Goal: Communication & Community: Answer question/provide support

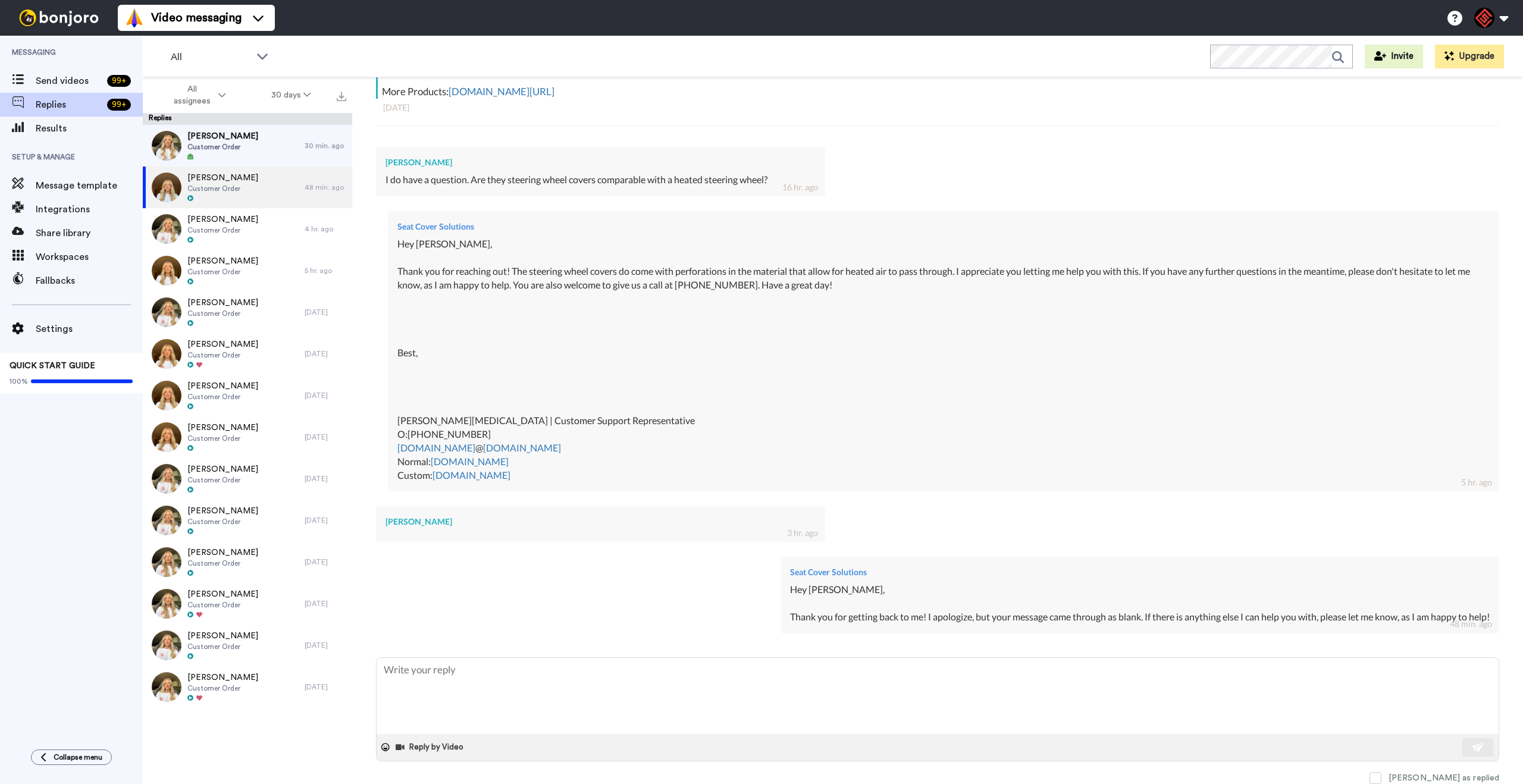
scroll to position [269, 0]
click at [271, 141] on div "[PERSON_NAME] Good Customer Order" at bounding box center [224, 146] width 162 height 42
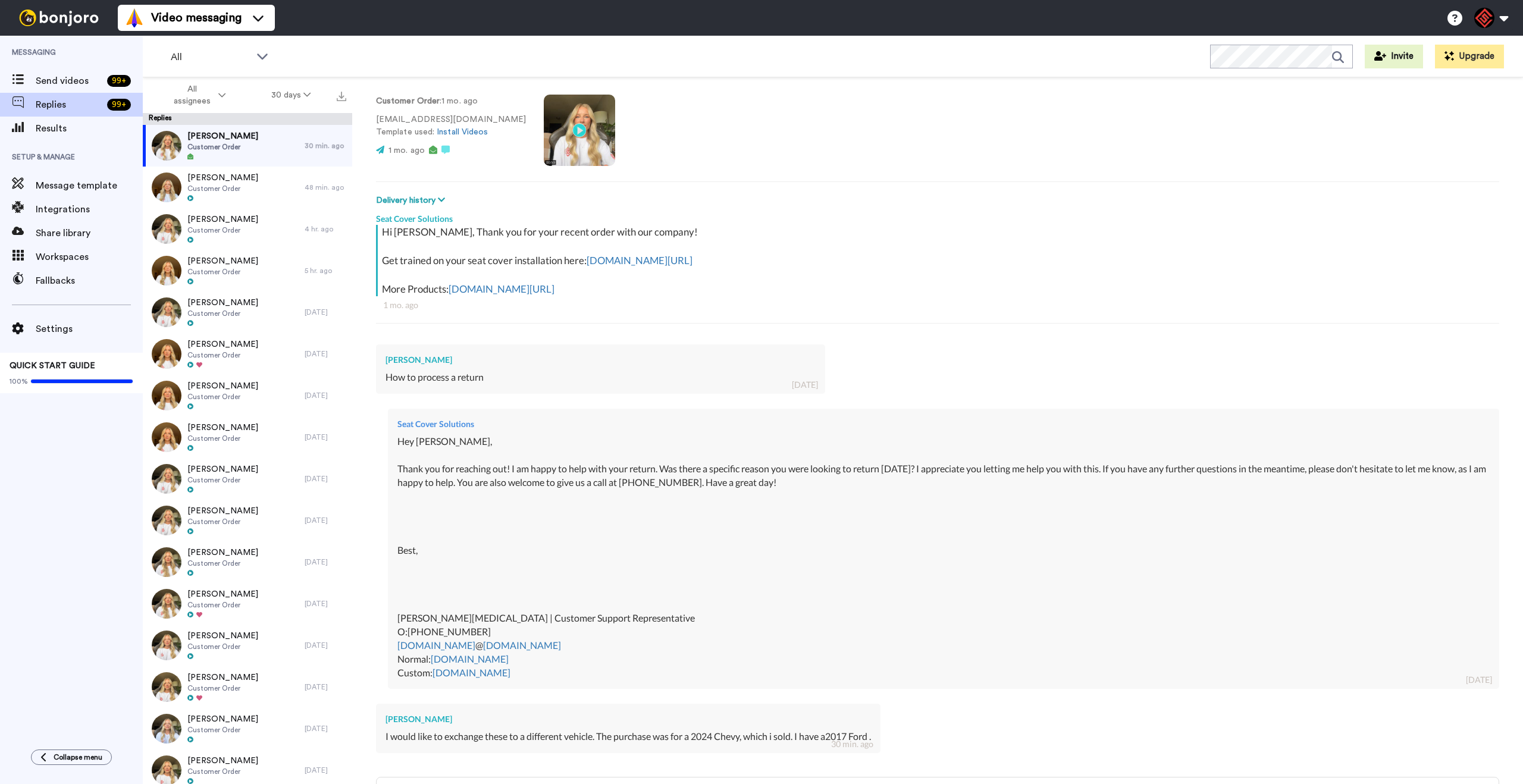
scroll to position [191, 0]
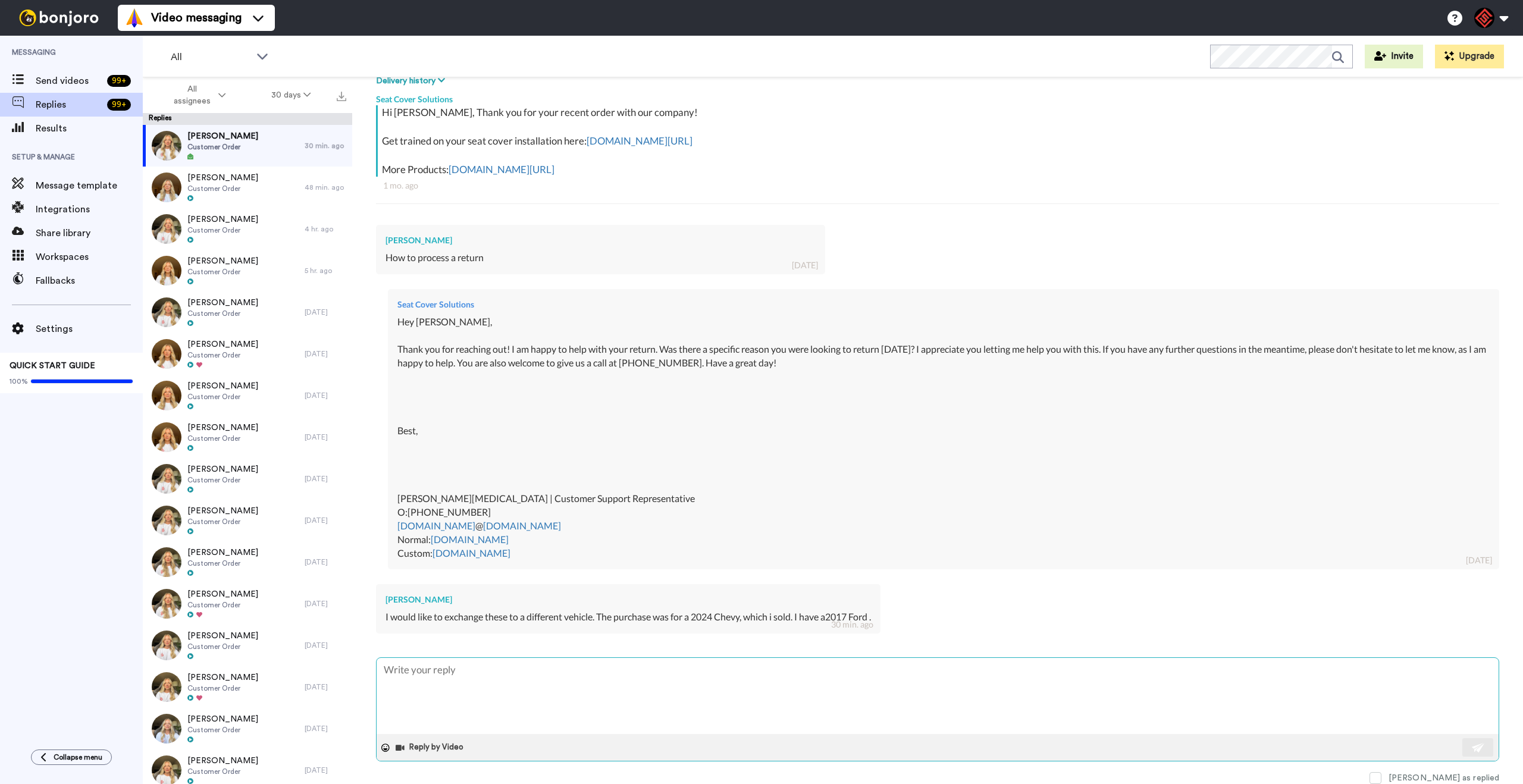
click at [628, 687] on textarea at bounding box center [938, 695] width 1122 height 76
type textarea "x"
type textarea "H"
type textarea "x"
type textarea "He"
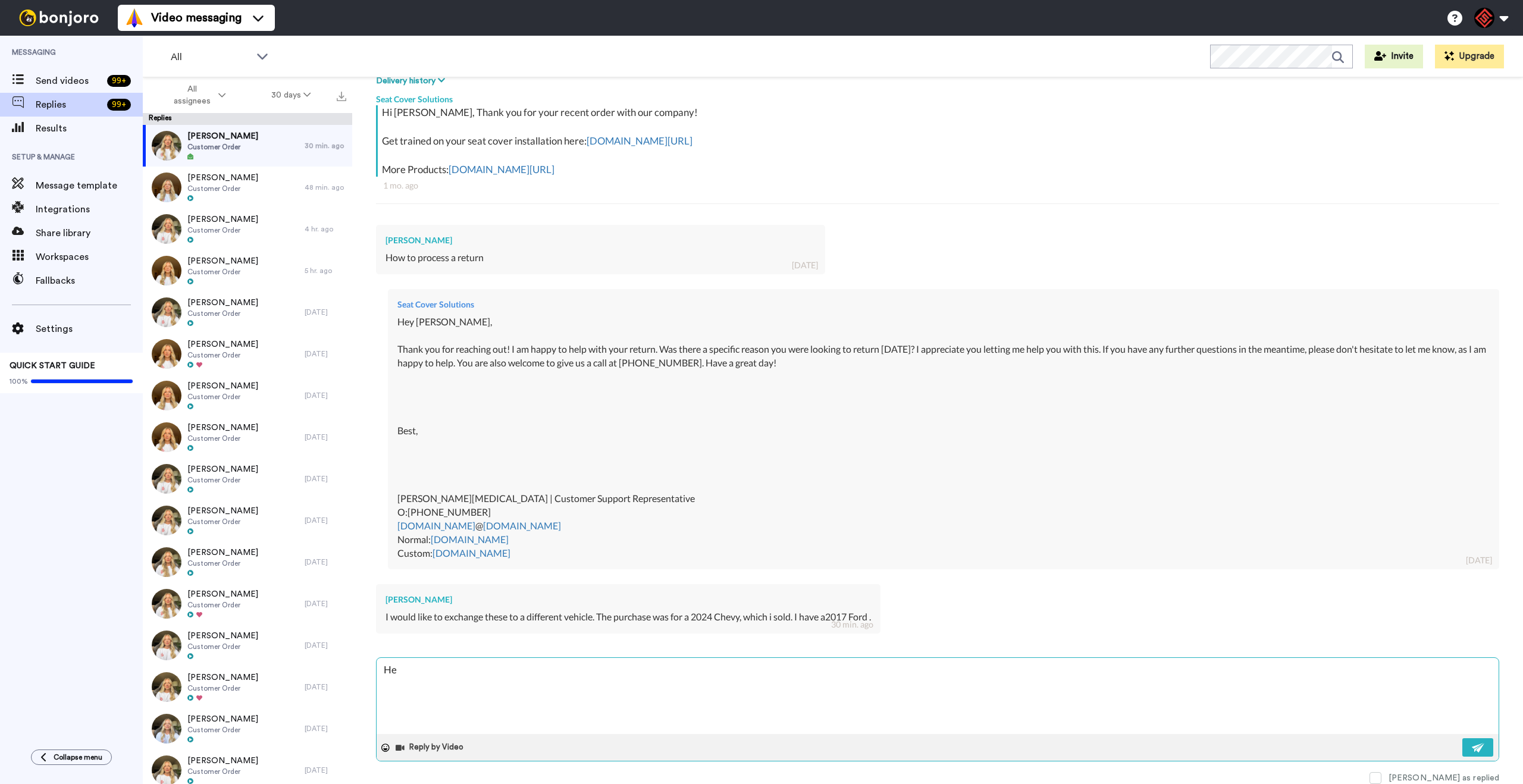
type textarea "x"
type textarea "Hey"
type textarea "x"
type textarea "Hey"
type textarea "x"
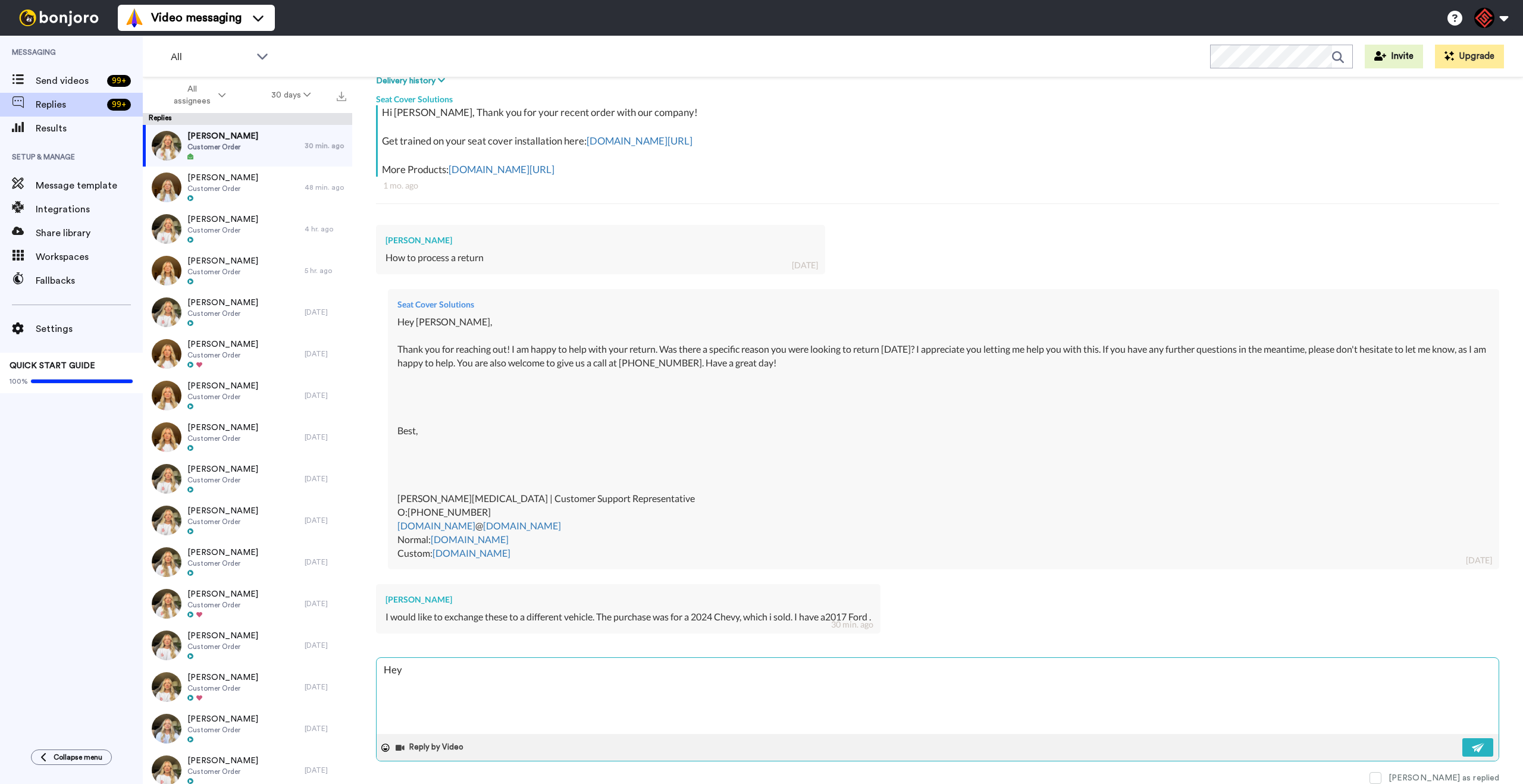
type textarea "Hey T"
type textarea "x"
type textarea "Hey Tr"
type textarea "x"
type textarea "Hey Tro"
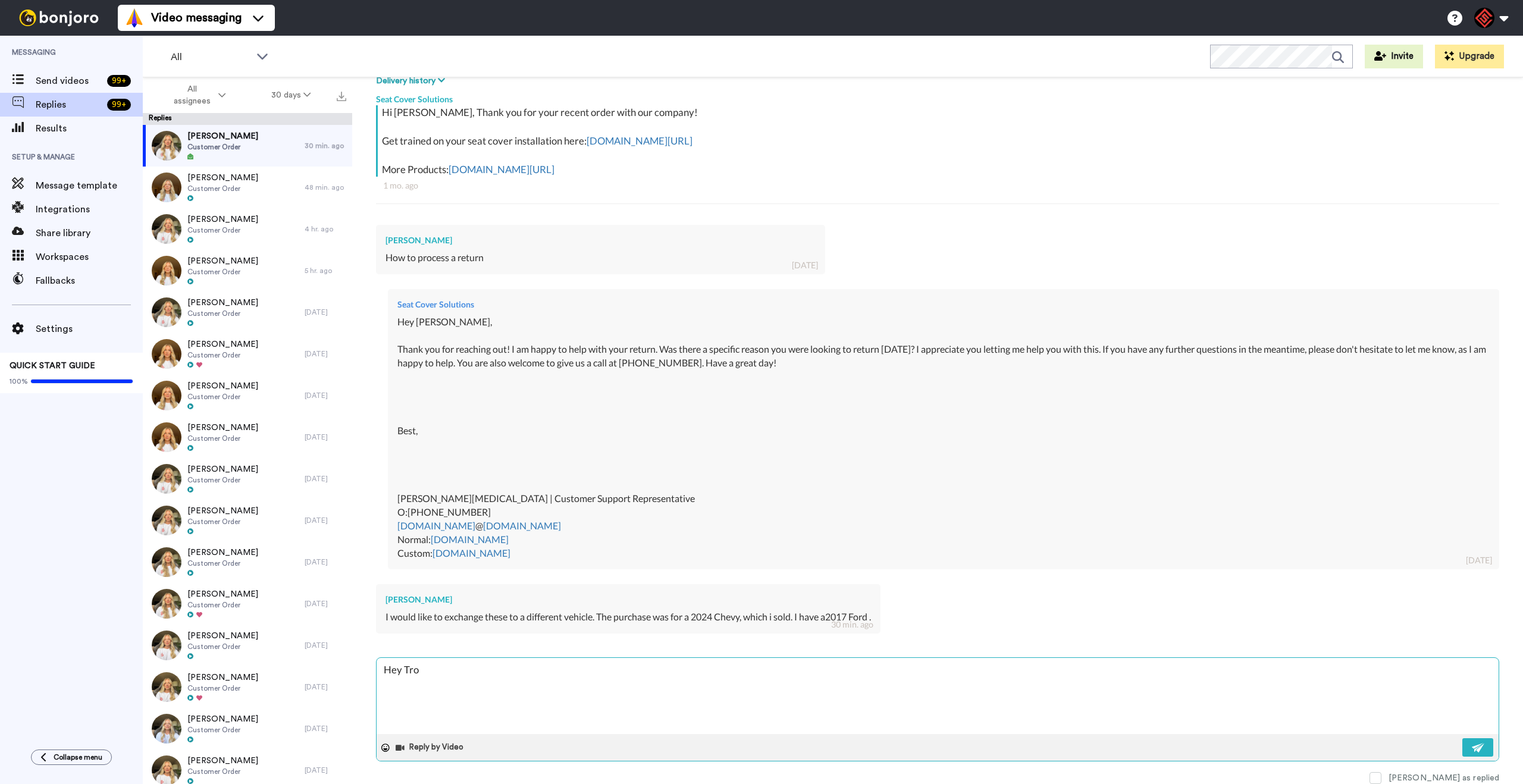
type textarea "x"
type textarea "Hey [PERSON_NAME]"
type textarea "x"
type textarea "Hey [PERSON_NAME],"
type textarea "x"
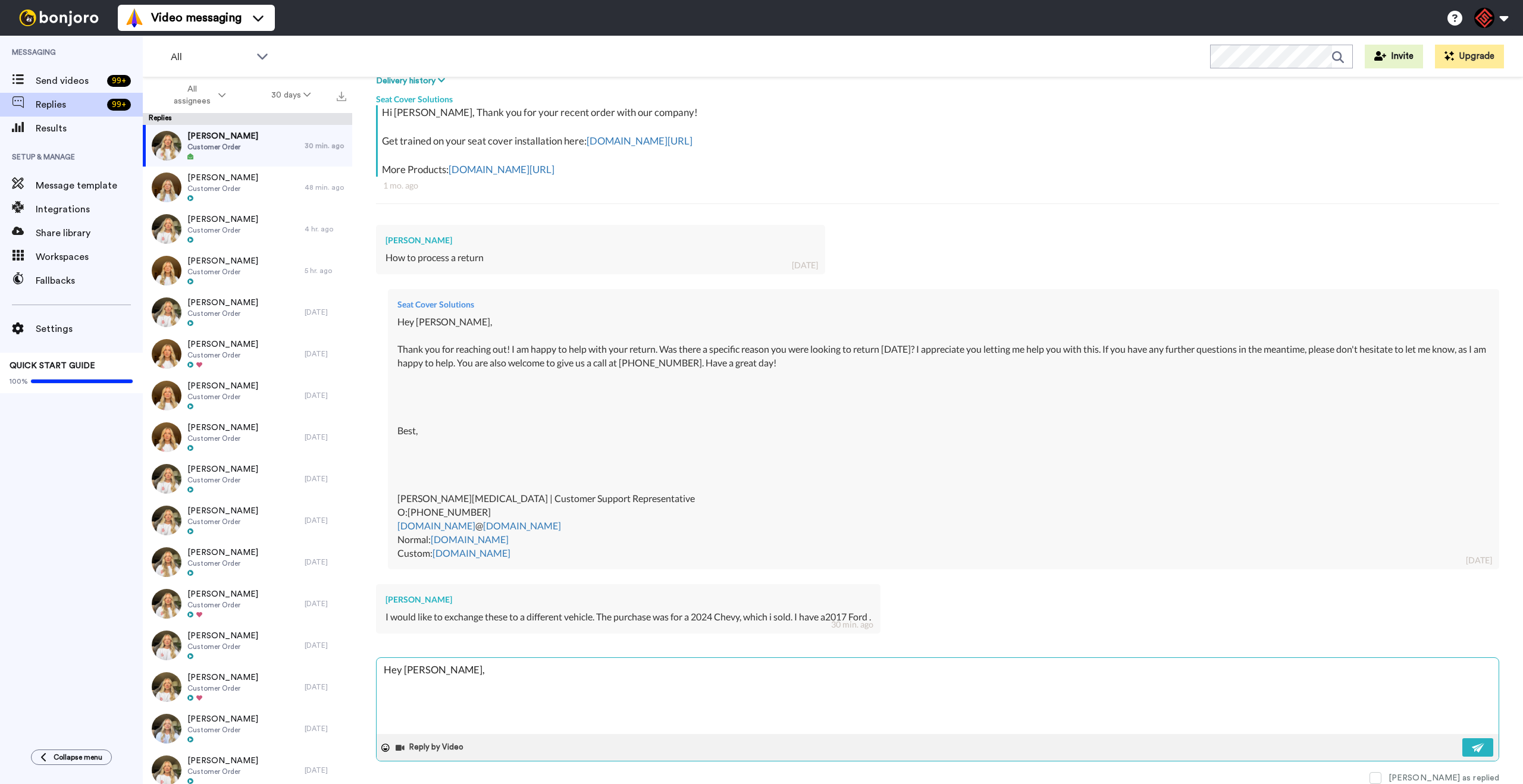
type textarea "Hey [PERSON_NAME],"
type textarea "x"
type textarea "Hey [PERSON_NAME],"
type textarea "x"
type textarea "Hey [PERSON_NAME], T"
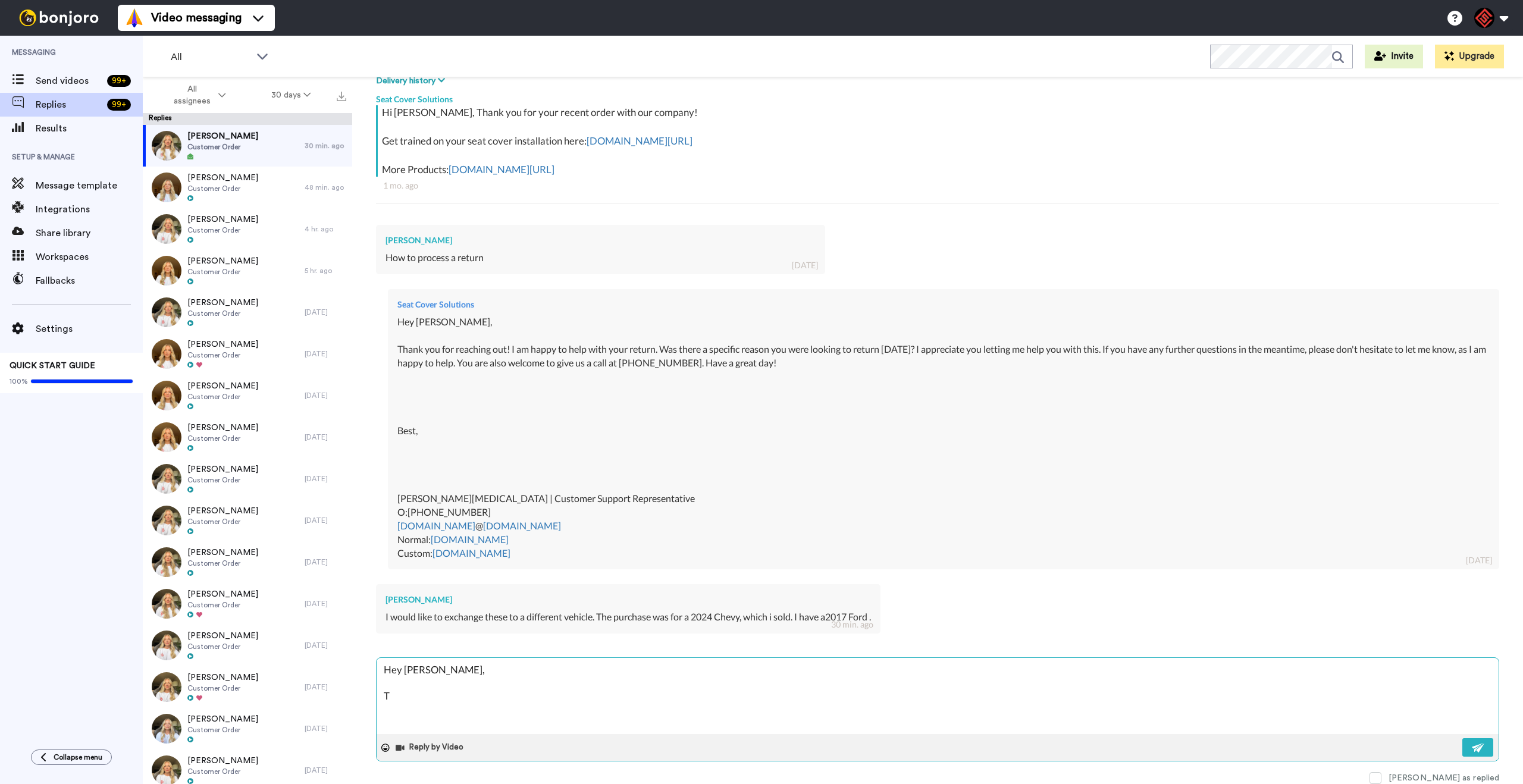
type textarea "x"
type textarea "Hey [PERSON_NAME], Th"
type textarea "x"
type textarea "Hey [PERSON_NAME], Tha"
type textarea "x"
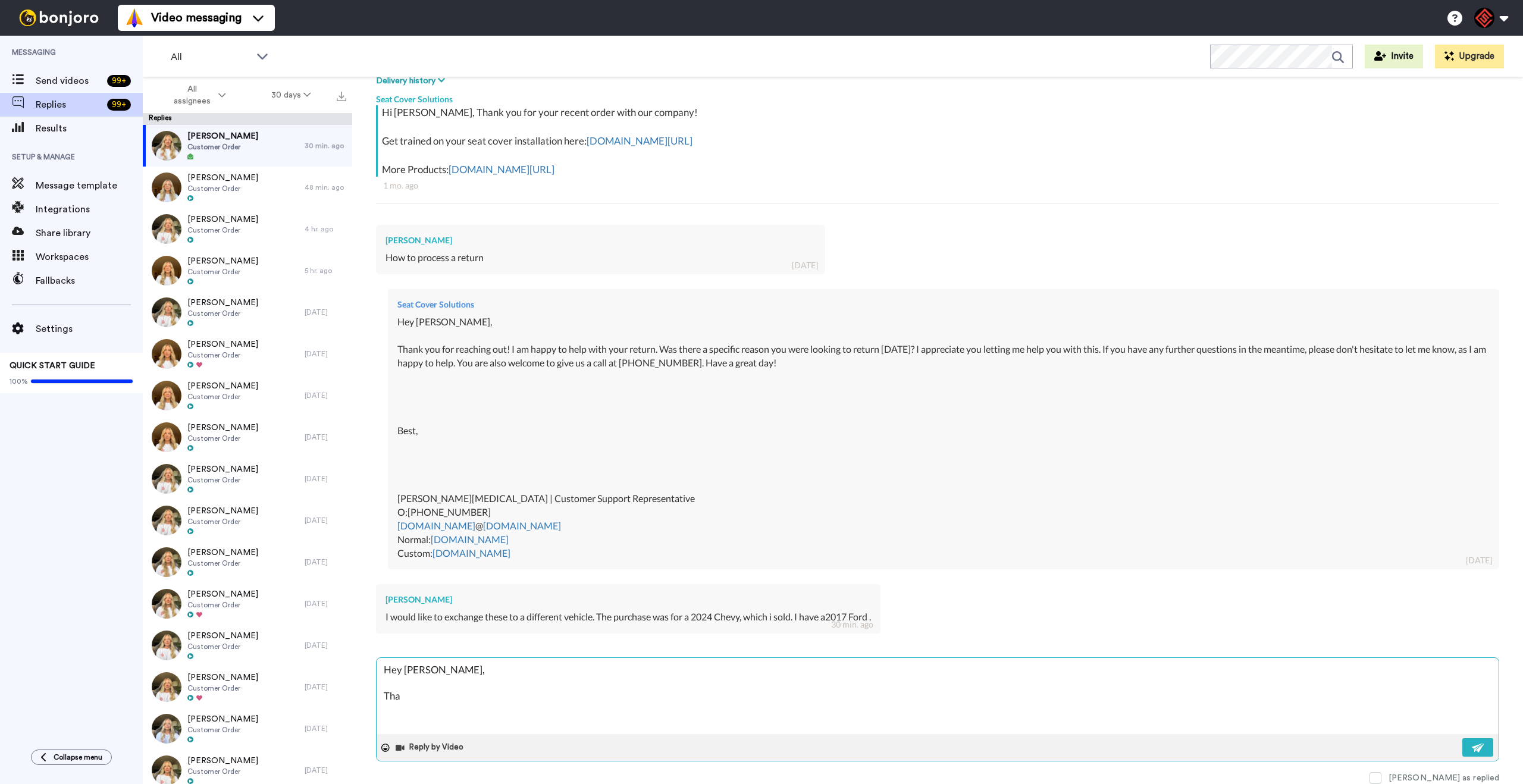
type textarea "Hey [PERSON_NAME], Than"
type textarea "x"
type textarea "Hey [PERSON_NAME], Thank"
type textarea "x"
type textarea "Hey [PERSON_NAME], Thank"
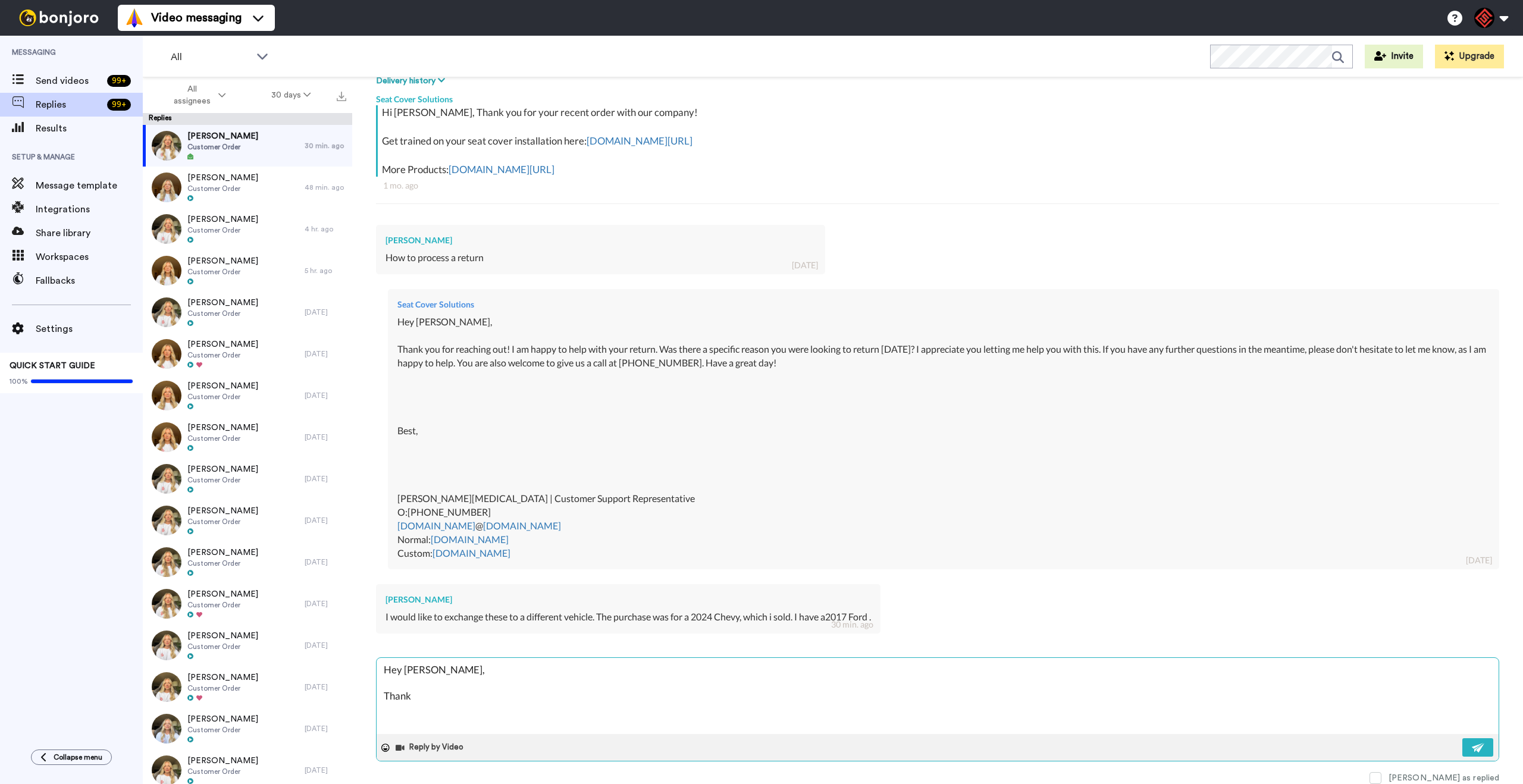
type textarea "x"
type textarea "Hey [PERSON_NAME], Thank y"
type textarea "x"
type textarea "Hey [PERSON_NAME], Thank yo"
type textarea "x"
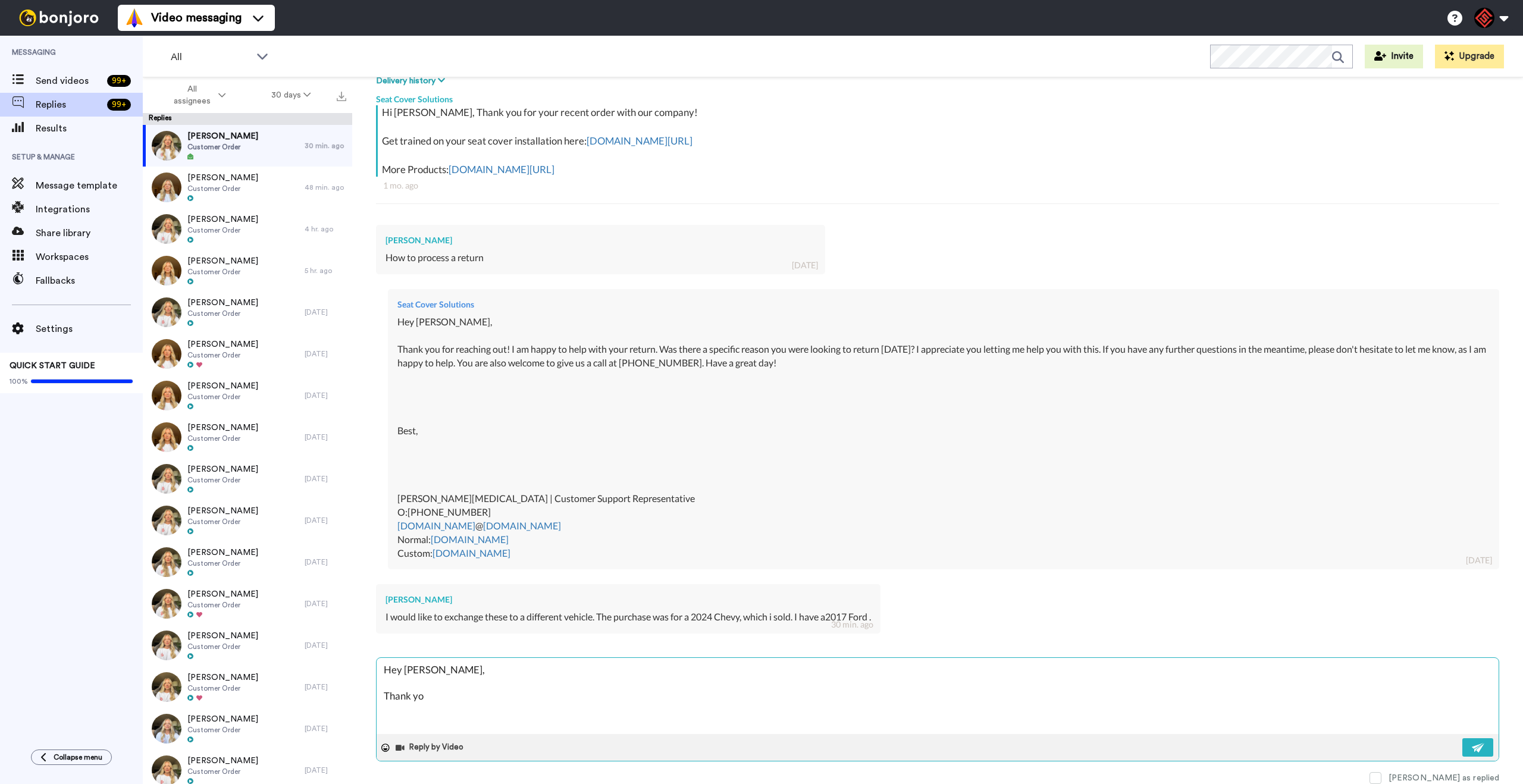
type textarea "Hey [PERSON_NAME], Thank you"
type textarea "x"
type textarea "Hey [PERSON_NAME], Thank you"
type textarea "x"
type textarea "Hey [PERSON_NAME], Thank you o"
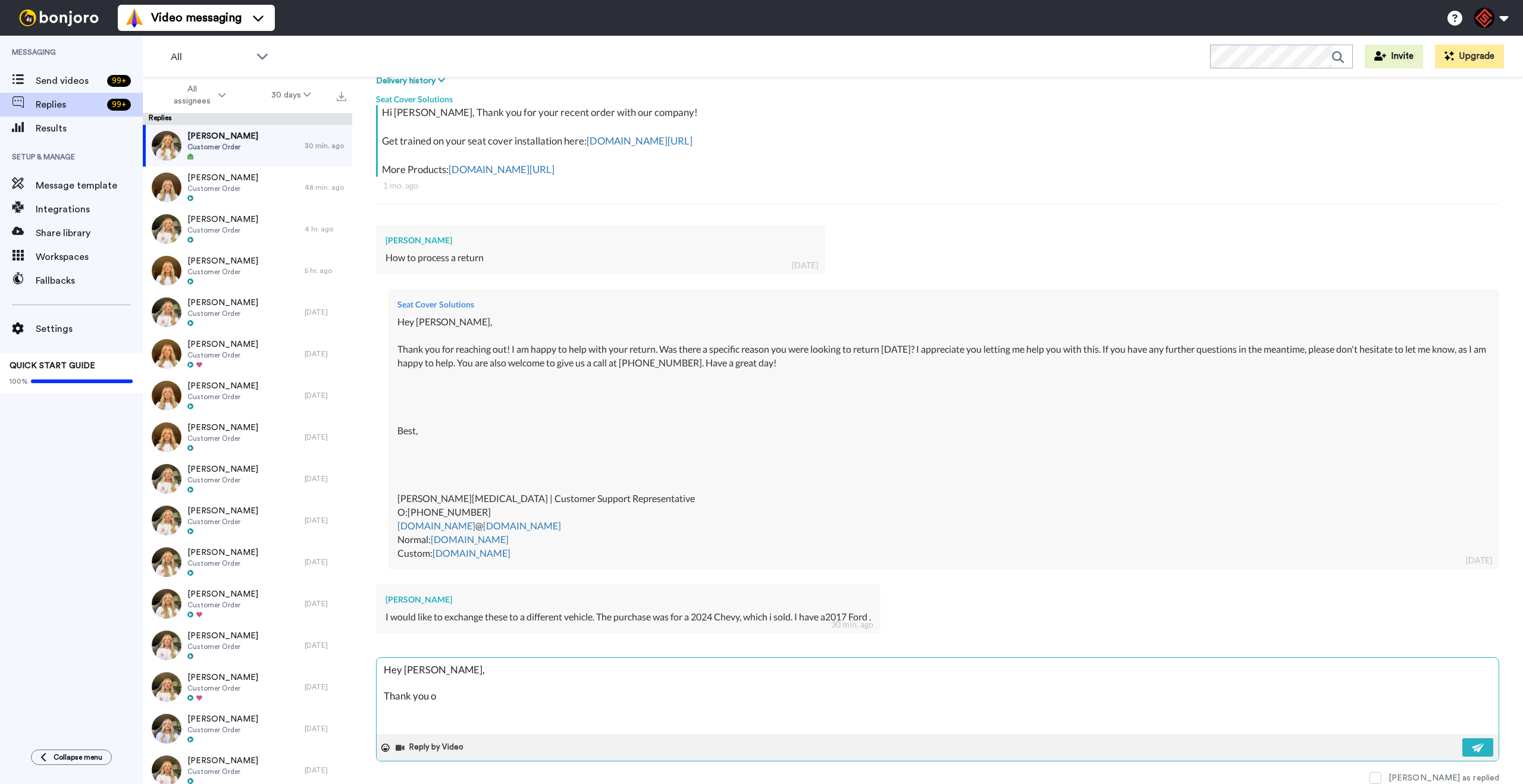
type textarea "x"
type textarea "Hey [PERSON_NAME], Thank you of"
type textarea "x"
type textarea "Hey [PERSON_NAME], Thank you ofr"
type textarea "x"
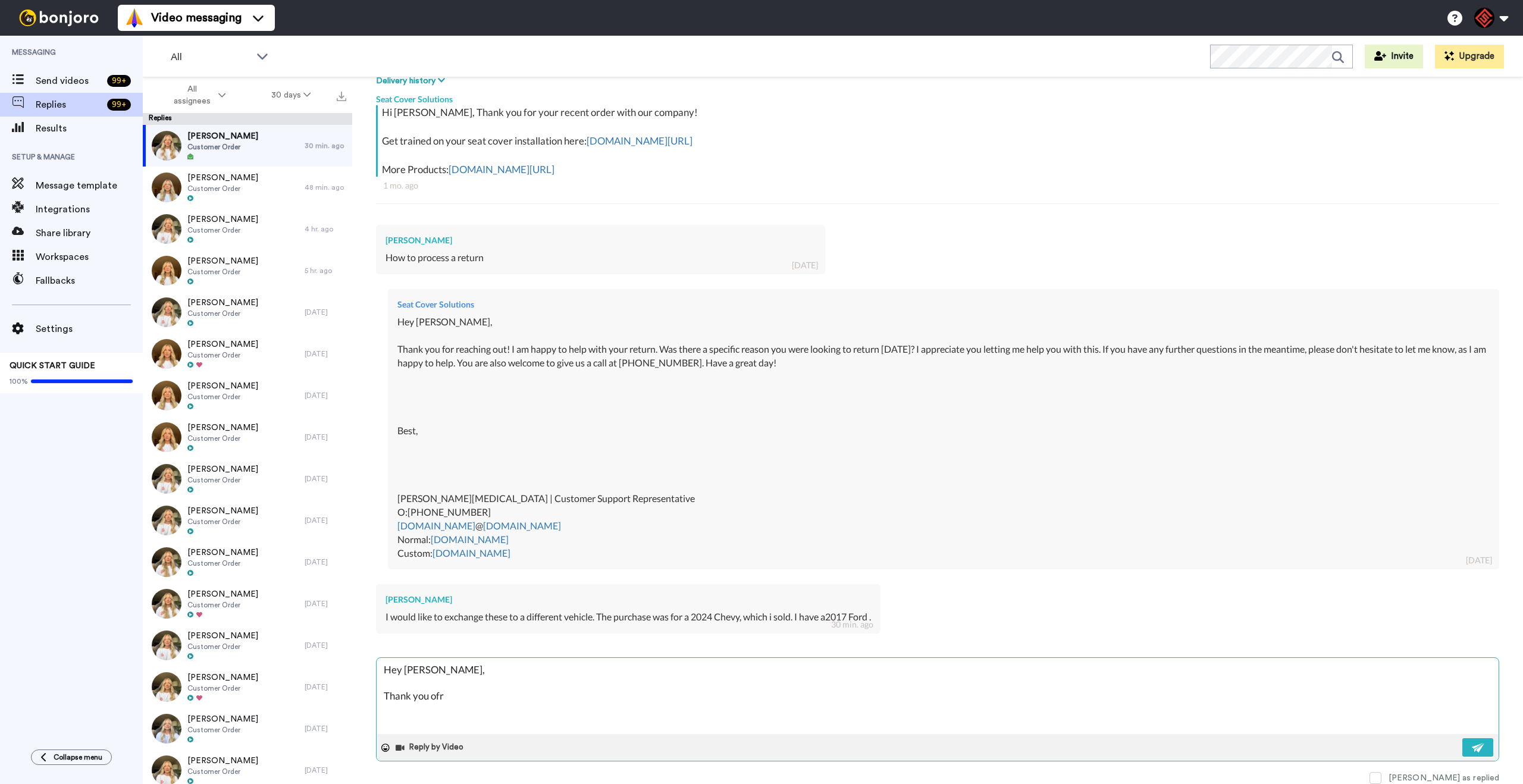
type textarea "Hey [PERSON_NAME], Thank you ofr"
type textarea "x"
type textarea "Hey [PERSON_NAME], Thank you ofr r"
type textarea "x"
type textarea "Hey [PERSON_NAME], Thank you ofr re"
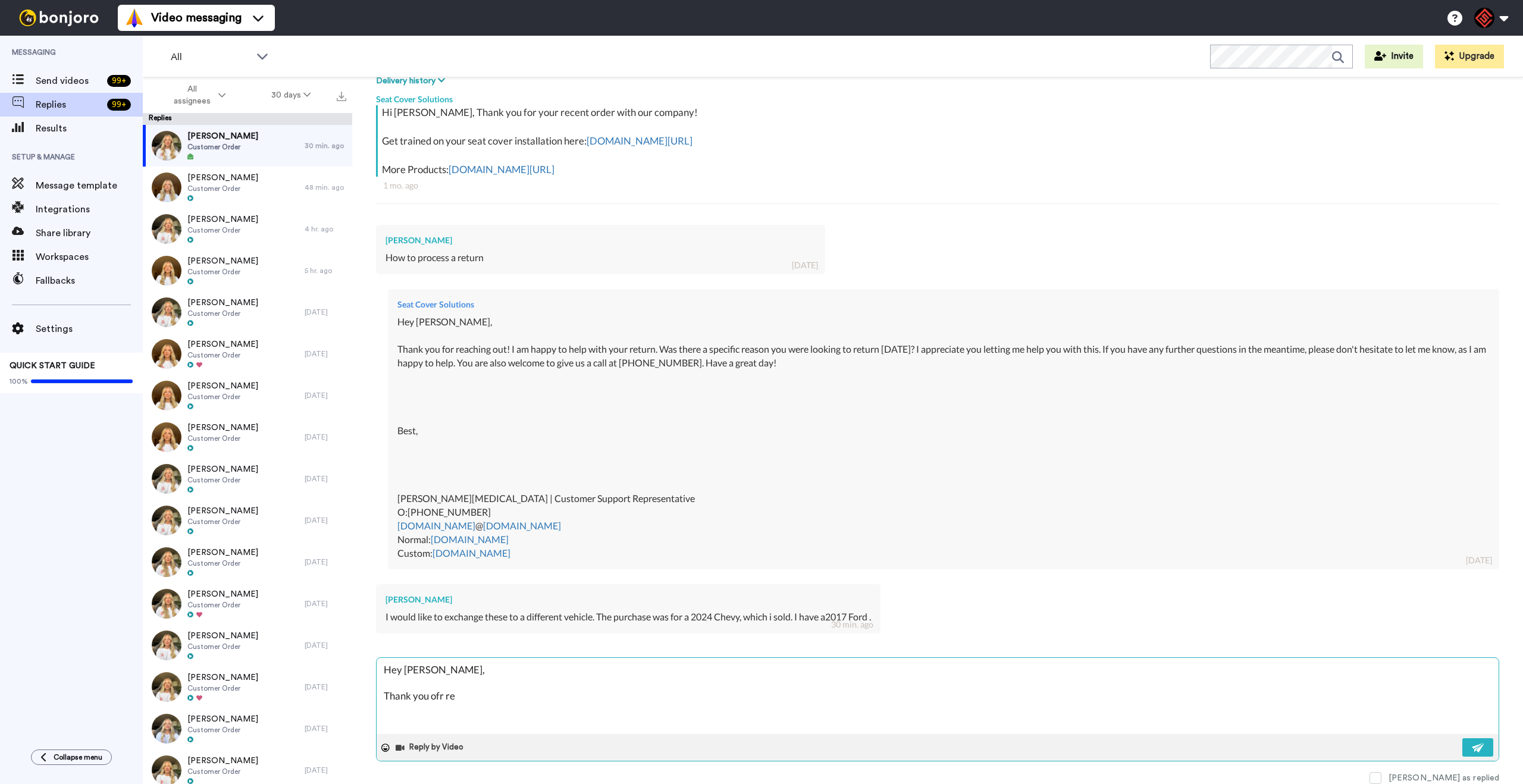
type textarea "x"
type textarea "Hey [PERSON_NAME], Thank you ofr rea"
type textarea "x"
type textarea "Hey [PERSON_NAME], Thank you ofr reah"
type textarea "x"
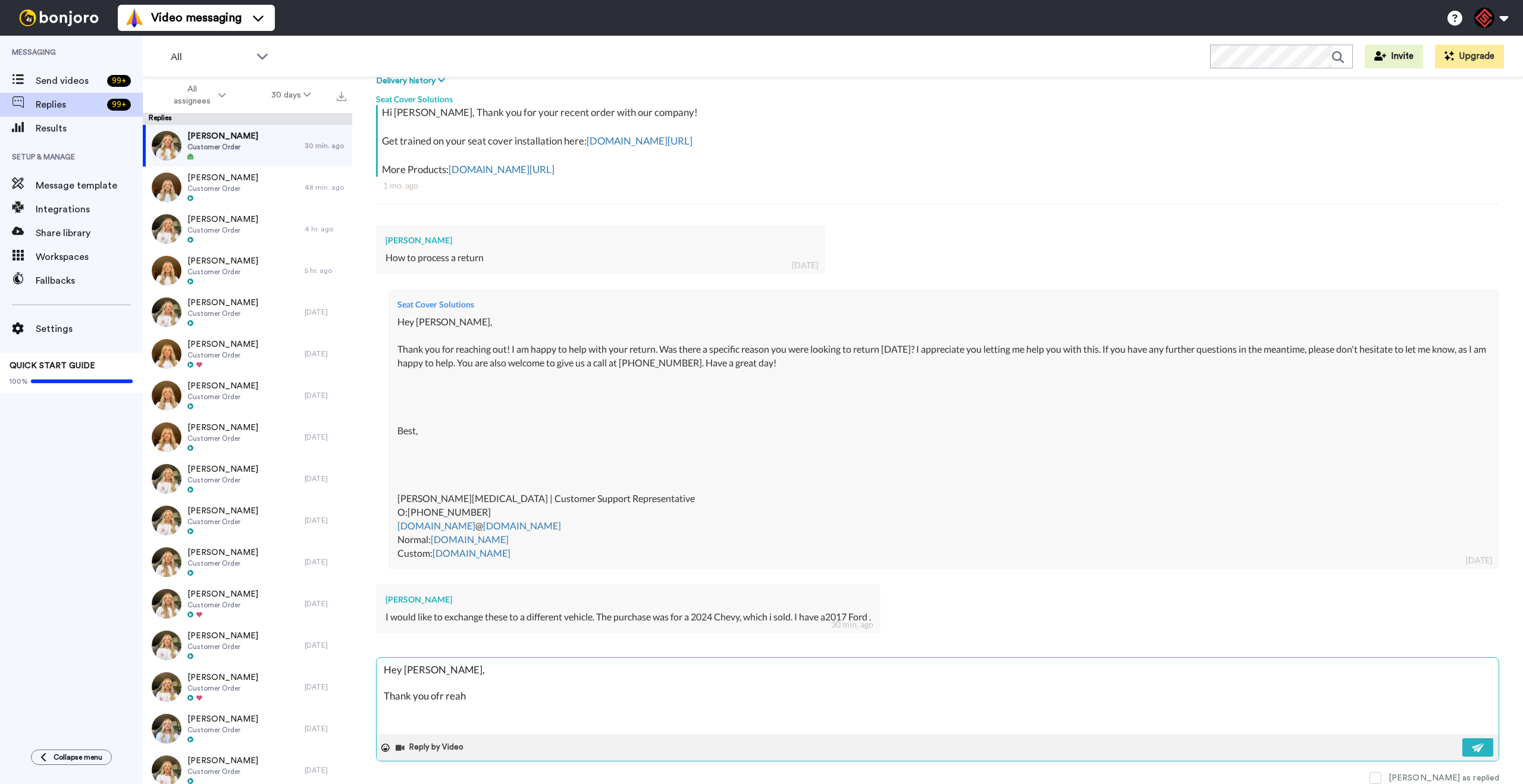
type textarea "Hey Troy, Thank you ofr reahc"
type textarea "x"
type textarea "Hey Troy, Thank you ofr reahci"
type textarea "x"
type textarea "Hey Troy, Thank you ofr reahcin"
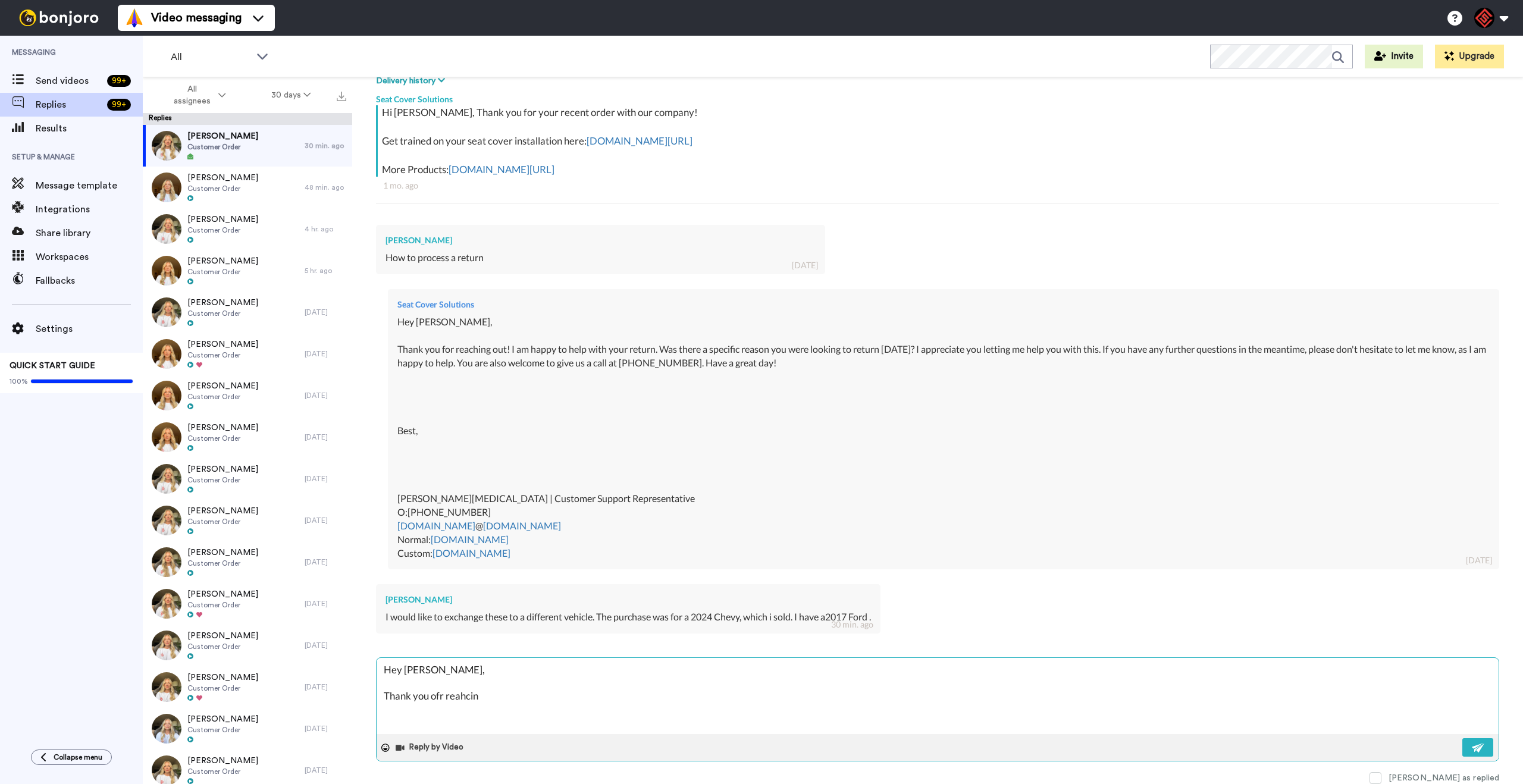
type textarea "x"
type textarea "Hey Troy, Thank you ofr reahcing"
type textarea "x"
type textarea "Hey Troy, Thank you ofr reahcing"
type textarea "x"
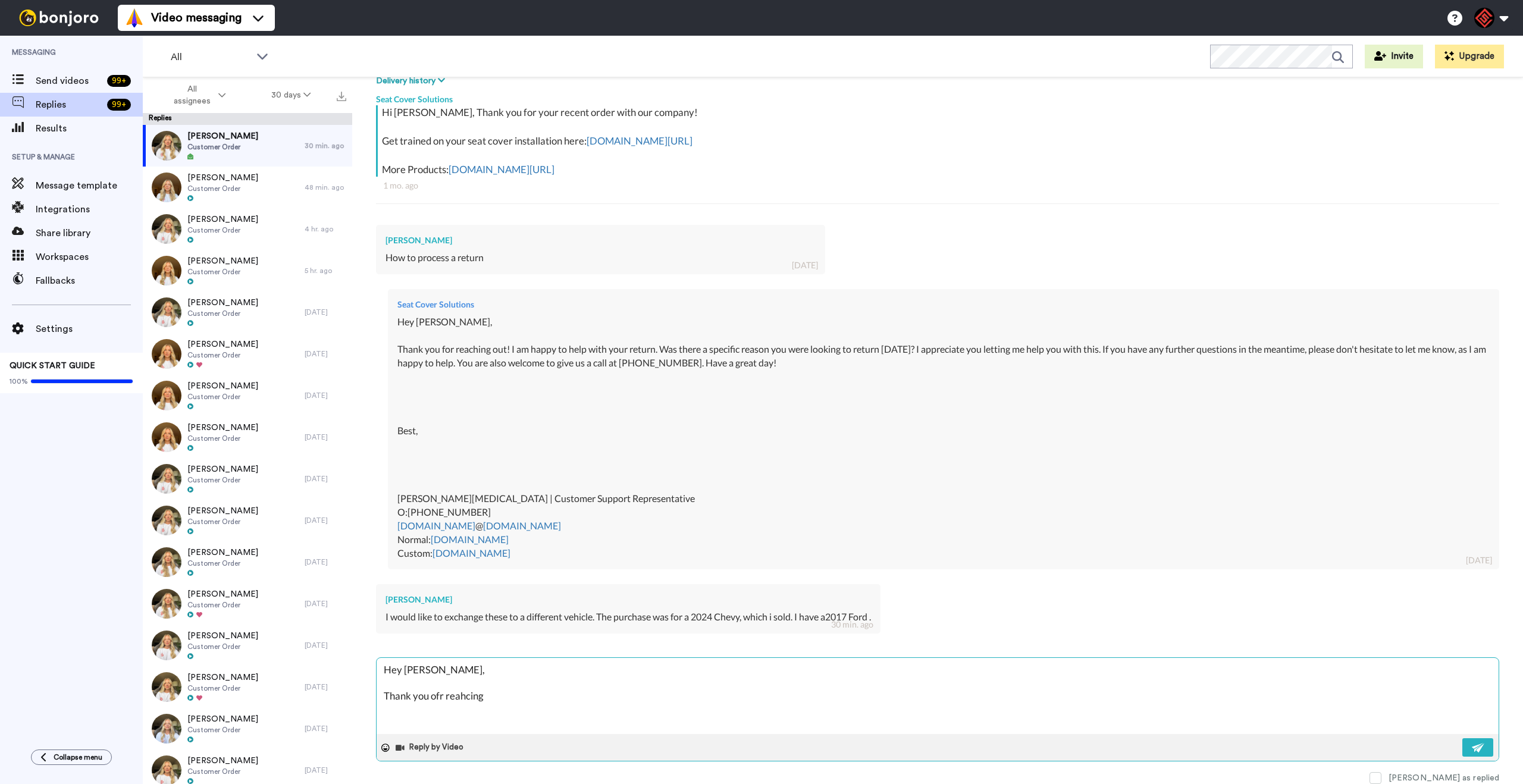
type textarea "Hey Troy, Thank you ofr reahcing o"
type textarea "x"
type textarea "Hey Troy, Thank you ofr reahcing ou"
type textarea "x"
type textarea "Hey Troy, Thank you ofr reahcing out"
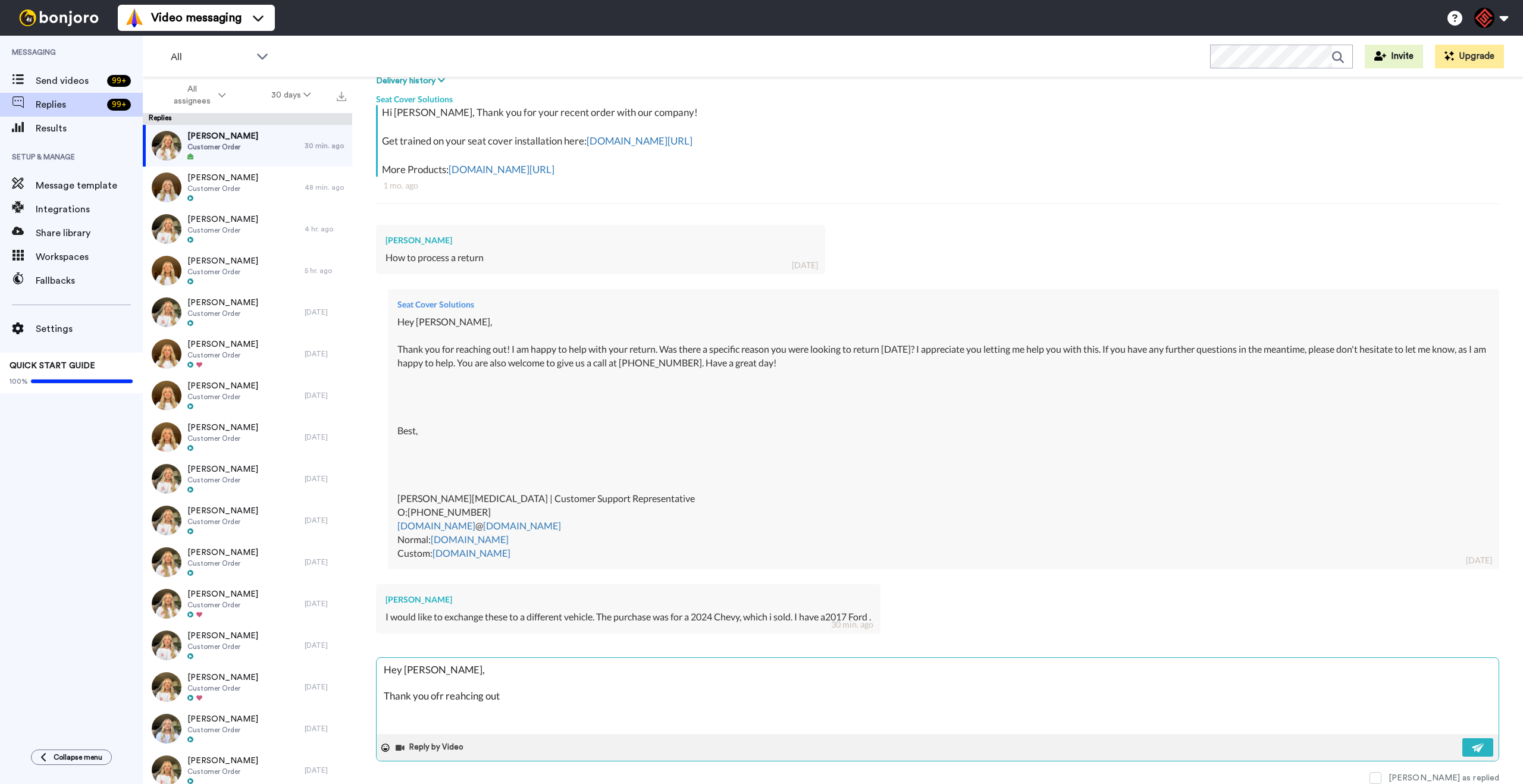
type textarea "x"
type textarea "Hey [PERSON_NAME], Thank you for reaching out!"
type textarea "x"
type textarea "Hey [PERSON_NAME], Thank you for reaching out!"
type textarea "x"
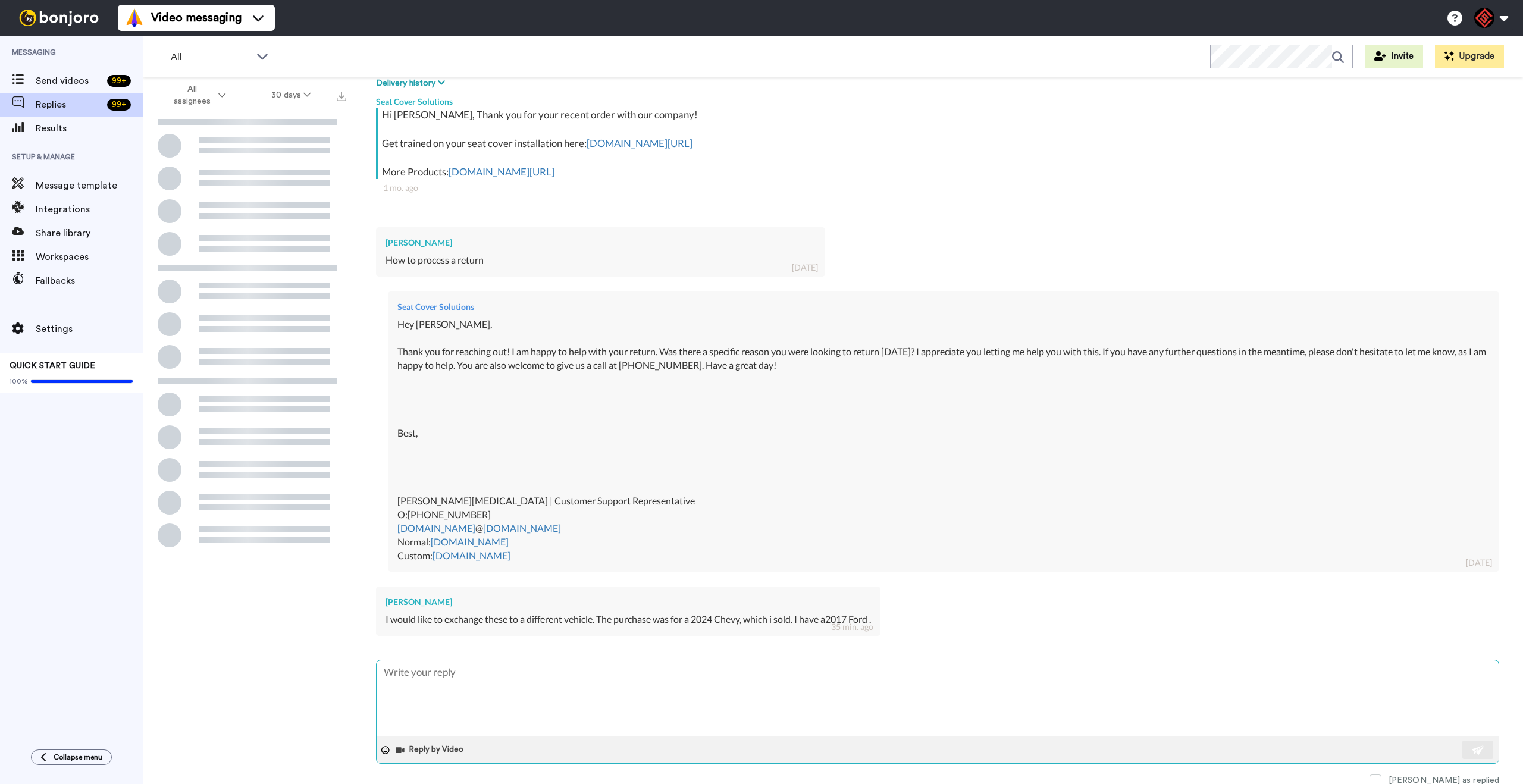
scroll to position [191, 0]
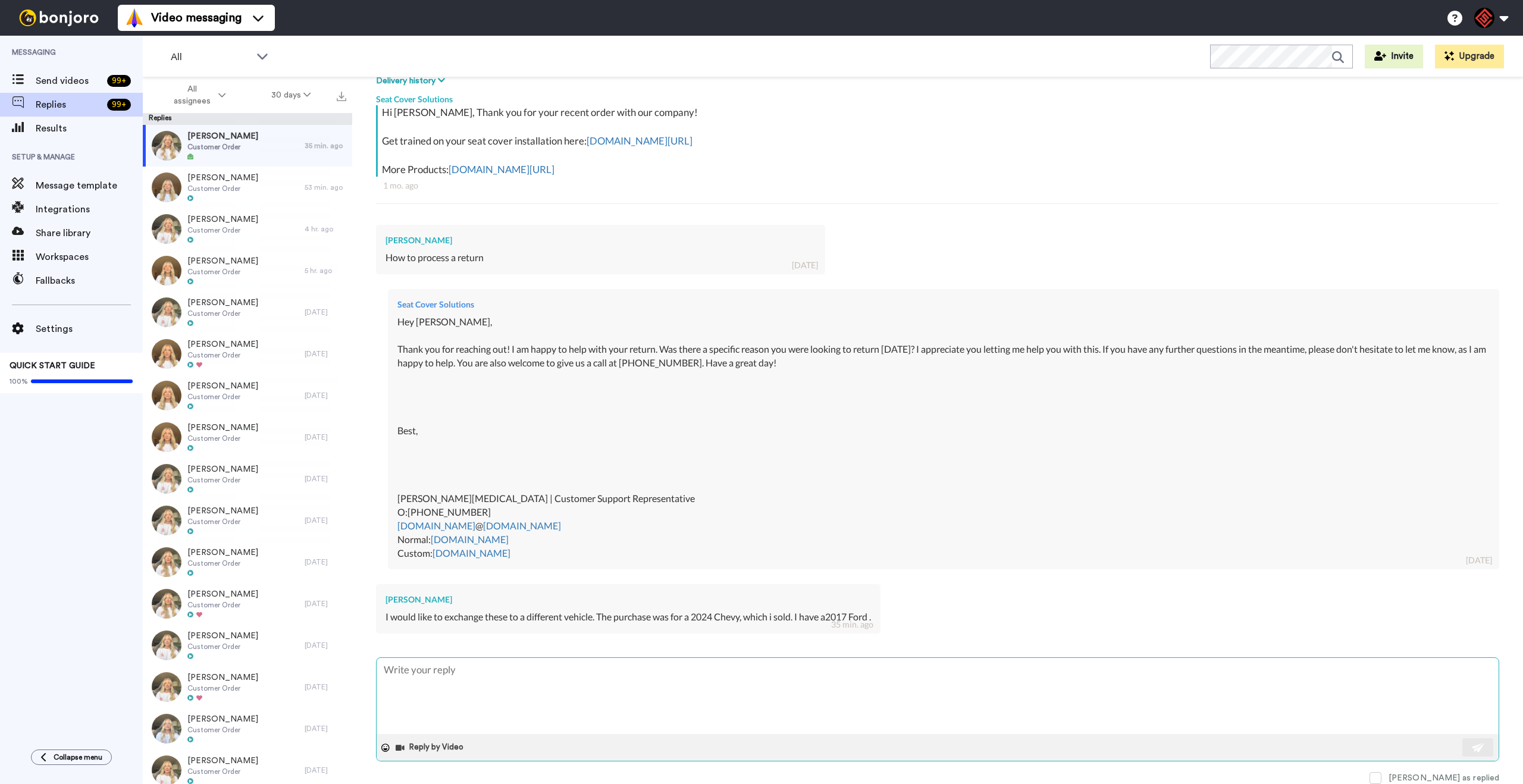
click at [619, 687] on textarea at bounding box center [938, 695] width 1122 height 76
type textarea "x"
type textarea "H"
type textarea "x"
type textarea "He"
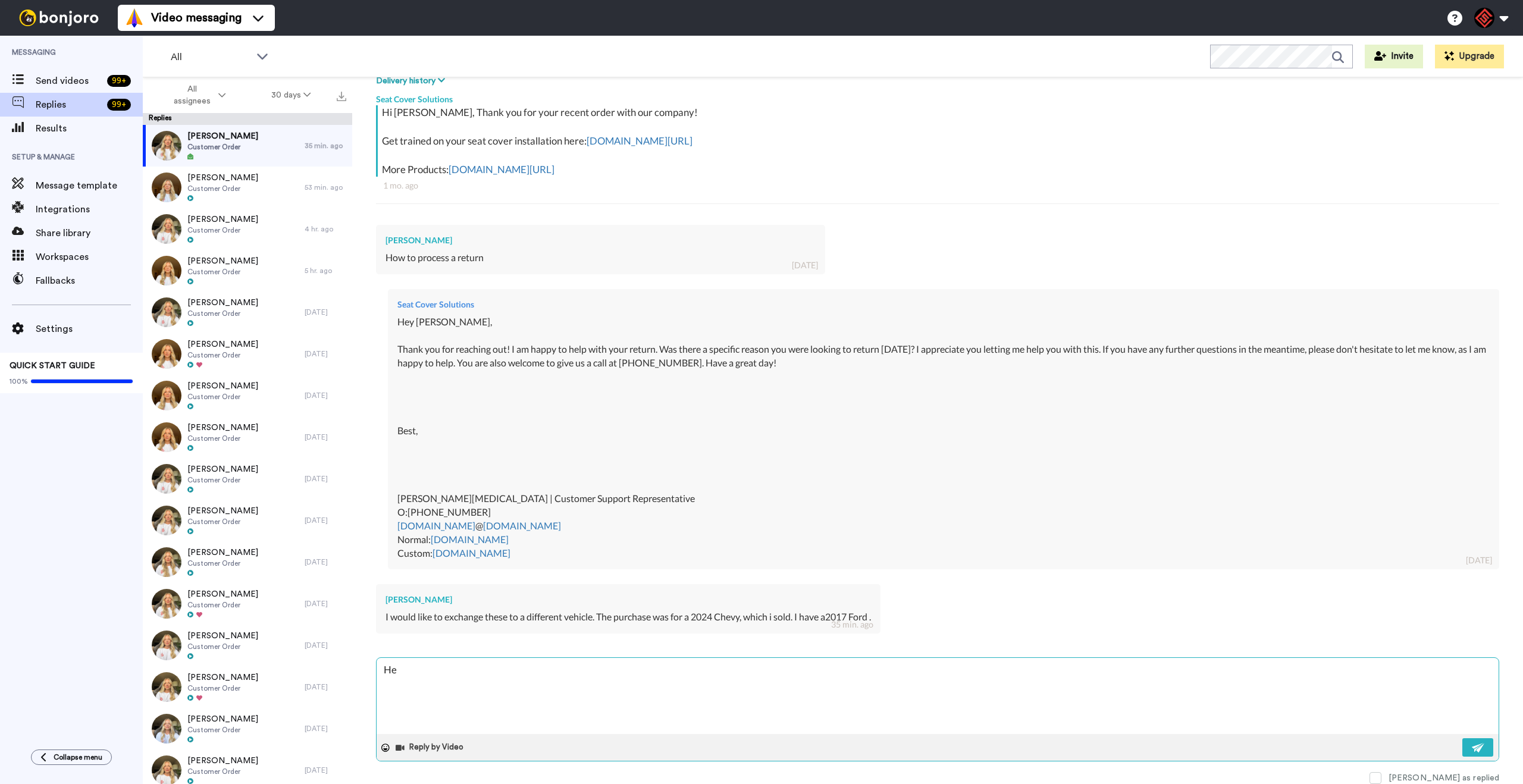
type textarea "x"
type textarea "Hey"
type textarea "x"
type textarea "Hey"
type textarea "x"
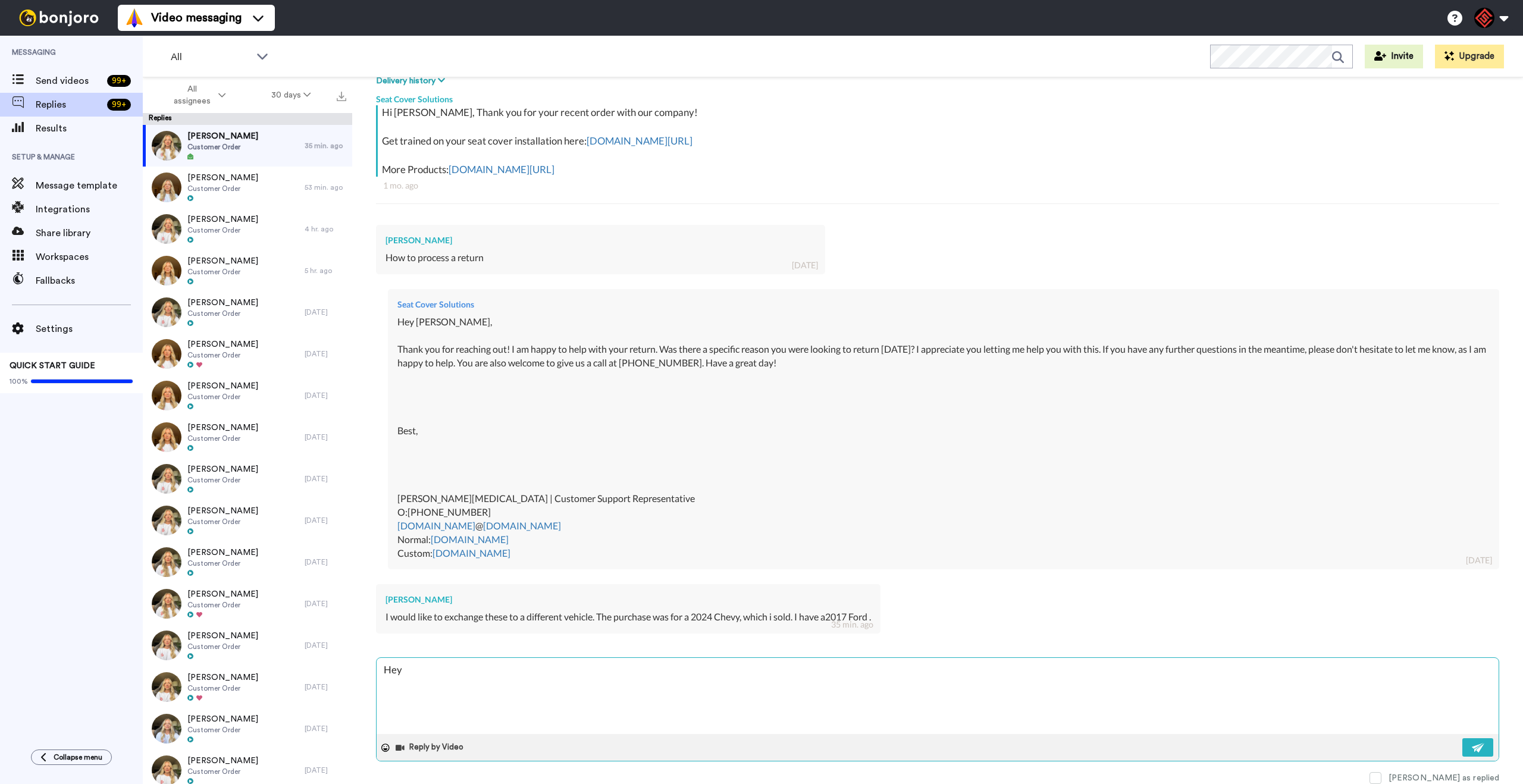
type textarea "Hey t"
type textarea "x"
type textarea "Hey tr"
type textarea "x"
type textarea "Hey tro"
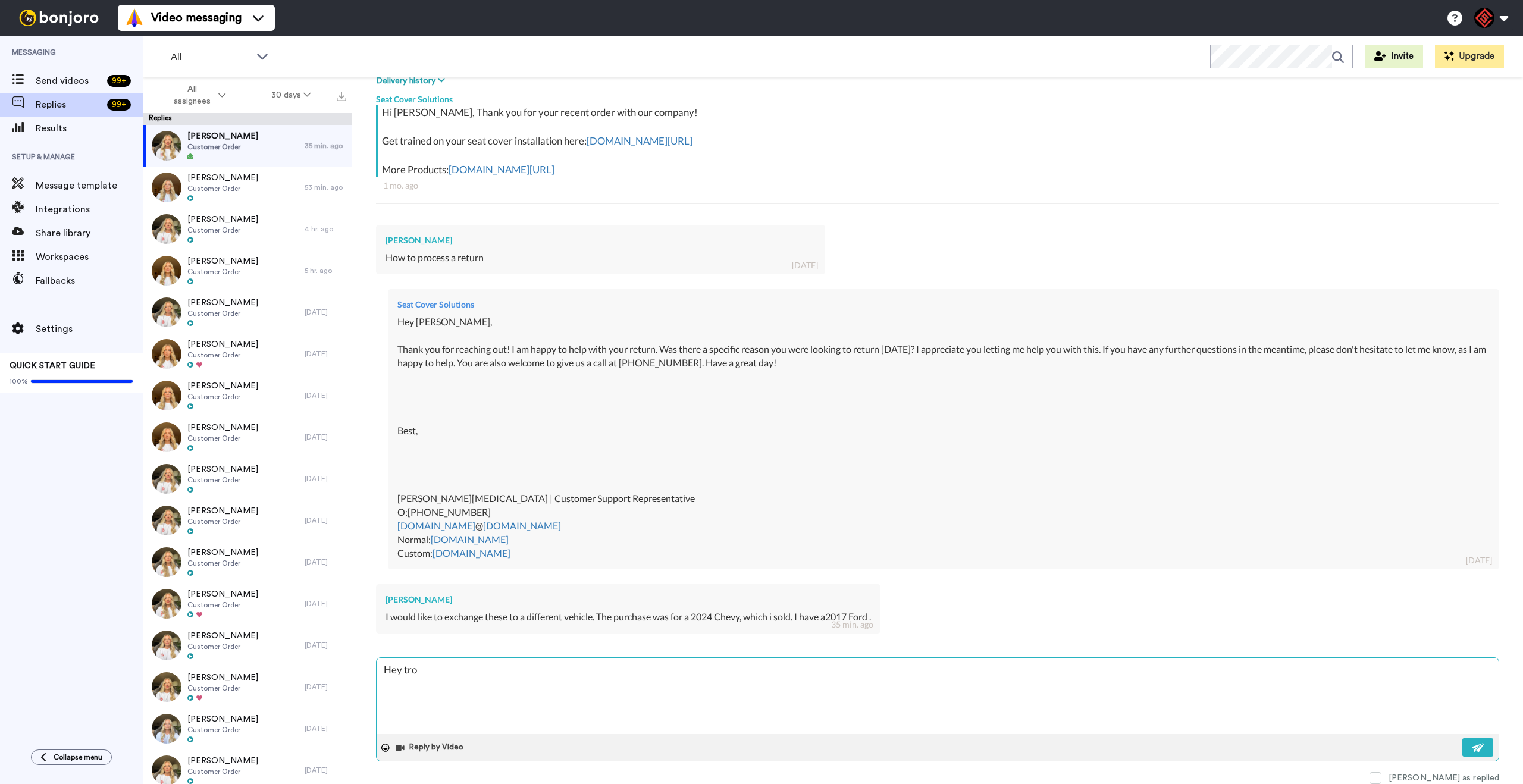
type textarea "x"
type textarea "Hey [PERSON_NAME]"
type textarea "x"
type textarea "Hey [PERSON_NAME],"
type textarea "x"
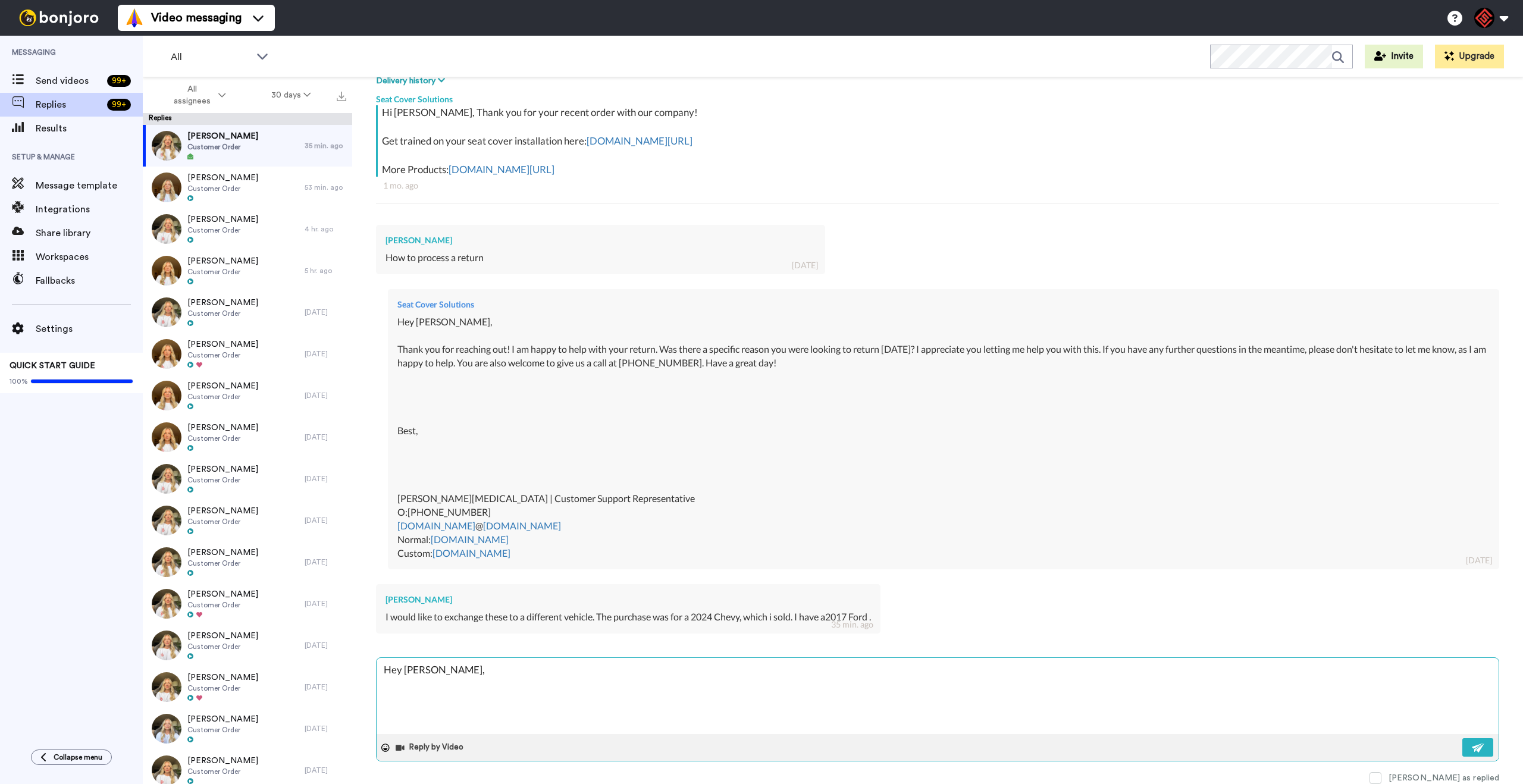
type textarea "Hey [PERSON_NAME],"
type textarea "x"
type textarea "Hey [PERSON_NAME],"
type textarea "x"
type textarea "Hey [PERSON_NAME],"
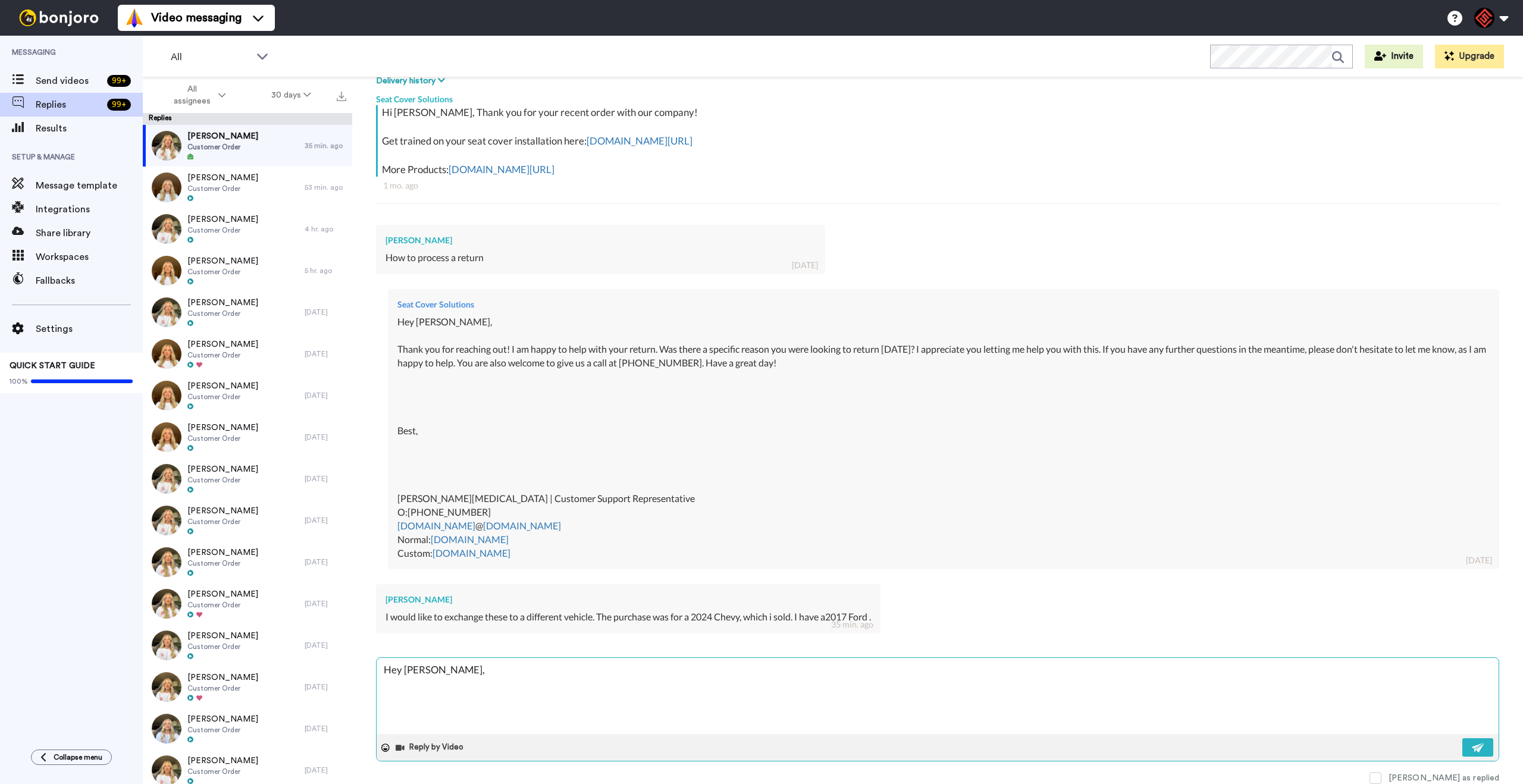
type textarea "x"
type textarea "Hey [PERSON_NAME],"
type textarea "x"
type textarea "Hey [PERSON_NAME]"
type textarea "x"
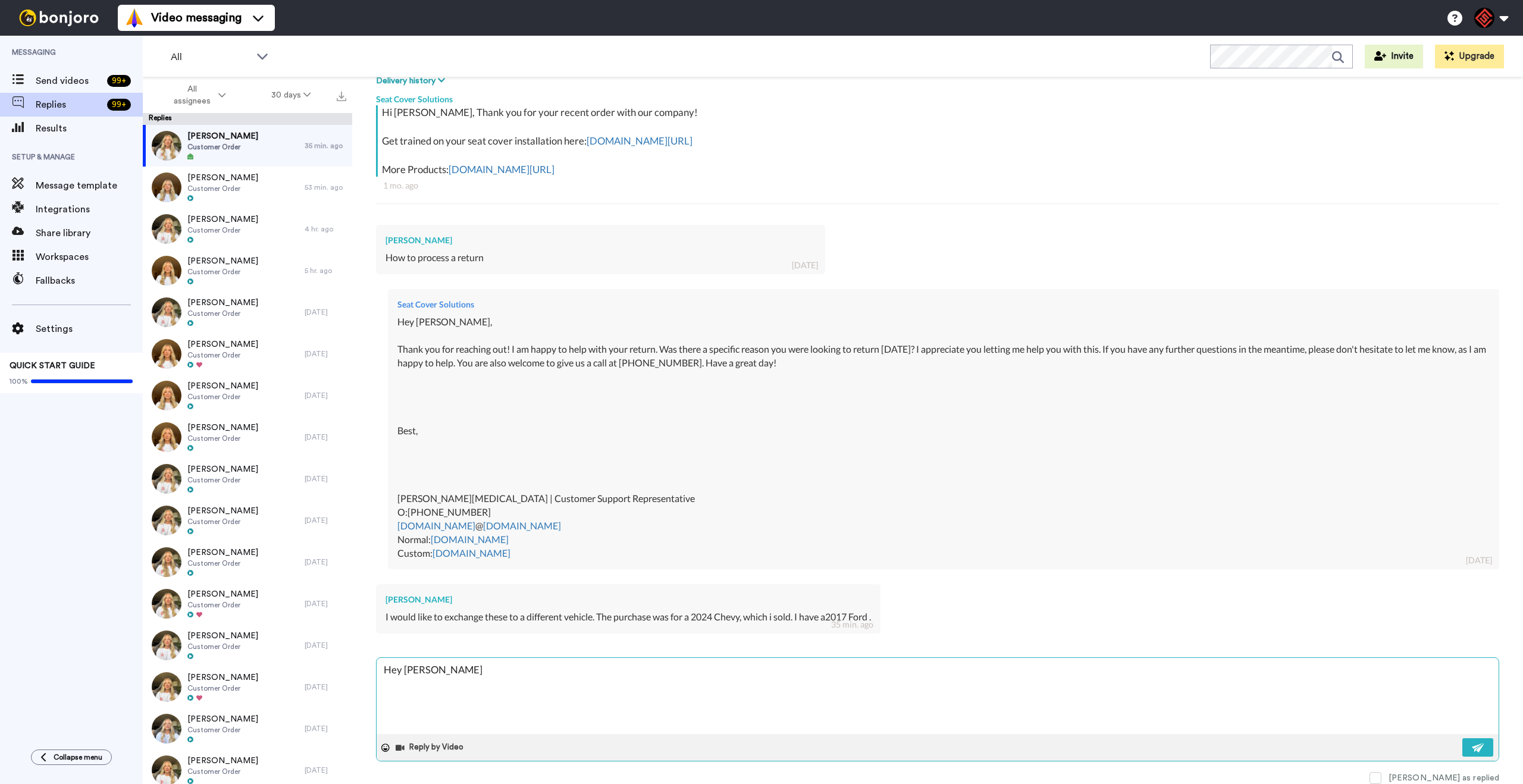
type textarea "Hey tro"
type textarea "x"
type textarea "Hey tr"
type textarea "x"
type textarea "Hey t"
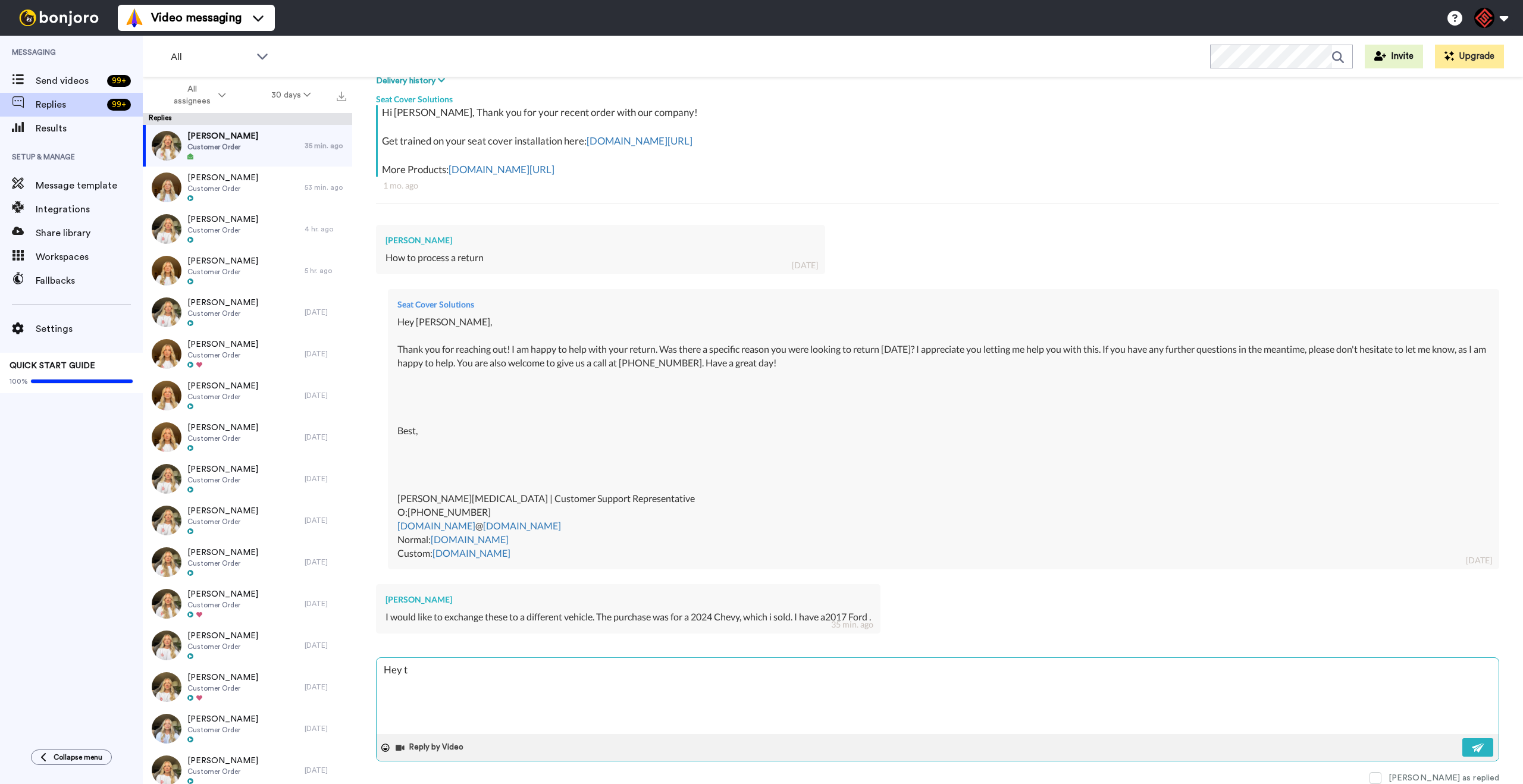
type textarea "x"
type textarea "Hey"
type textarea "x"
type textarea "Hey T"
type textarea "x"
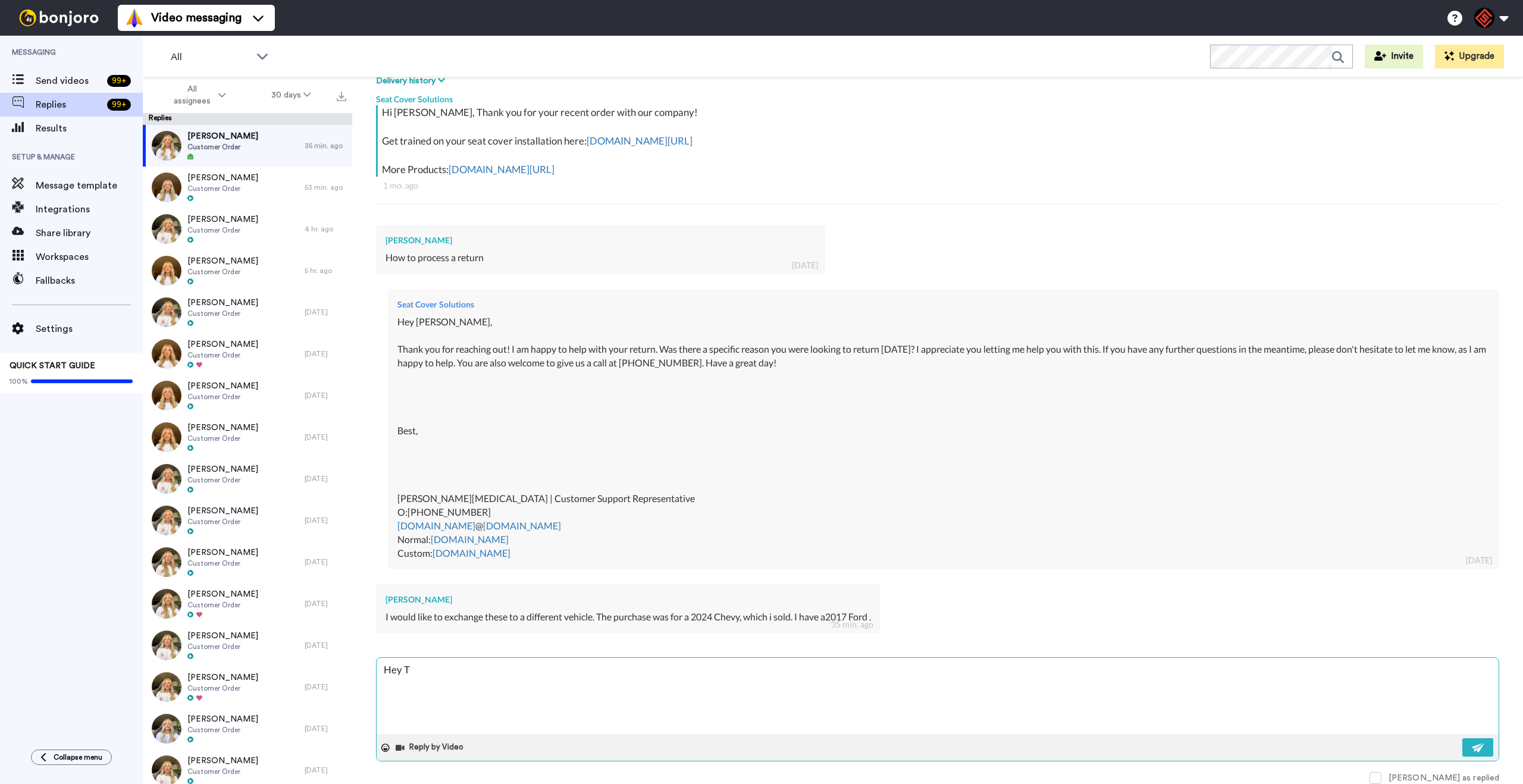
type textarea "Hey Tr"
type textarea "x"
type textarea "Hey Tro"
type textarea "x"
type textarea "Hey [PERSON_NAME]"
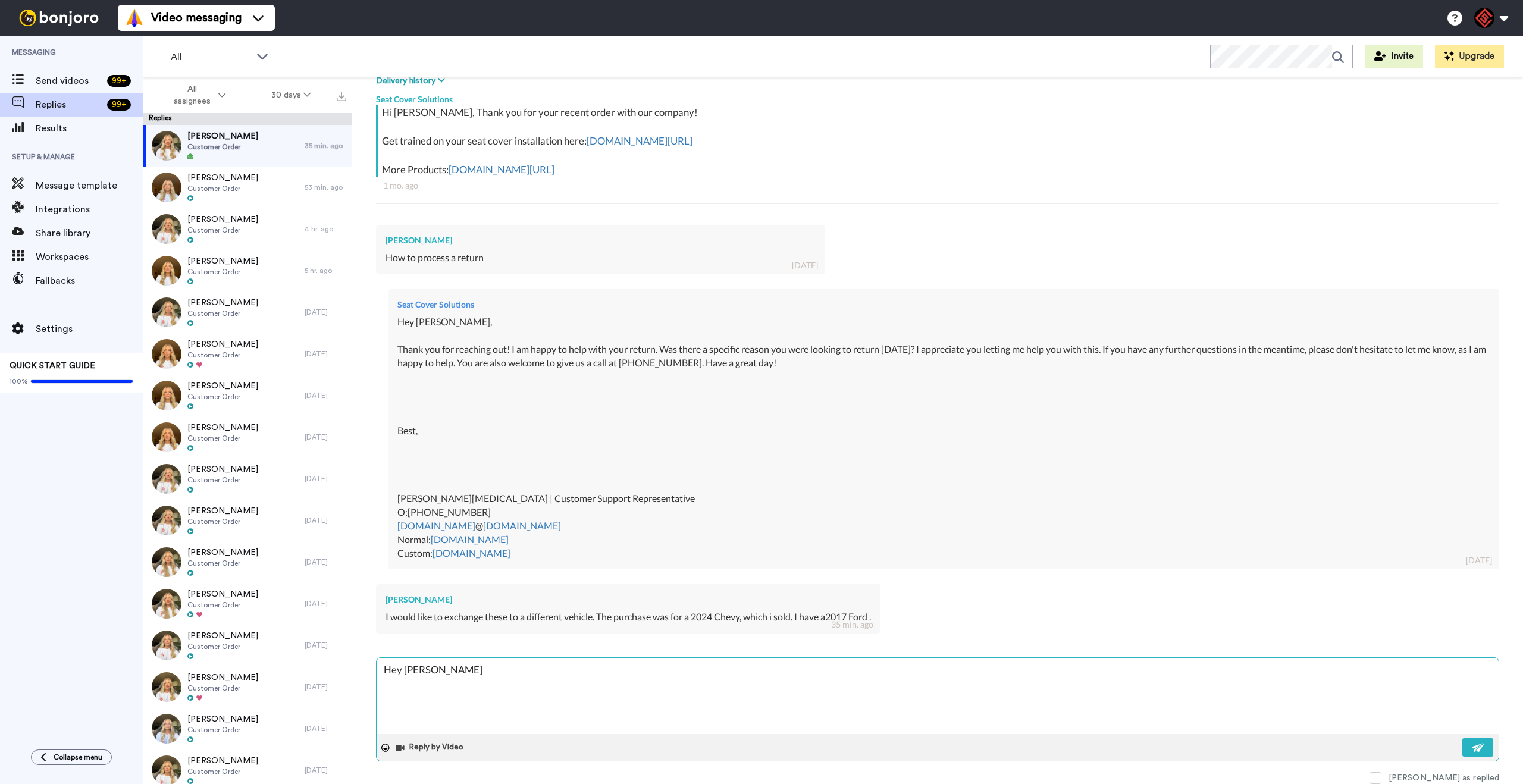
type textarea "x"
type textarea "Hey [PERSON_NAME],"
type textarea "x"
type textarea "Hey [PERSON_NAME],"
type textarea "x"
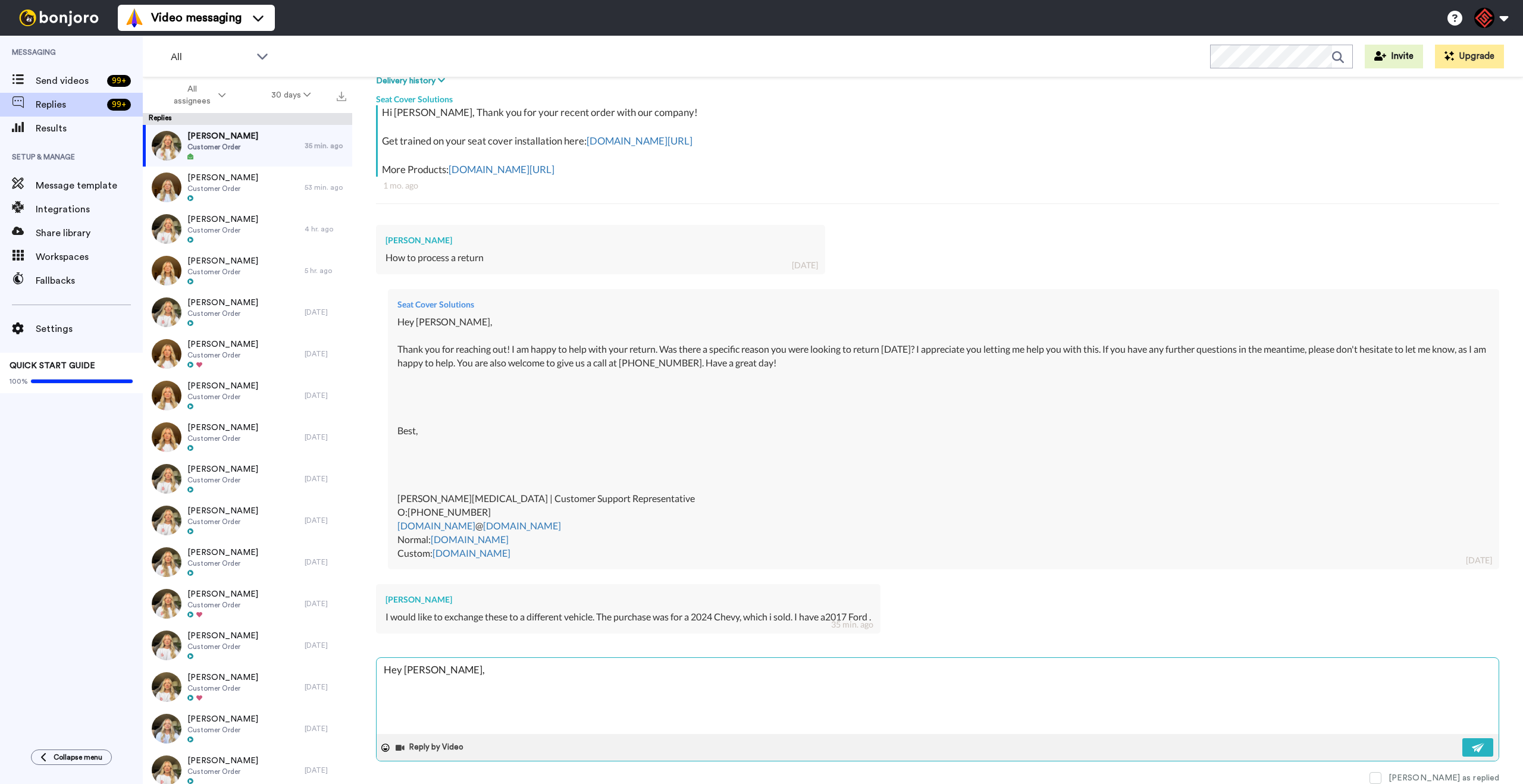
type textarea "Hey [PERSON_NAME],"
type textarea "x"
type textarea "Hey [PERSON_NAME], T"
type textarea "x"
type textarea "Hey [PERSON_NAME], Th"
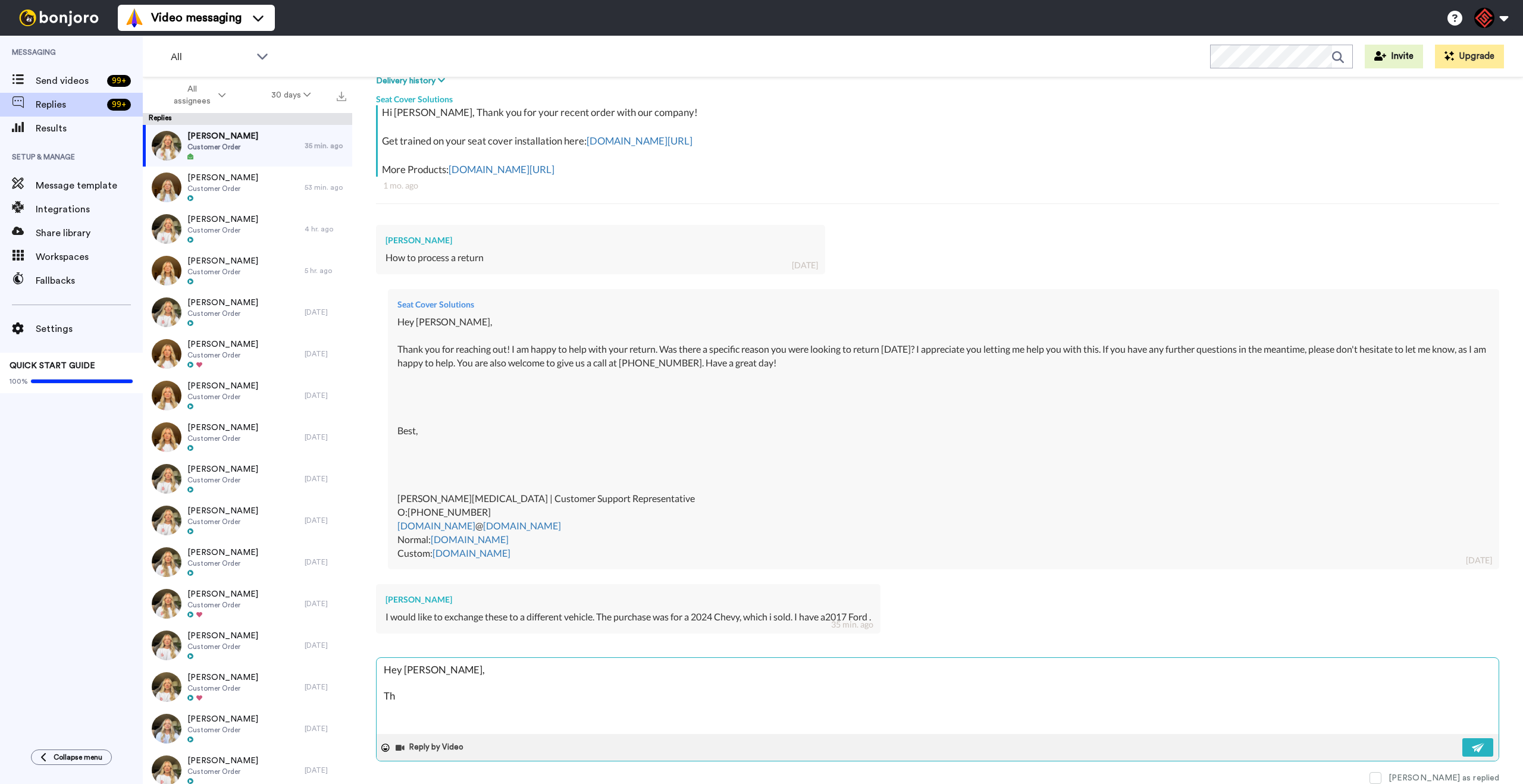
type textarea "x"
type textarea "Hey [PERSON_NAME], Tha"
type textarea "x"
type textarea "Hey [PERSON_NAME], Than"
type textarea "x"
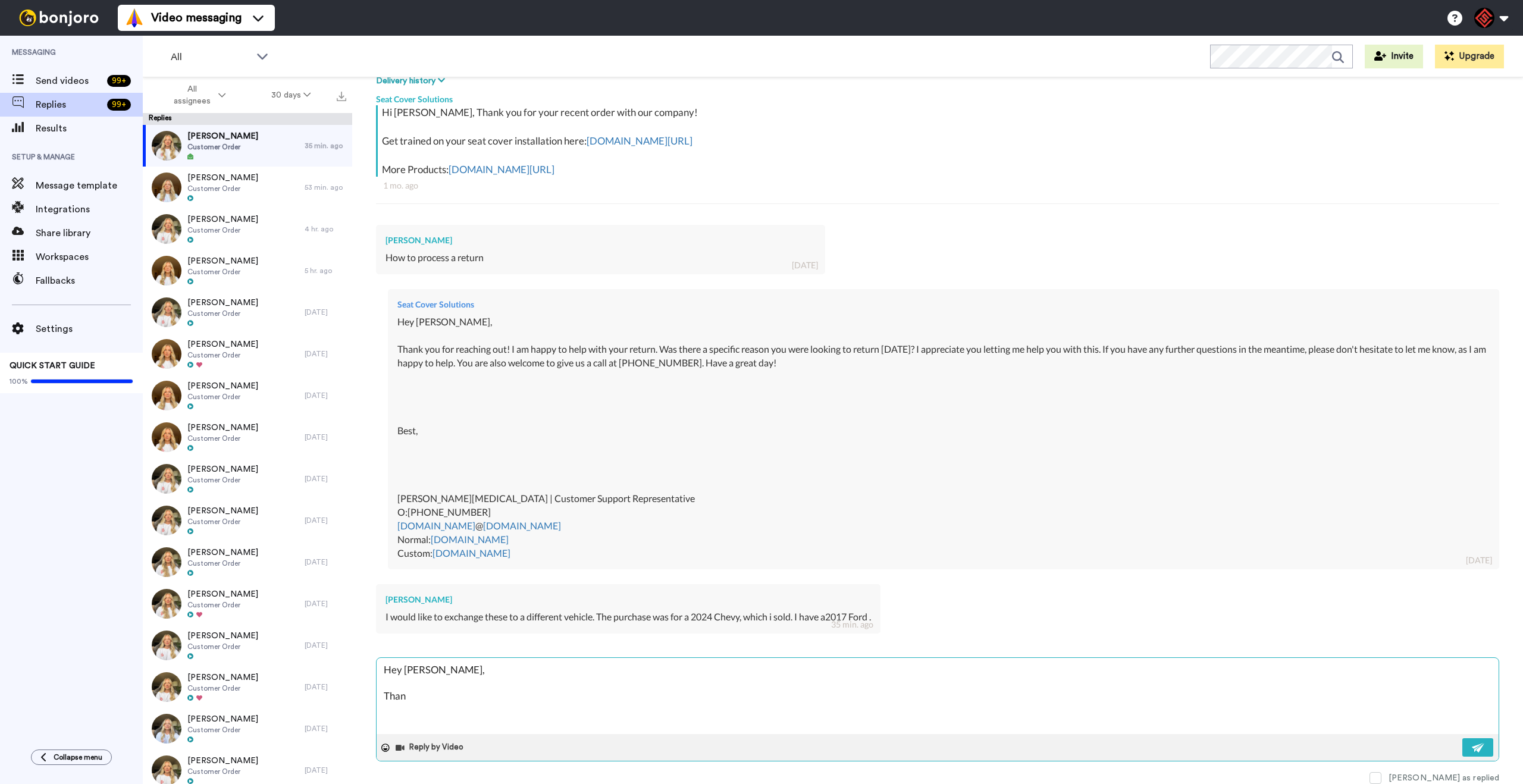
type textarea "Hey [PERSON_NAME], Thank"
type textarea "x"
type textarea "Hey [PERSON_NAME], Thank"
type textarea "x"
type textarea "Hey [PERSON_NAME], Thank y"
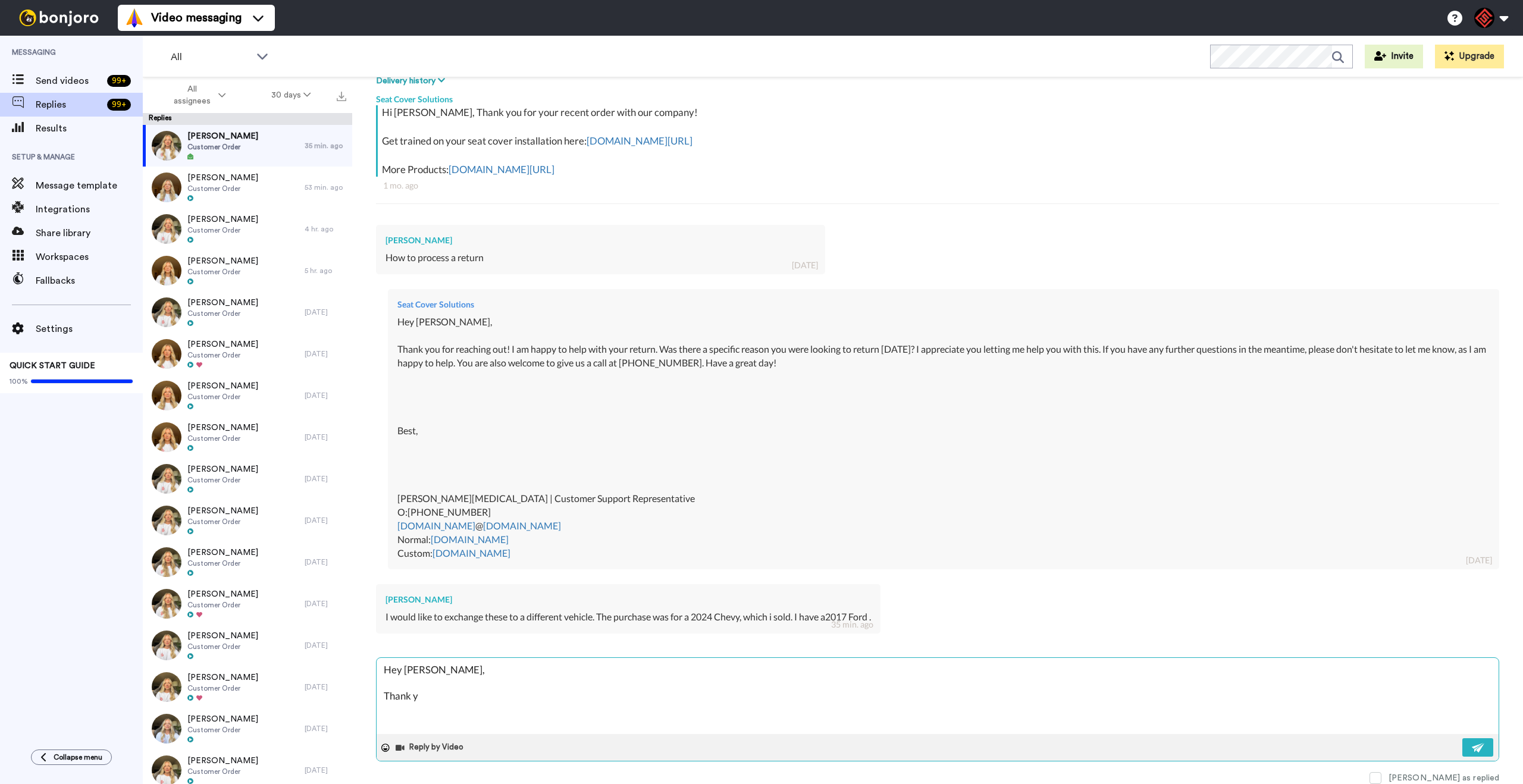
type textarea "x"
type textarea "Hey [PERSON_NAME], Thank yo"
type textarea "x"
type textarea "Hey [PERSON_NAME], Thank you"
type textarea "x"
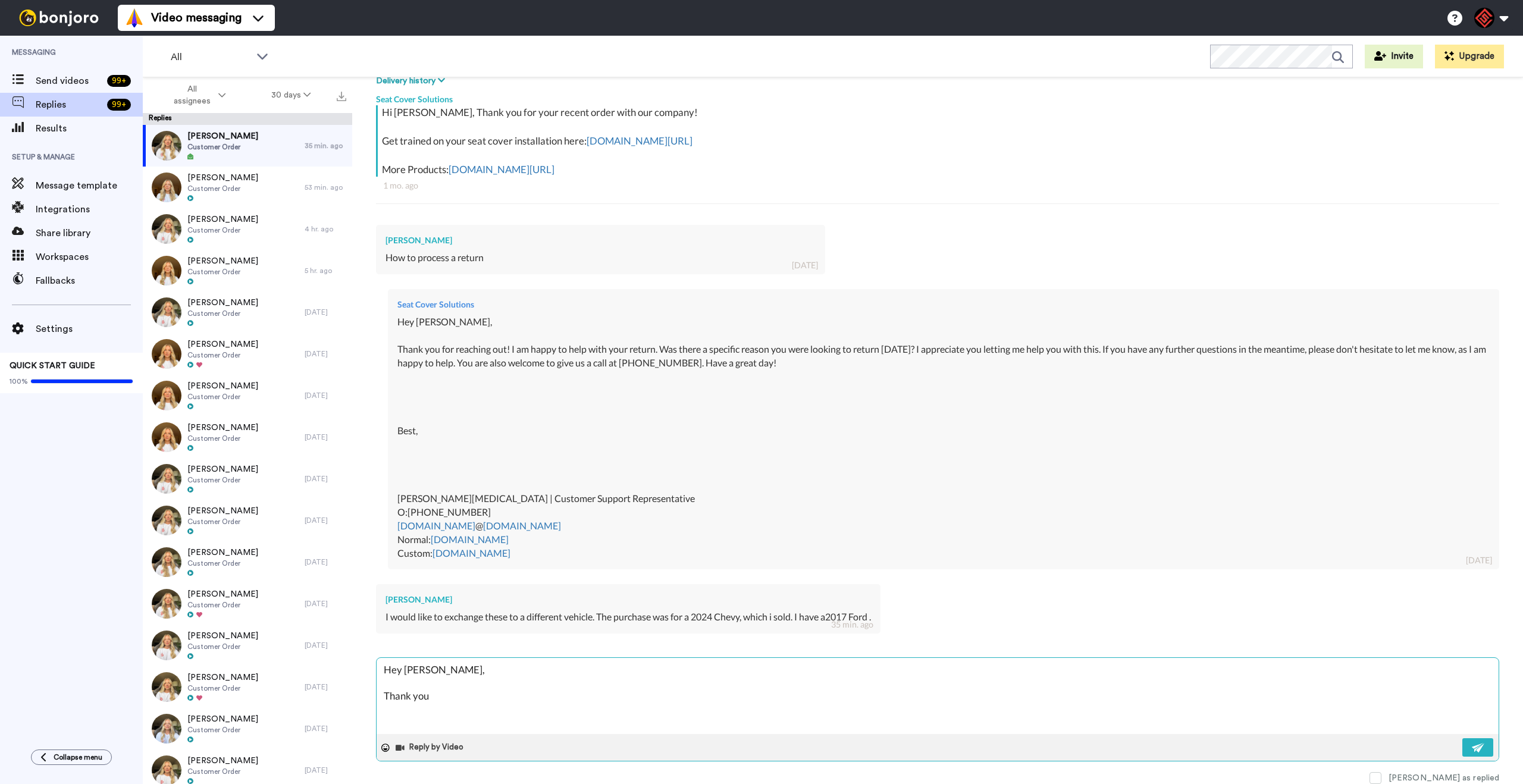
type textarea "Hey [PERSON_NAME], Thank you"
type textarea "x"
type textarea "Hey [PERSON_NAME], Thank you o"
type textarea "x"
type textarea "Hey [PERSON_NAME], Thank you of"
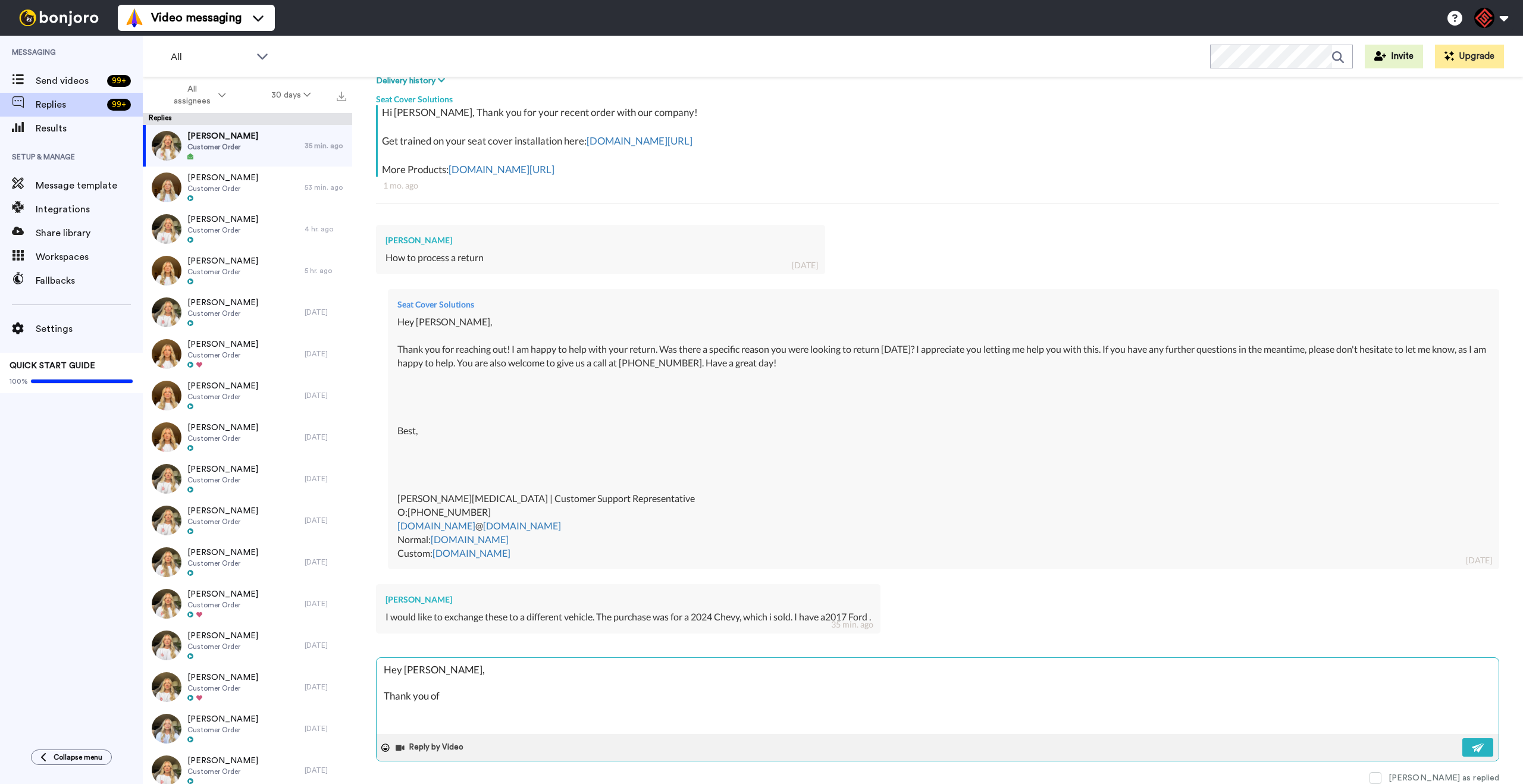
type textarea "x"
type textarea "Hey [PERSON_NAME], Thank you ofr"
type textarea "x"
type textarea "Hey [PERSON_NAME], Thank you ofr"
type textarea "x"
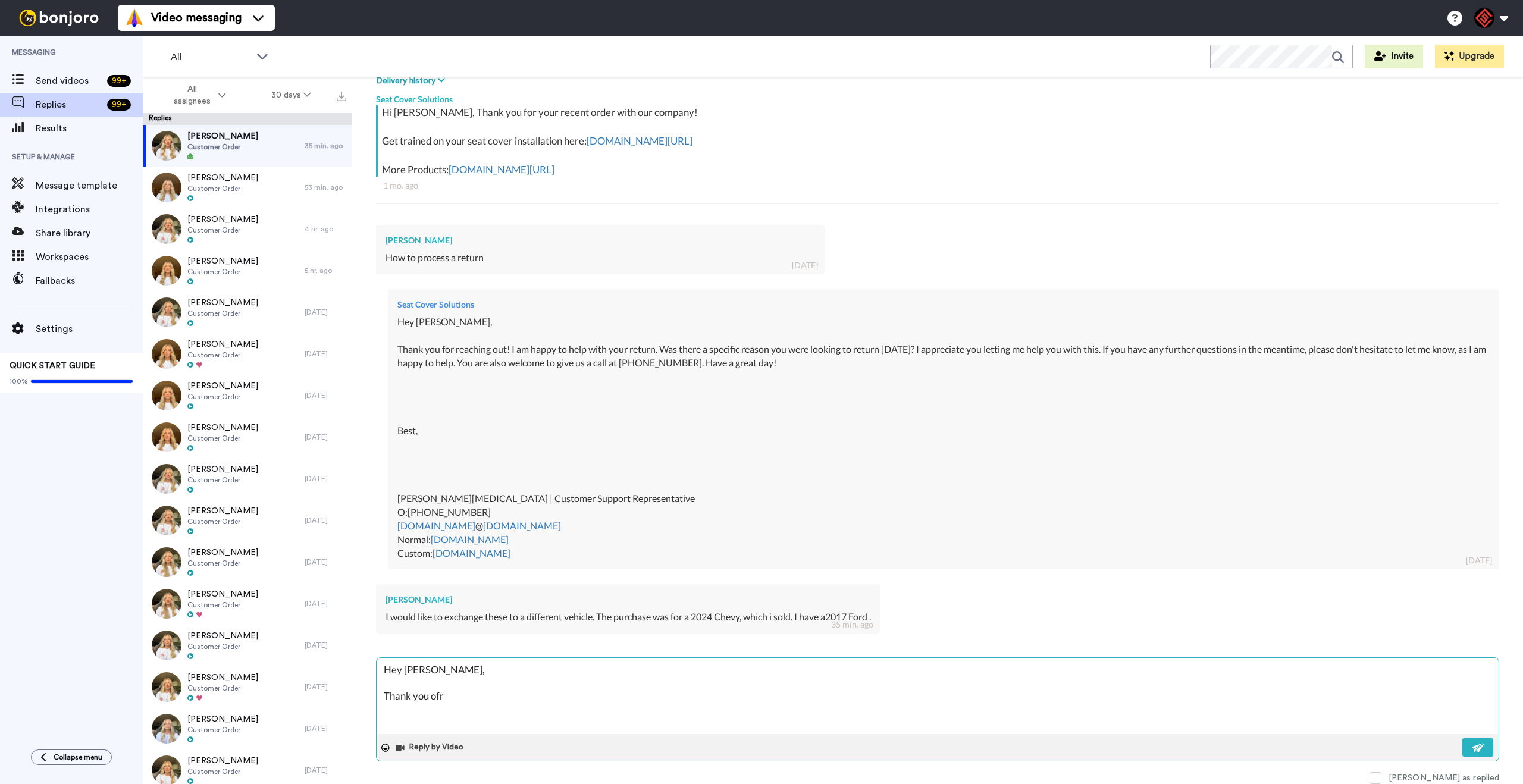
type textarea "Hey [PERSON_NAME], Thank you ofr r"
type textarea "x"
type textarea "Hey [PERSON_NAME], Thank you ofr re"
type textarea "x"
type textarea "Hey [PERSON_NAME], Thank you ofr rea"
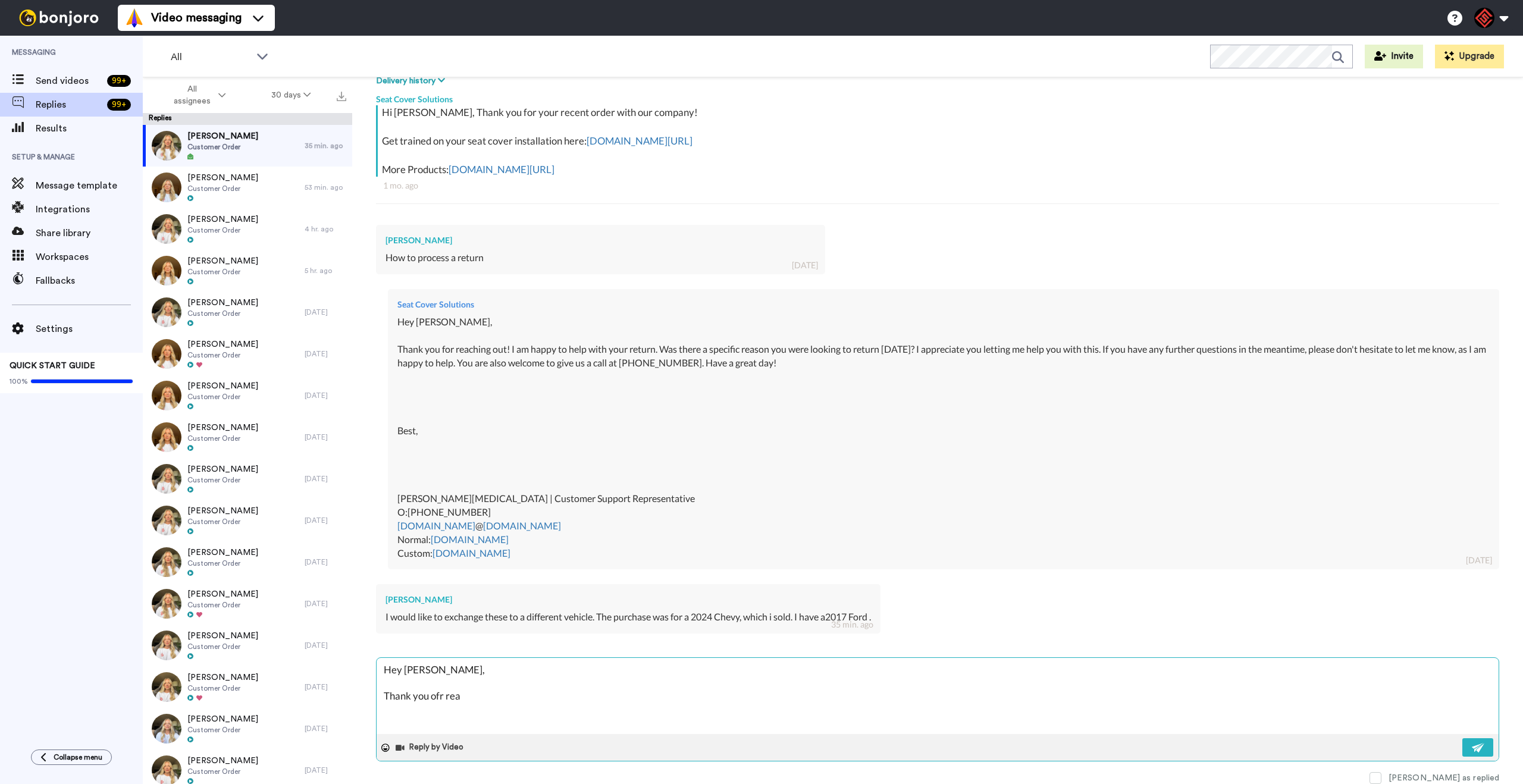
type textarea "x"
type textarea "Hey [PERSON_NAME], Thank you ofr reah"
type textarea "x"
type textarea "Hey [PERSON_NAME], Thank you ofr reahi"
type textarea "x"
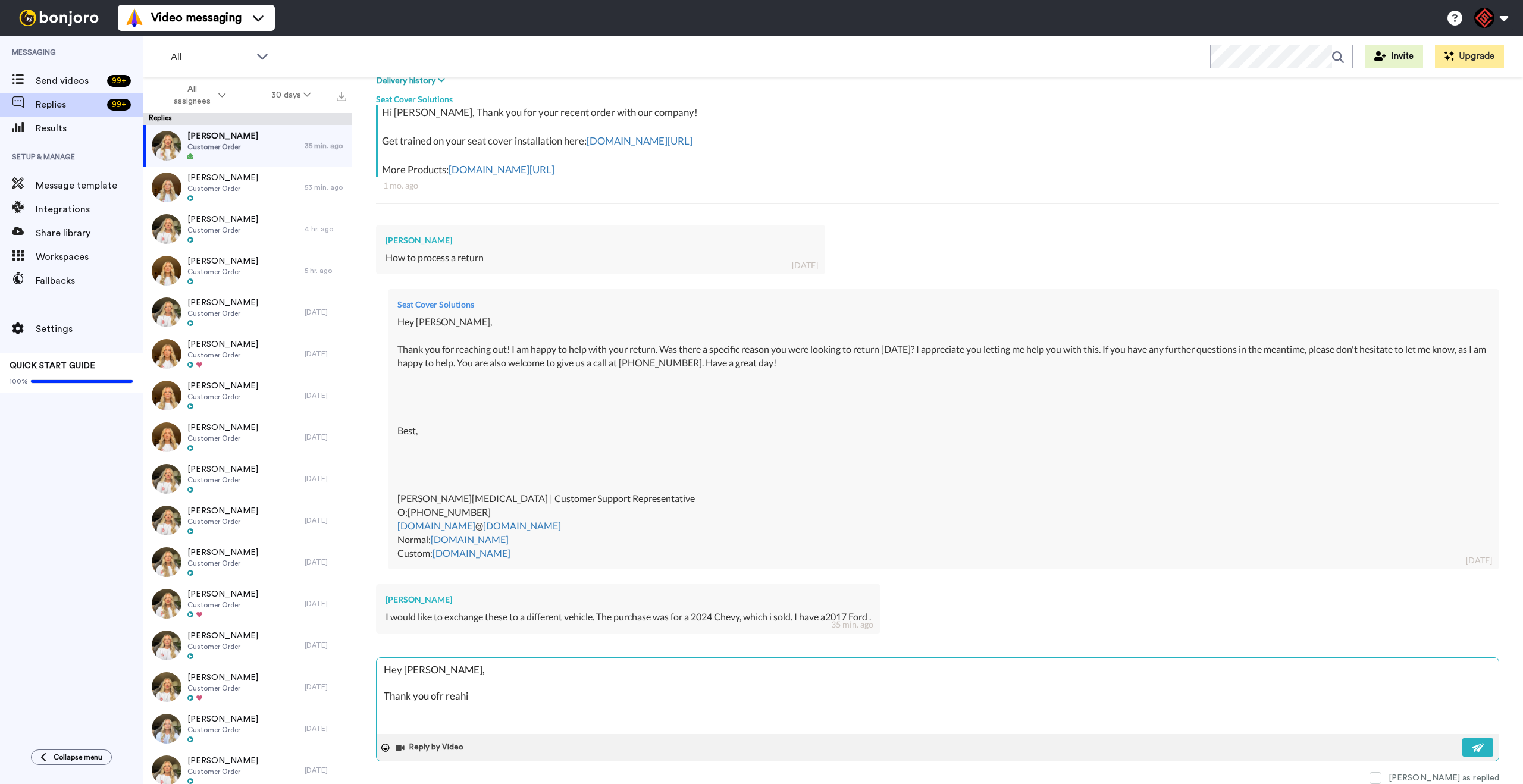
type textarea "Hey [PERSON_NAME], Thank you ofr reahin"
type textarea "x"
type textarea "Hey [PERSON_NAME], Thank you ofr reahing"
type textarea "x"
type textarea "Hey [PERSON_NAME], Thank you ofr reahing"
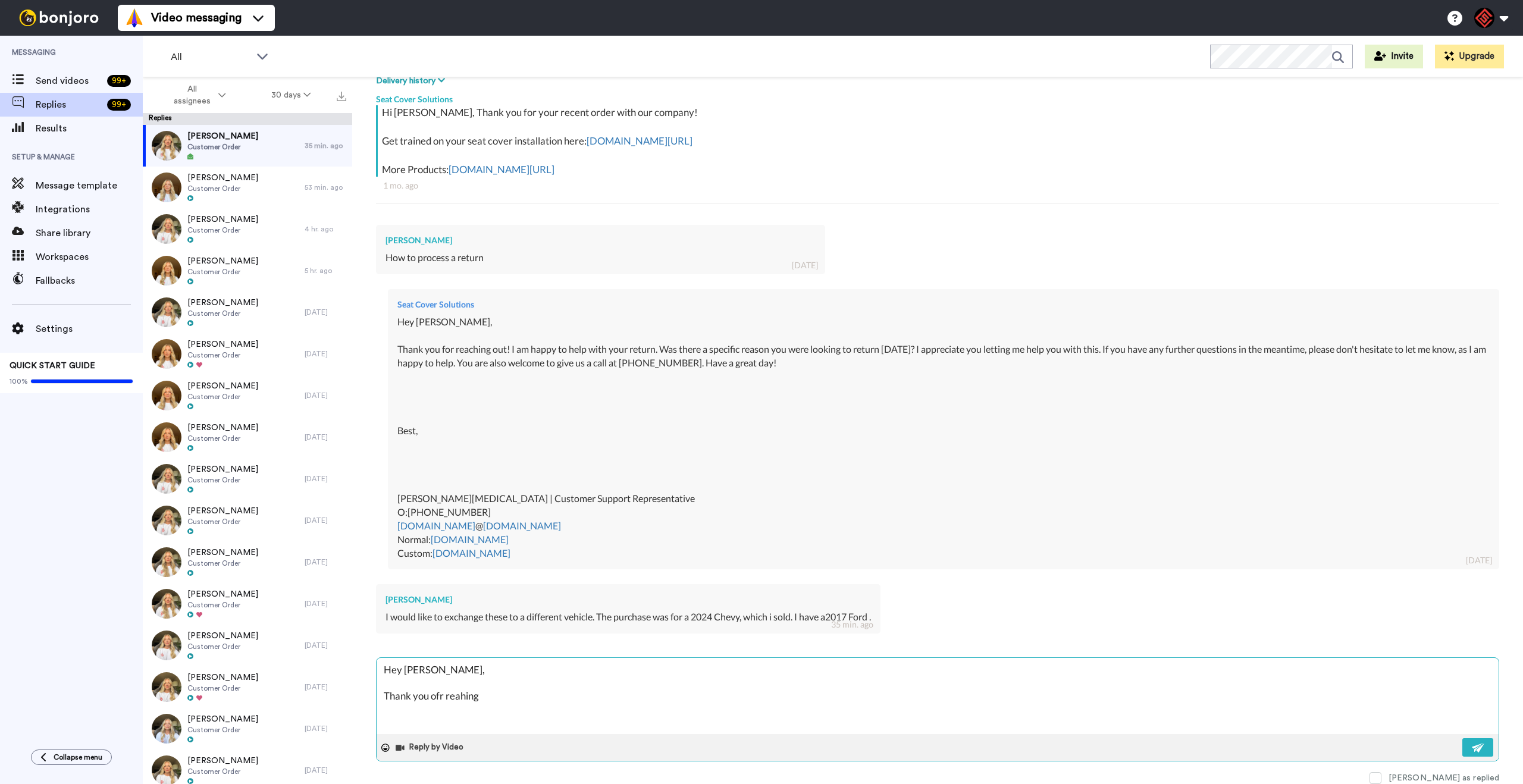
type textarea "x"
type textarea "Hey [PERSON_NAME], Thank you ofr reahing o"
type textarea "x"
type textarea "Hey [PERSON_NAME], Thank you ofr reahing ou"
type textarea "x"
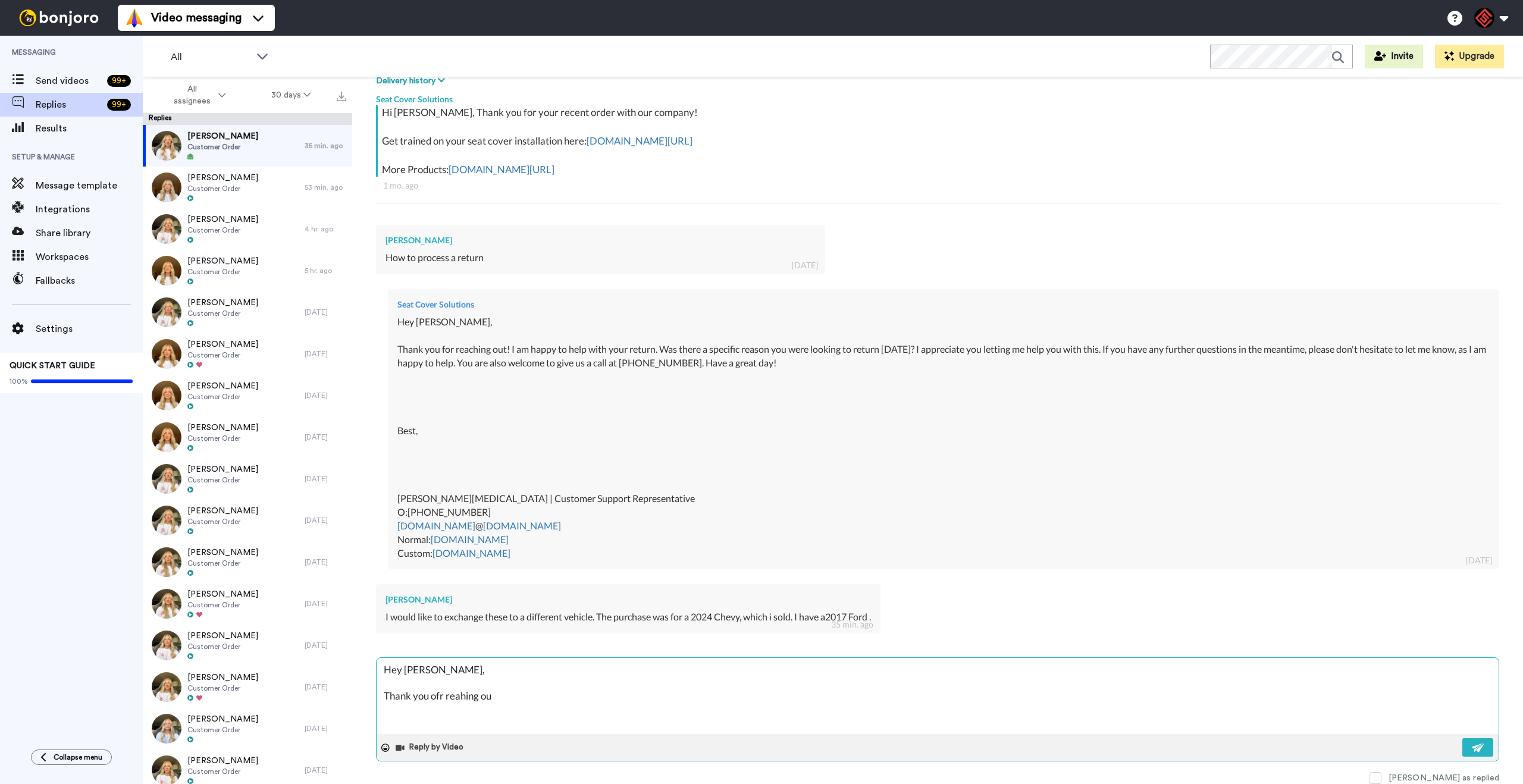
type textarea "Hey [PERSON_NAME], Thank you ofr reahing out"
type textarea "x"
type textarea "Hey [PERSON_NAME], Thank you for reaching out!"
type textarea "x"
type textarea "Hey [PERSON_NAME], Thank you for reaching out!"
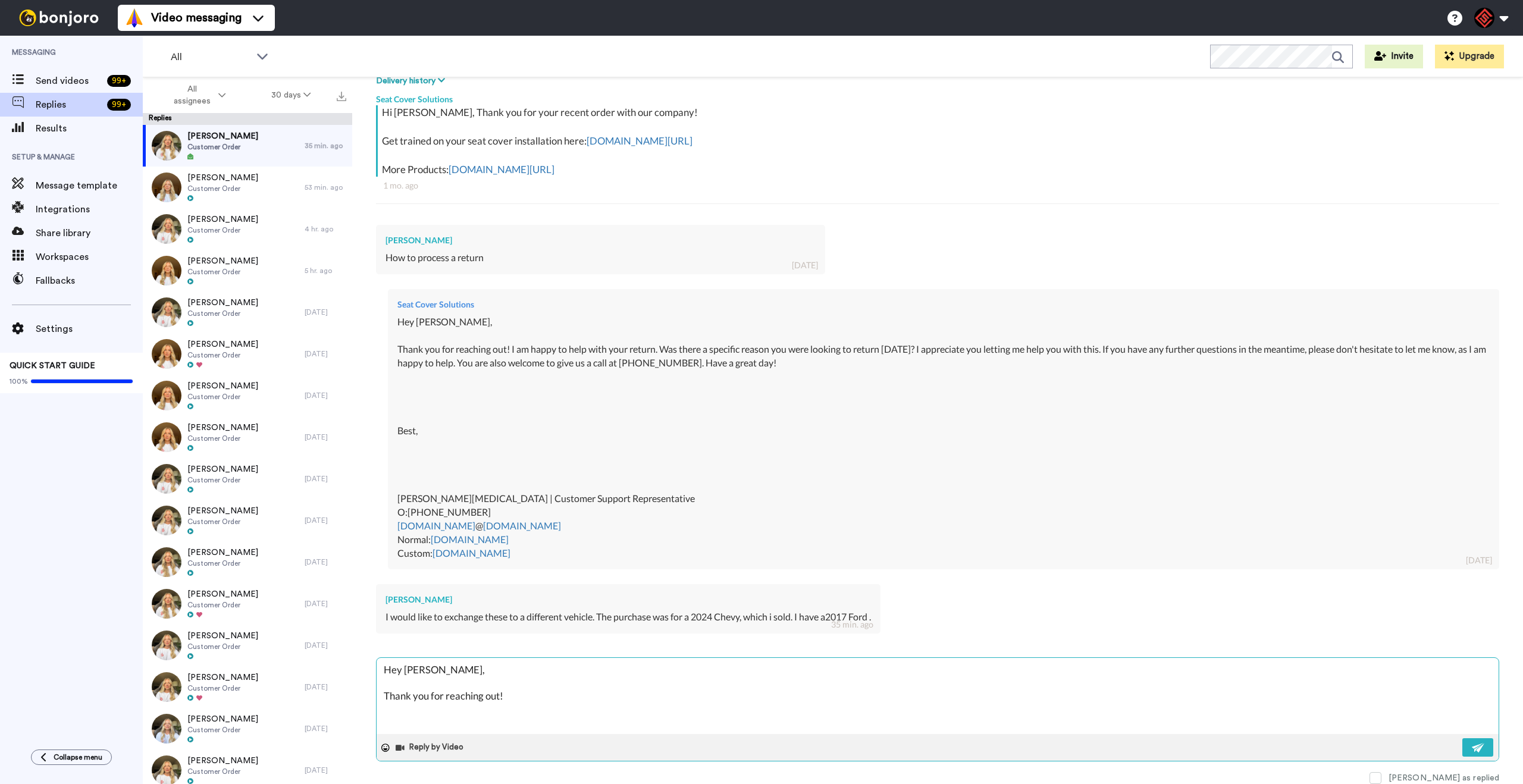
type textarea "x"
type textarea "Hey [PERSON_NAME], Thank you for reaching out! I"
type textarea "x"
type textarea "Hey [PERSON_NAME], Thank you for reaching out! I"
type textarea "x"
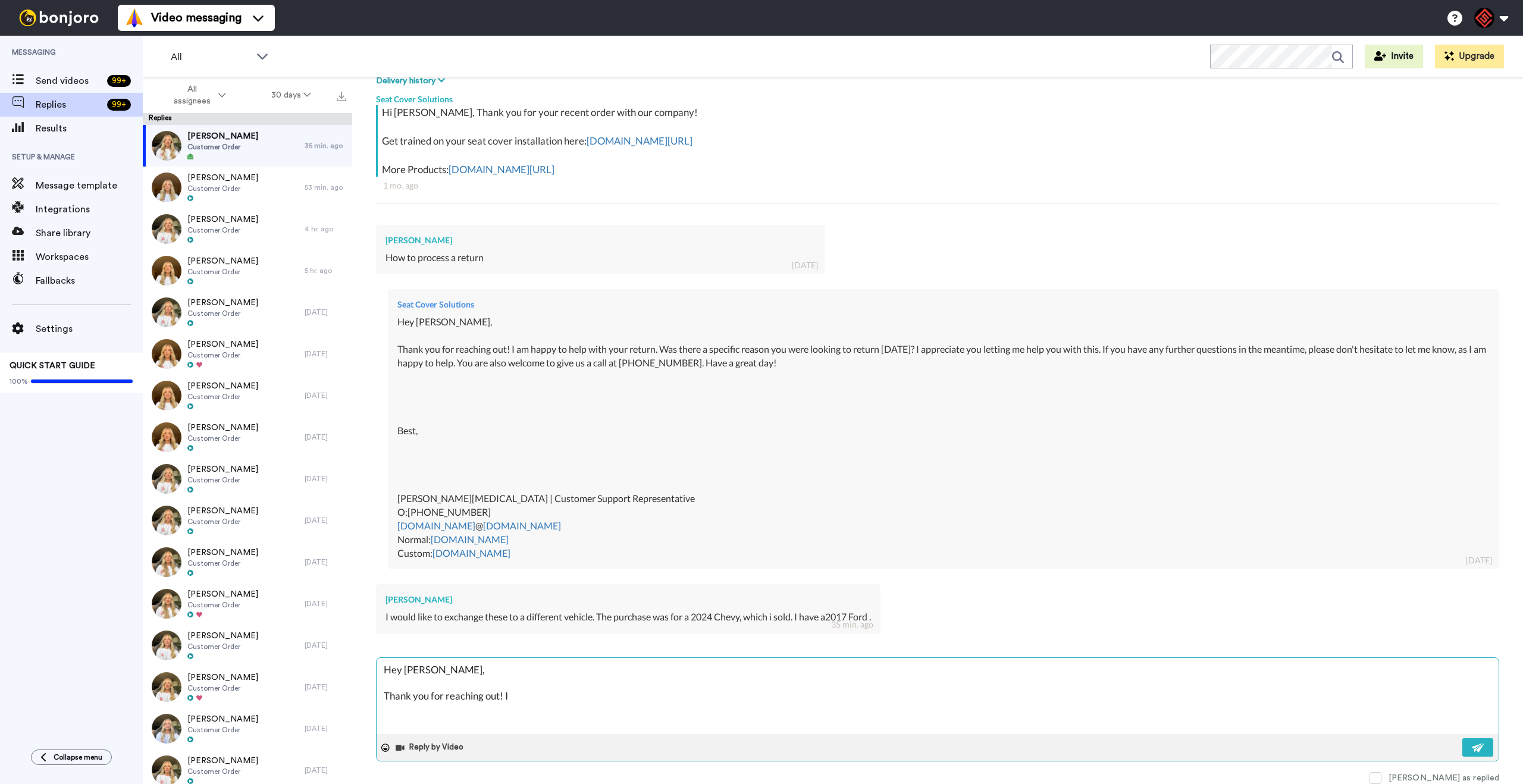
type textarea "Hey [PERSON_NAME], Thank you for reaching out! I a"
type textarea "x"
type textarea "Hey [PERSON_NAME], Thank you for reaching out! I am"
type textarea "x"
type textarea "Hey [PERSON_NAME], Thank you for reaching out! I am"
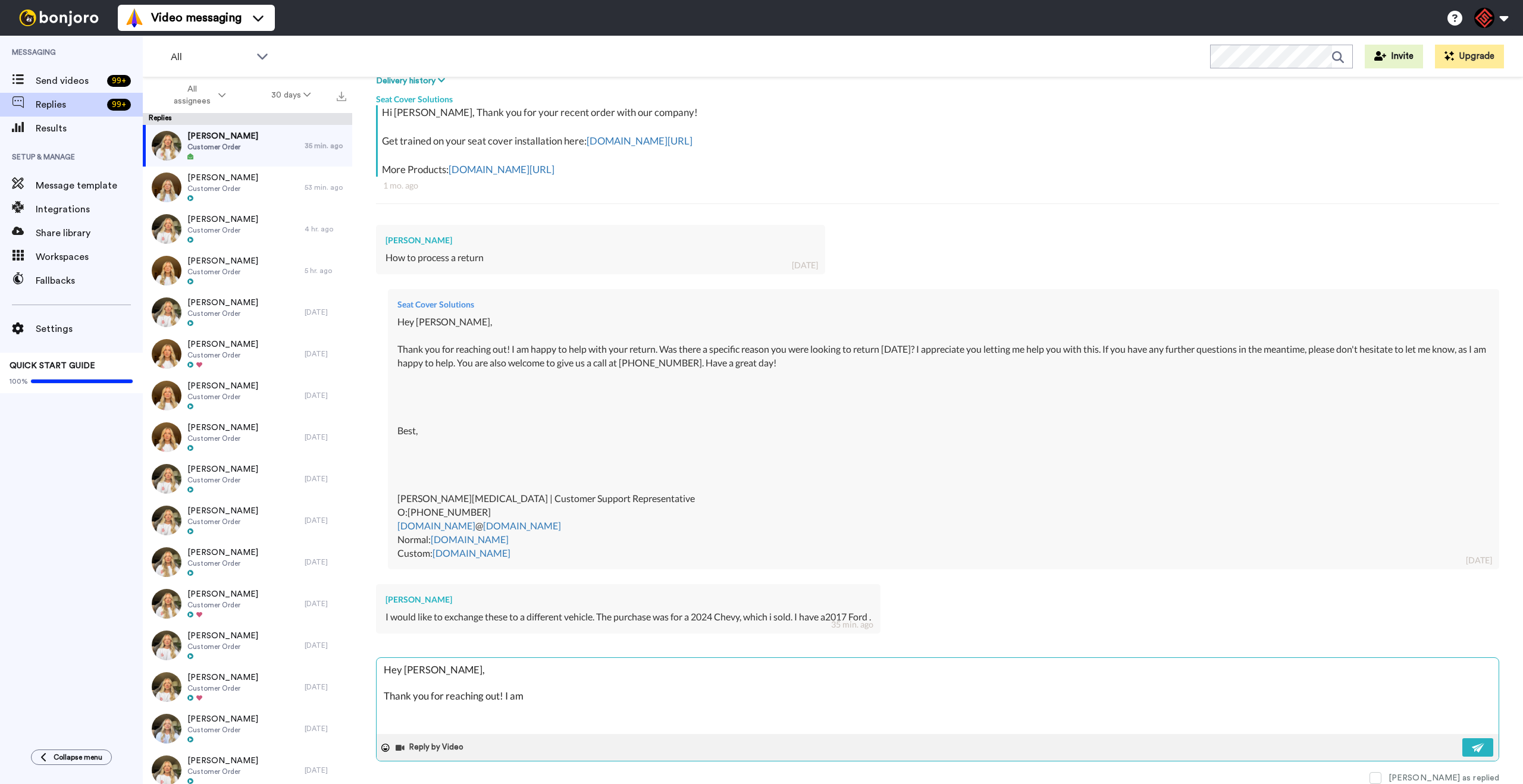
type textarea "x"
type textarea "Hey [PERSON_NAME], Thank you for reaching out! I am h"
type textarea "x"
type textarea "Hey [PERSON_NAME], Thank you for reaching out! I am ha"
type textarea "x"
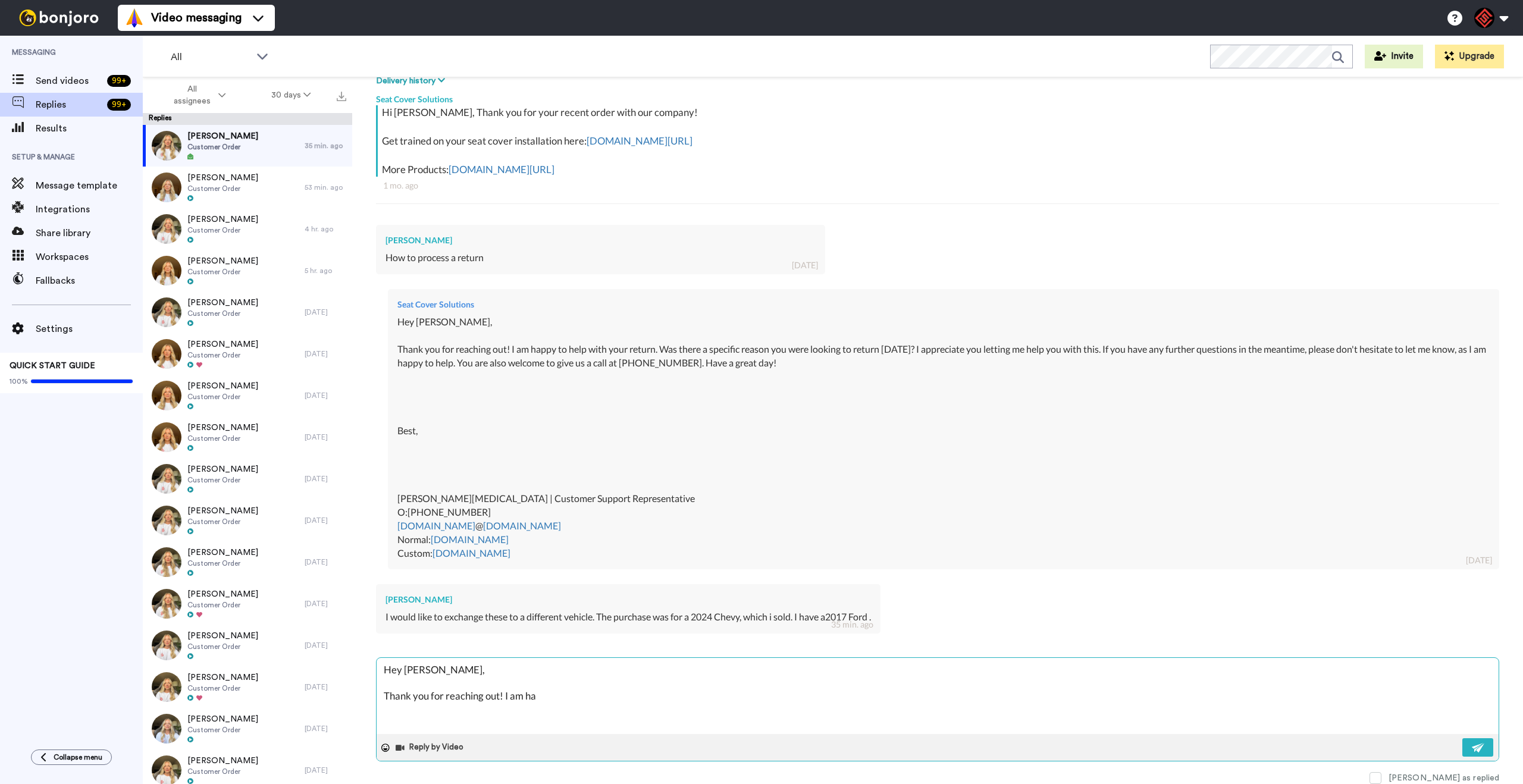
type textarea "Hey [PERSON_NAME], Thank you for reaching out! I am hap"
type textarea "x"
type textarea "Hey [PERSON_NAME], Thank you for reaching out! I am happ"
type textarea "x"
type textarea "Hey [PERSON_NAME], Thank you for reaching out! I am happy"
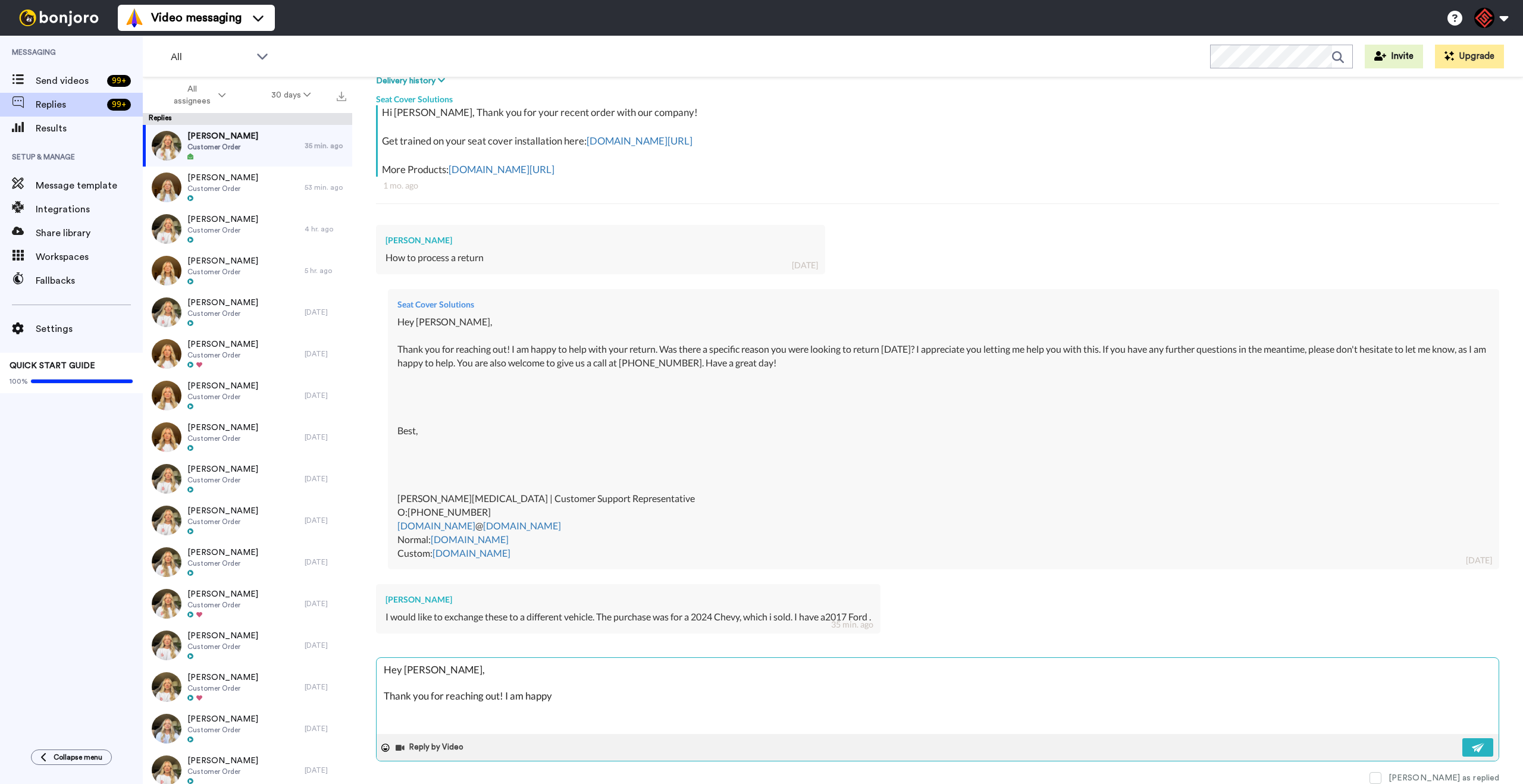
type textarea "x"
type textarea "Hey [PERSON_NAME], Thank you for reaching out! I am happy"
type textarea "x"
type textarea "Hey [PERSON_NAME], Thank you for reaching out! I am happy t"
type textarea "x"
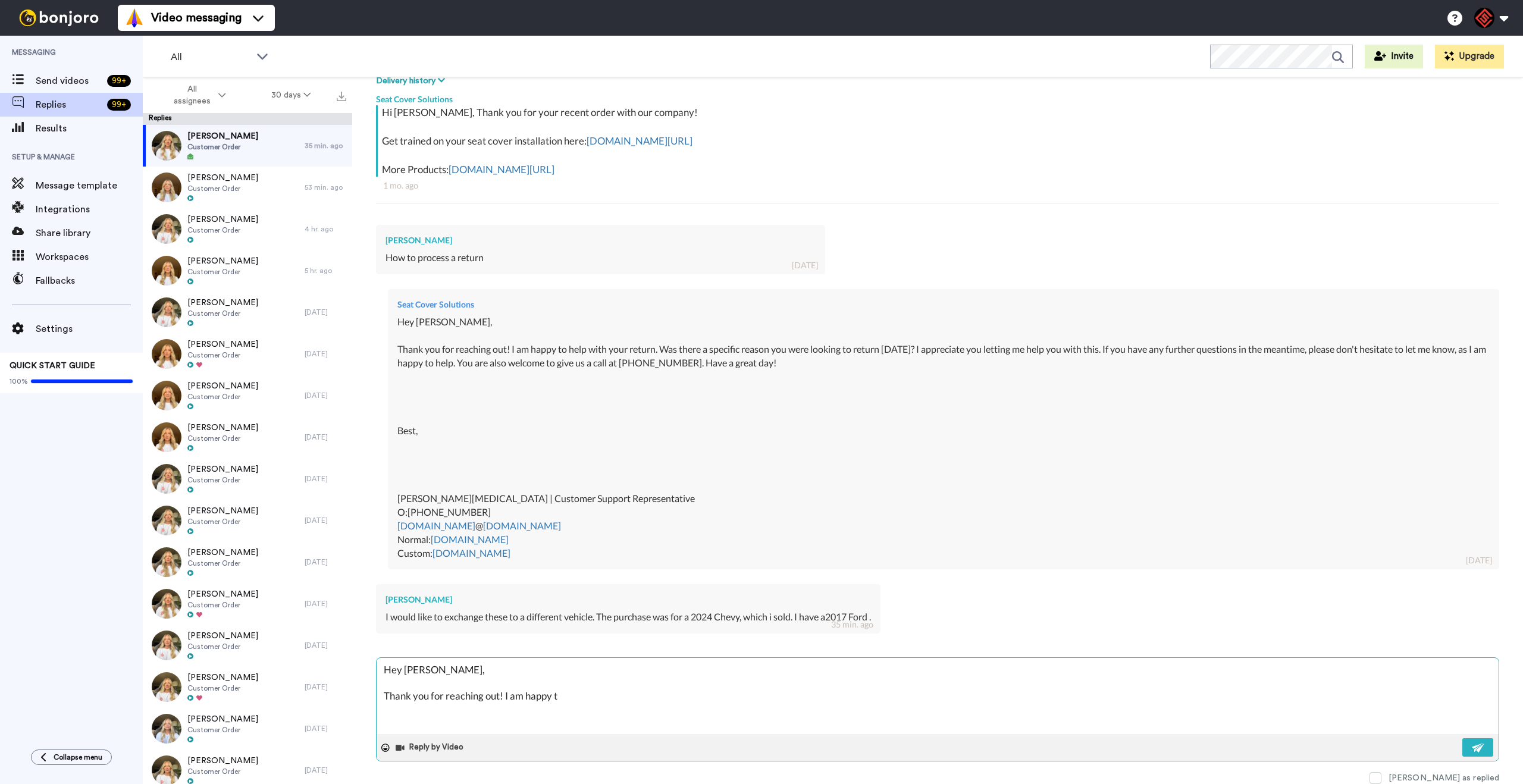
type textarea "Hey [PERSON_NAME], Thank you for reaching out! I am happy to"
type textarea "x"
type textarea "Hey [PERSON_NAME], Thank you for reaching out! I am happy to"
type textarea "x"
type textarea "Hey [PERSON_NAME], Thank you for reaching out! I am happy to h"
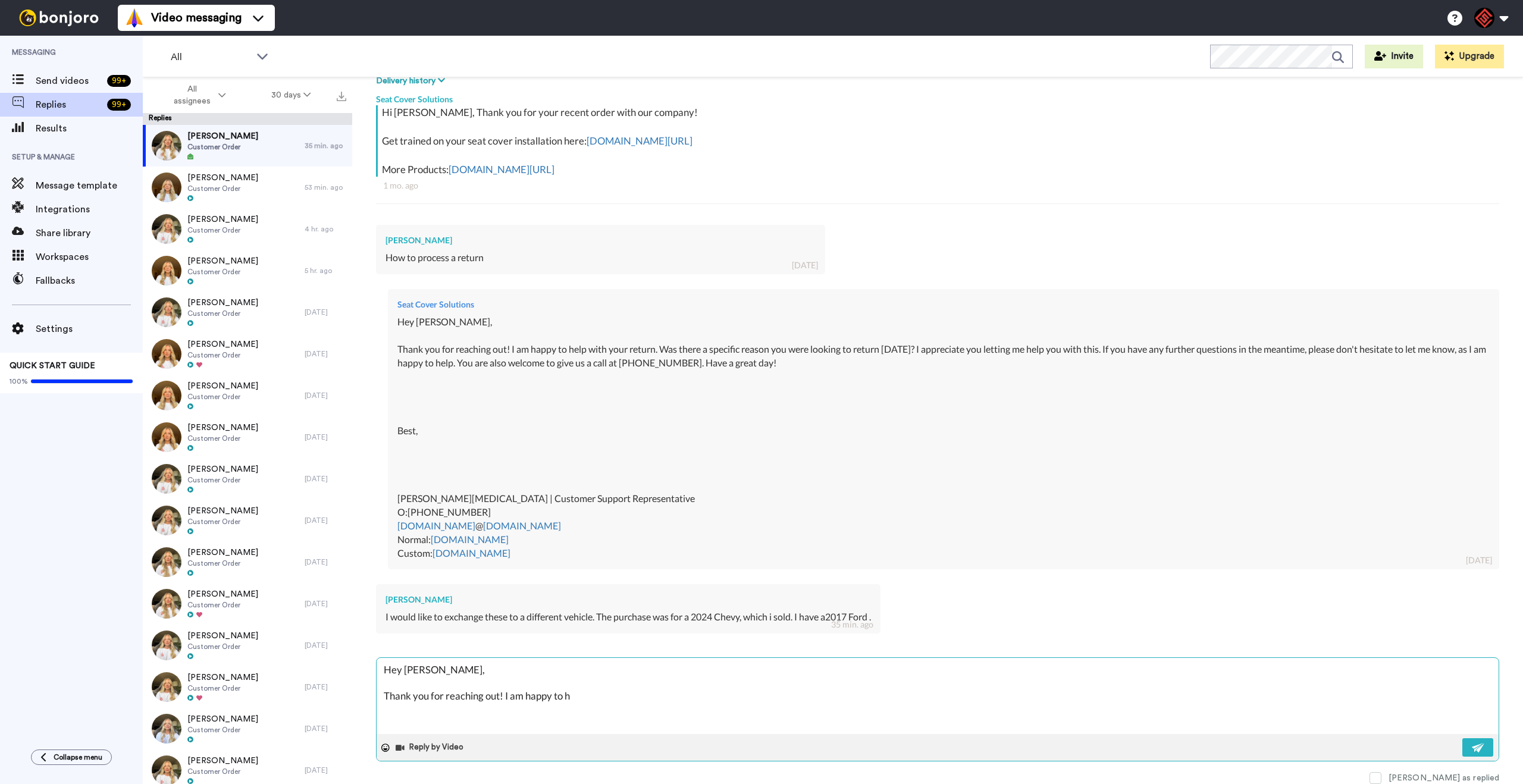
type textarea "x"
type textarea "Hey [PERSON_NAME], Thank you for reaching out! I am happy to he"
type textarea "x"
type textarea "Hey [PERSON_NAME], Thank you for reaching out! I am happy to hel"
type textarea "x"
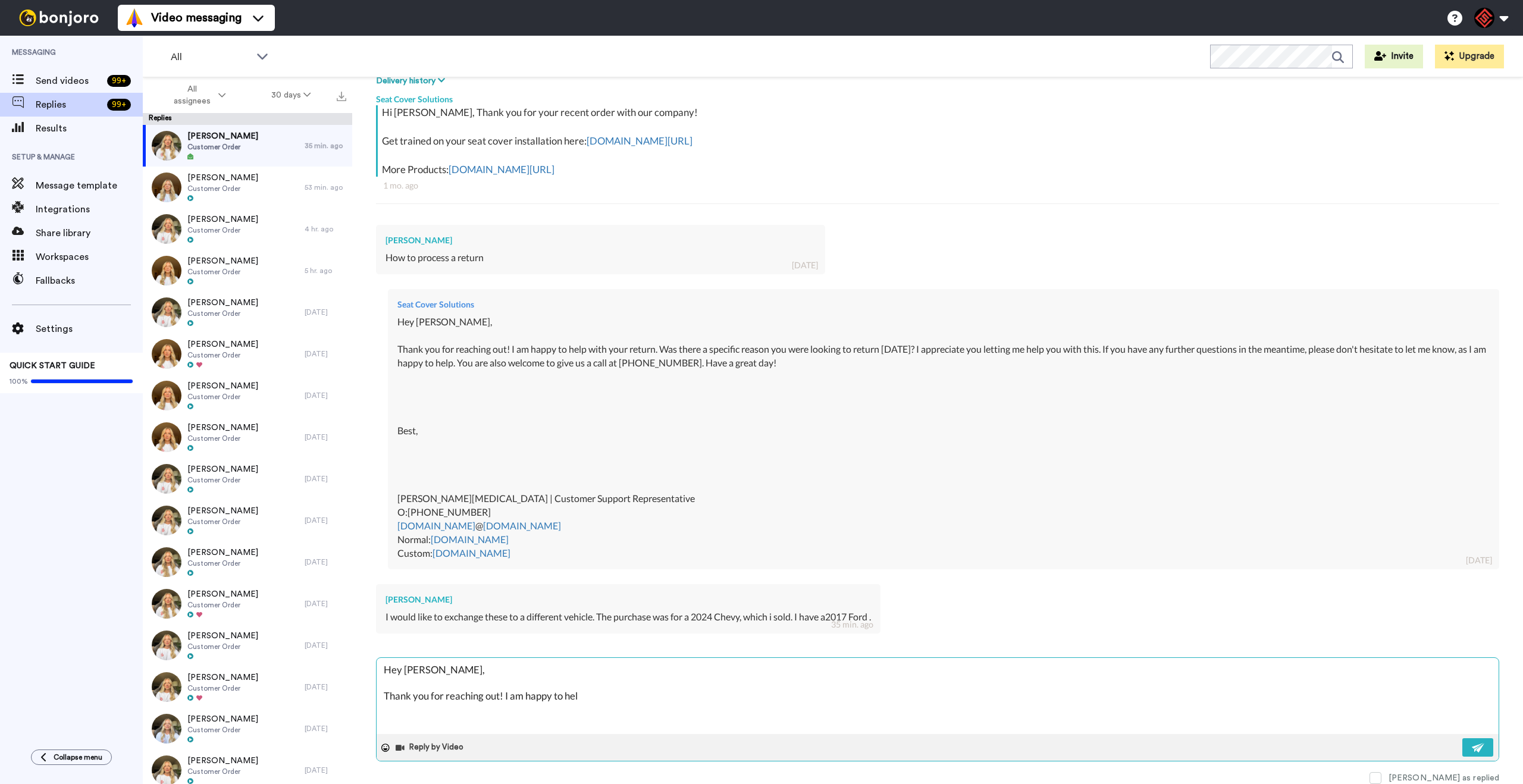
type textarea "Hey [PERSON_NAME], Thank you for reaching out! I am happy to help"
type textarea "x"
type textarea "Hey [PERSON_NAME], Thank you for reaching out! I am happy to help"
type textarea "x"
type textarea "Hey [PERSON_NAME], Thank you for reaching out! I am happy to help w"
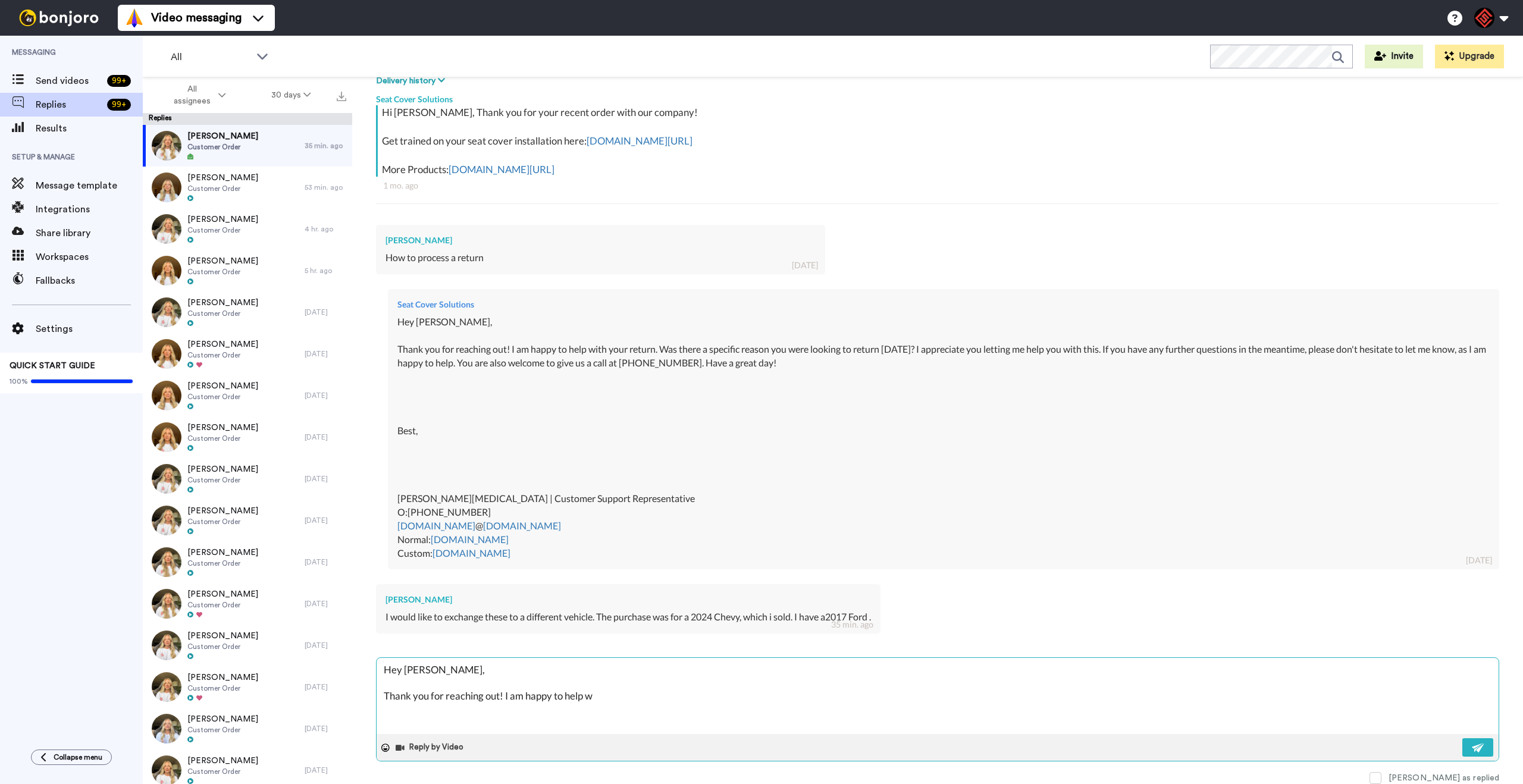
type textarea "x"
type textarea "Hey [PERSON_NAME], Thank you for reaching out! I am happy to help wi"
type textarea "x"
type textarea "Hey [PERSON_NAME], Thank you for reaching out! I am happy to help wih"
type textarea "x"
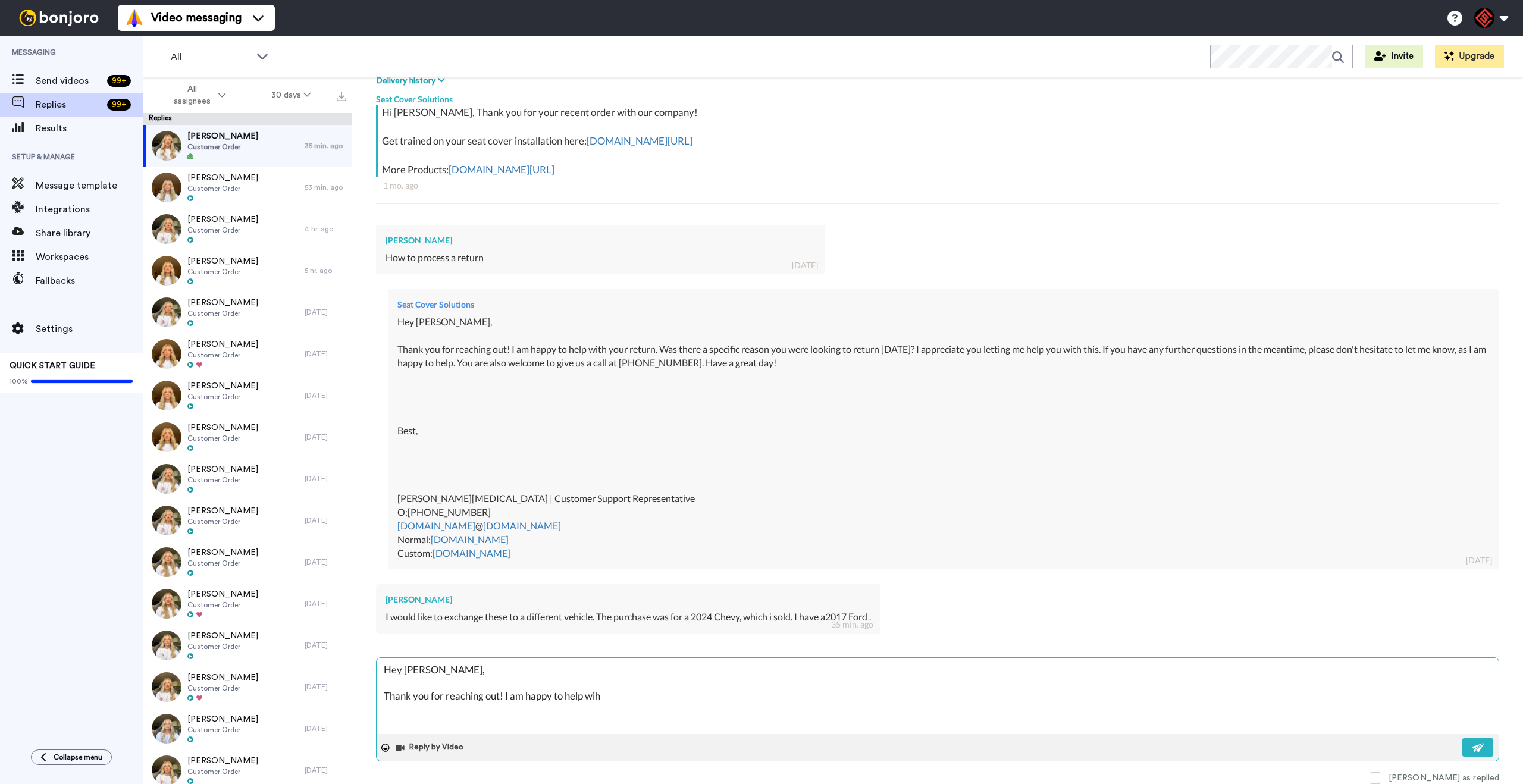
type textarea "Hey [PERSON_NAME], Thank you for reaching out! I am happy to help wiht"
type textarea "x"
type textarea "Hey [PERSON_NAME], Thank you for reaching out! I am happy to help wiht"
type textarea "x"
type textarea "Hey [PERSON_NAME], Thank you for reaching out! I am happy to help wiht t"
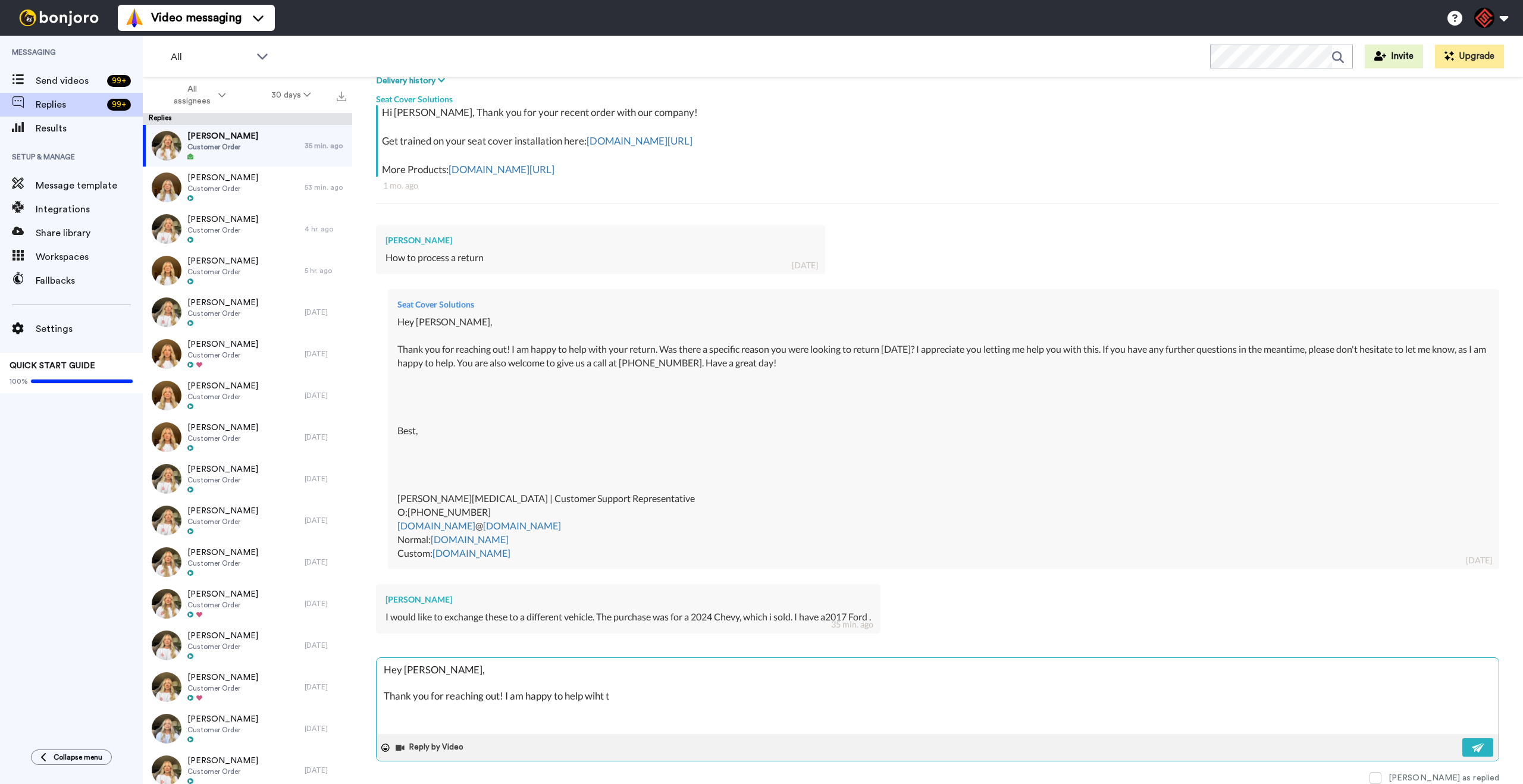
type textarea "x"
type textarea "Hey [PERSON_NAME], Thank you for reaching out! I am happy to help wiht th"
type textarea "x"
type textarea "Hey [PERSON_NAME], Thank you for reaching out! I am happy to help wiht thi"
type textarea "x"
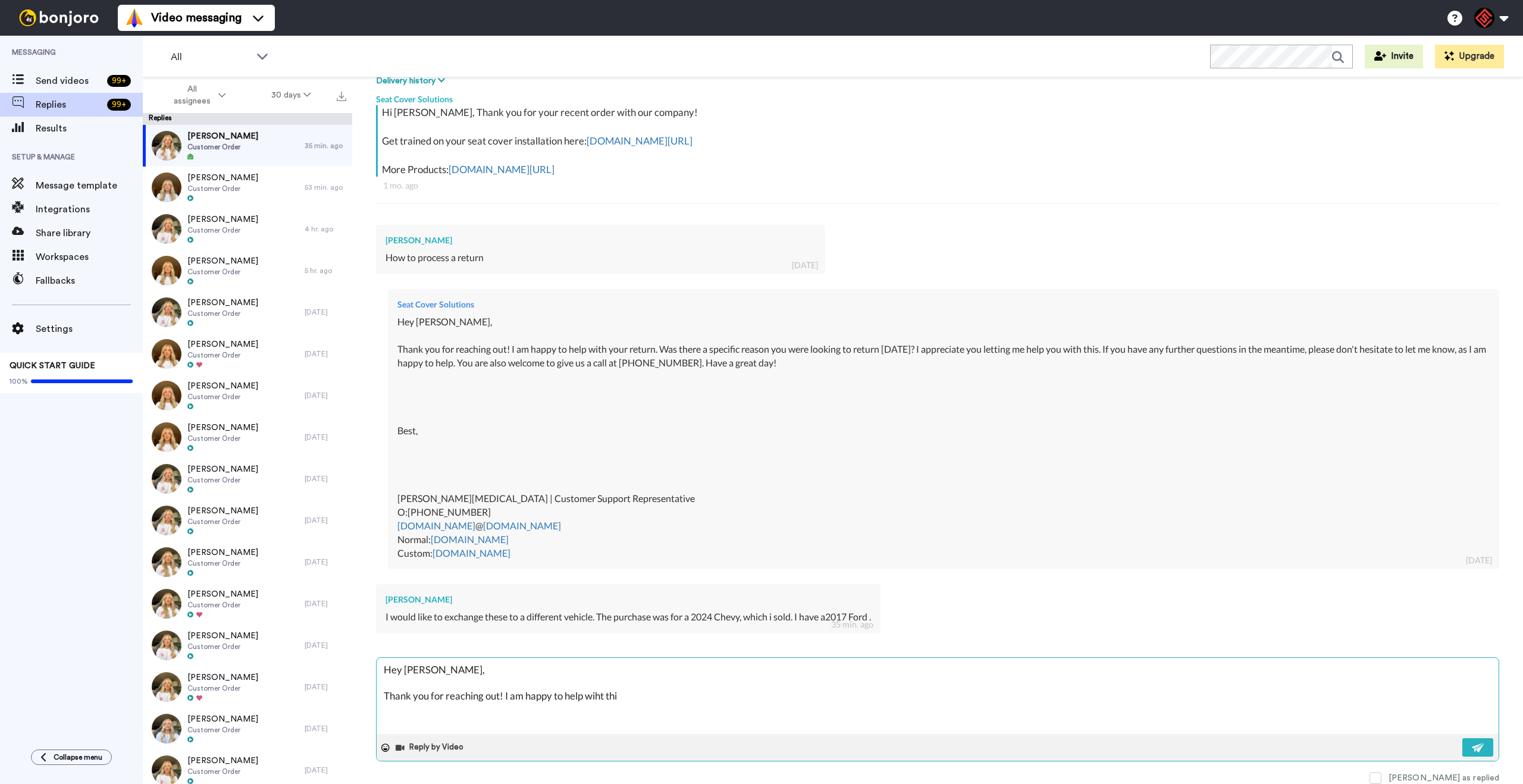
type textarea "Hey [PERSON_NAME], Thank you for reaching out! I am happy to help wiht this"
type textarea "x"
type textarea "Hey [PERSON_NAME], Thank you for reaching out! I am happy to help wiht this,"
type textarea "x"
type textarea "Hey [PERSON_NAME], Thank you for reaching out! I am happy to help wiht this,"
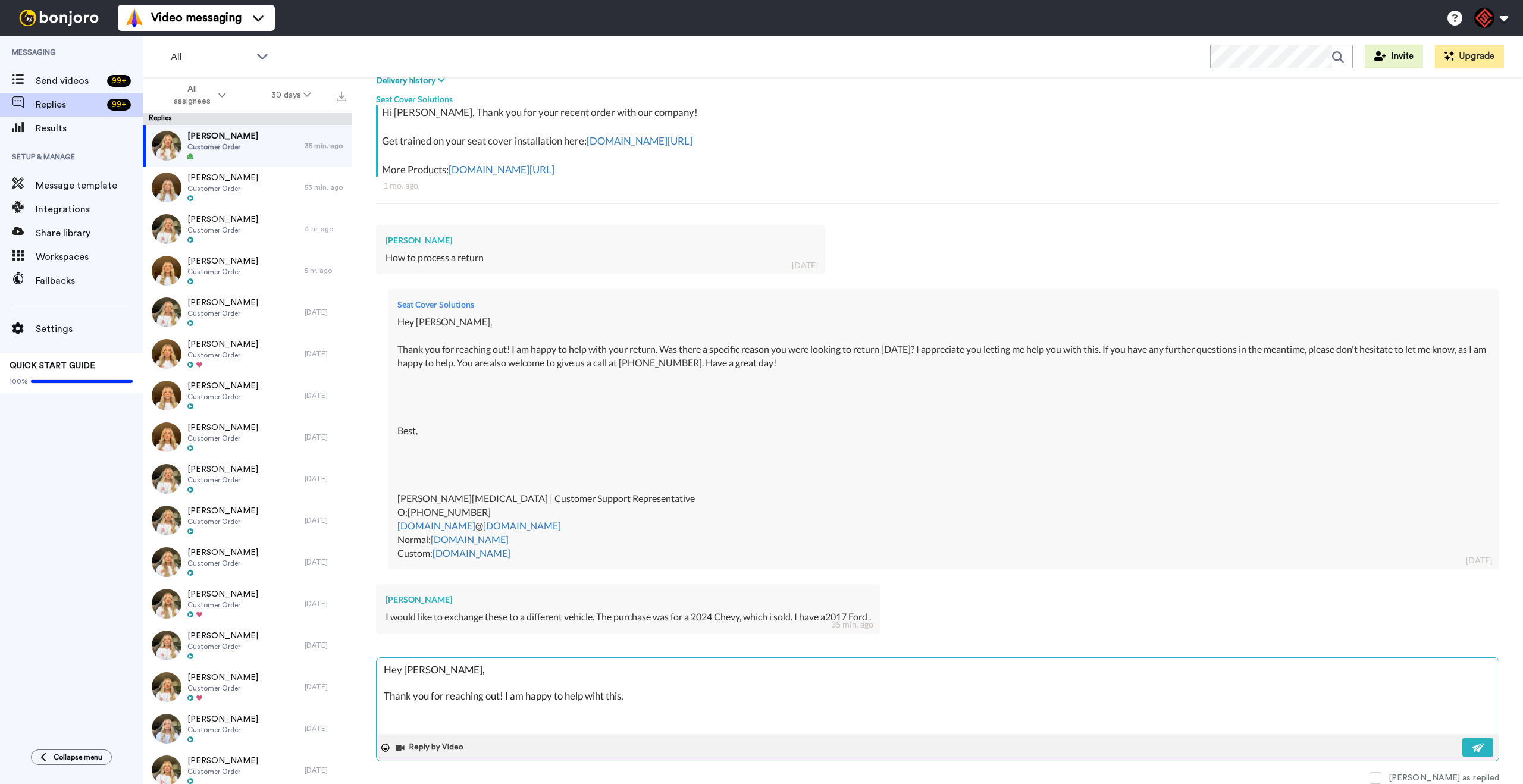
type textarea "x"
type textarea "Hey [PERSON_NAME], Thank you for reaching out! I am happy to help wiht this, w"
type textarea "x"
type textarea "Hey [PERSON_NAME], Thank you for reaching out! I am happy to help wiht this, we"
type textarea "x"
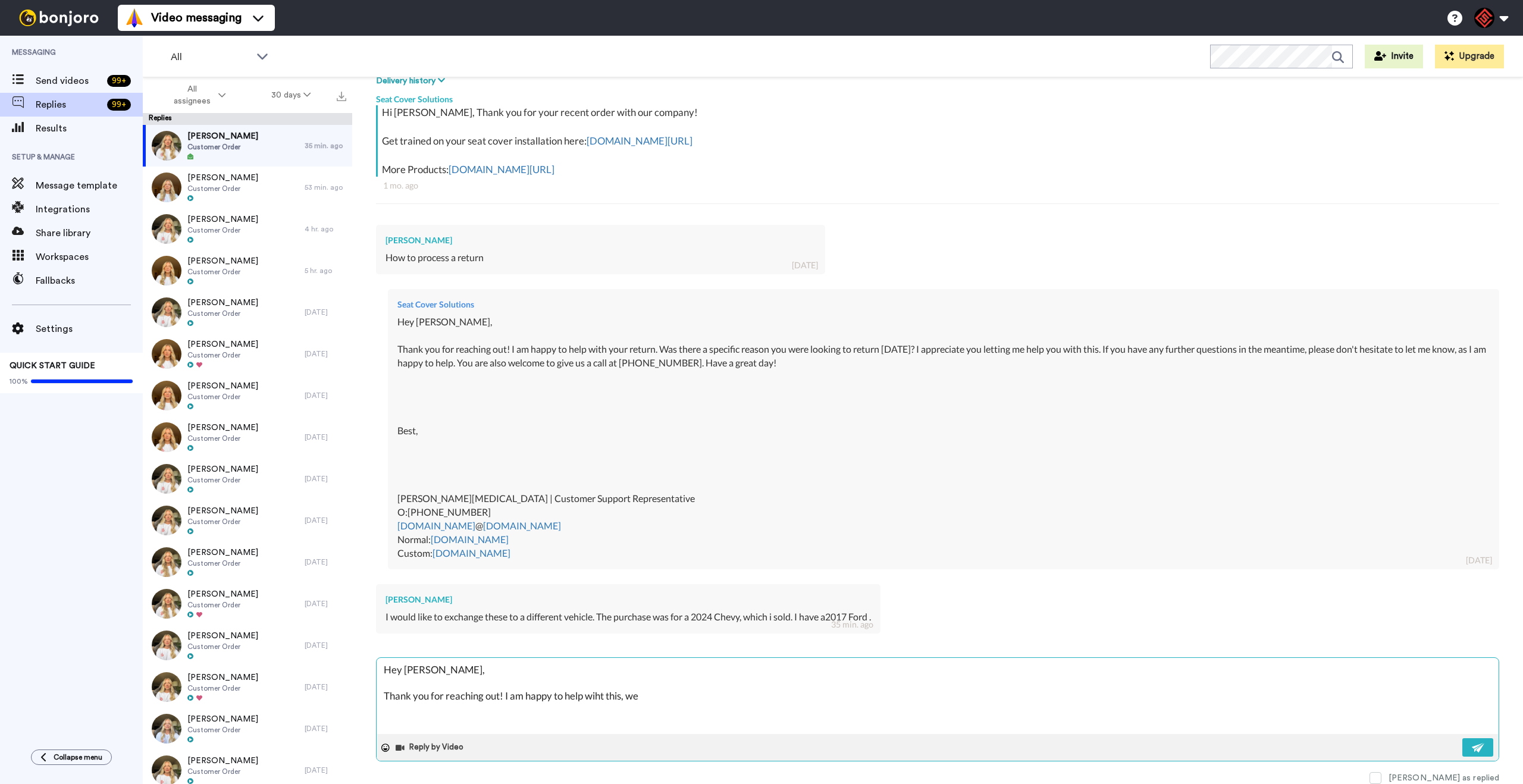
type textarea "Hey [PERSON_NAME], Thank you for reaching out! I am happy to help wiht this, we"
type textarea "x"
type textarea "Hey [PERSON_NAME], Thank you for reaching out! I am happy to help wiht this, we"
type textarea "x"
type textarea "Hey [PERSON_NAME], Thank you for reaching out! I am happy to help wiht this, w"
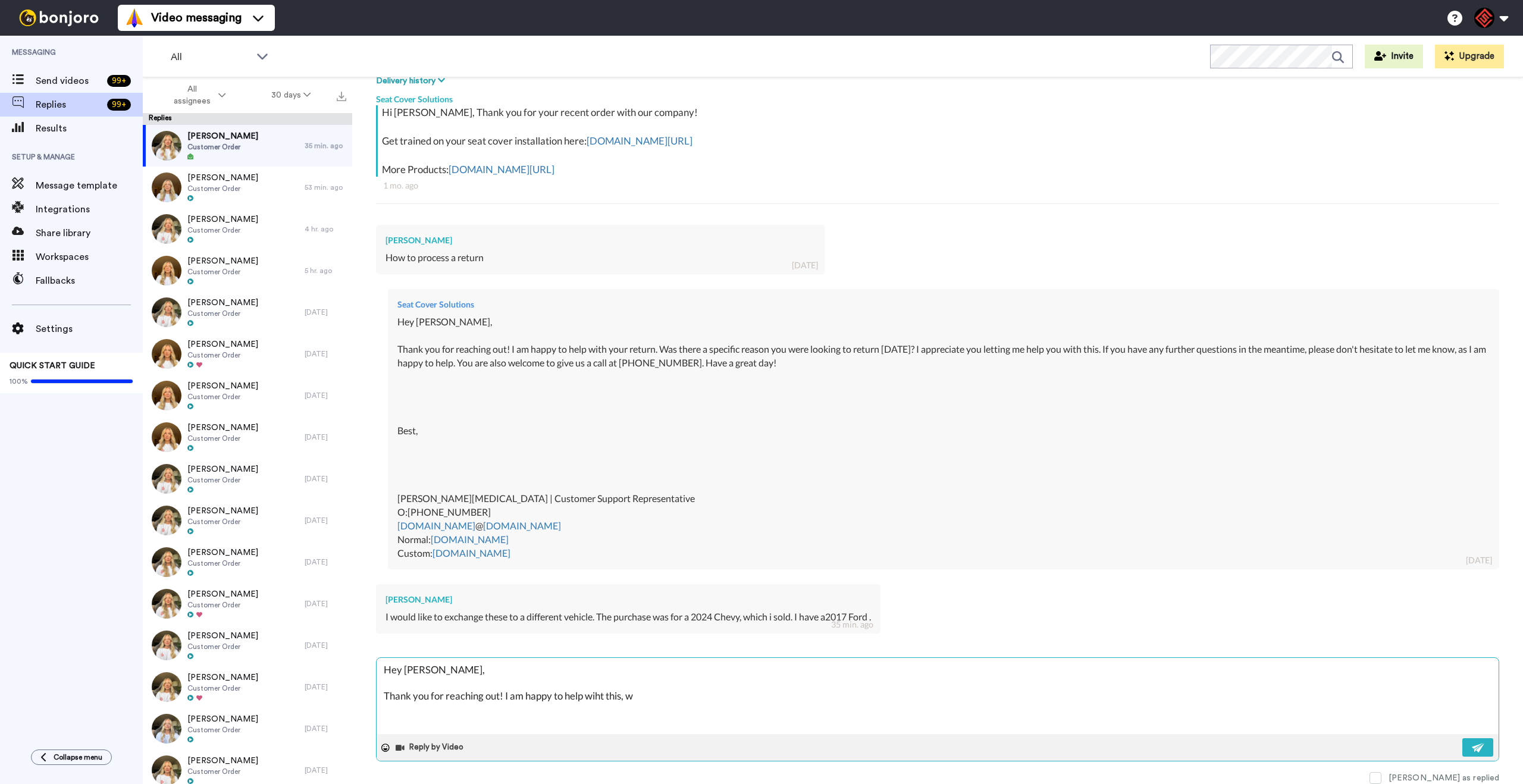
type textarea "x"
type textarea "Hey [PERSON_NAME], Thank you for reaching out! I am happy to help wiht this,"
type textarea "x"
type textarea "Hey [PERSON_NAME], Thank you for reaching out! I am happy to help wiht this, t"
type textarea "x"
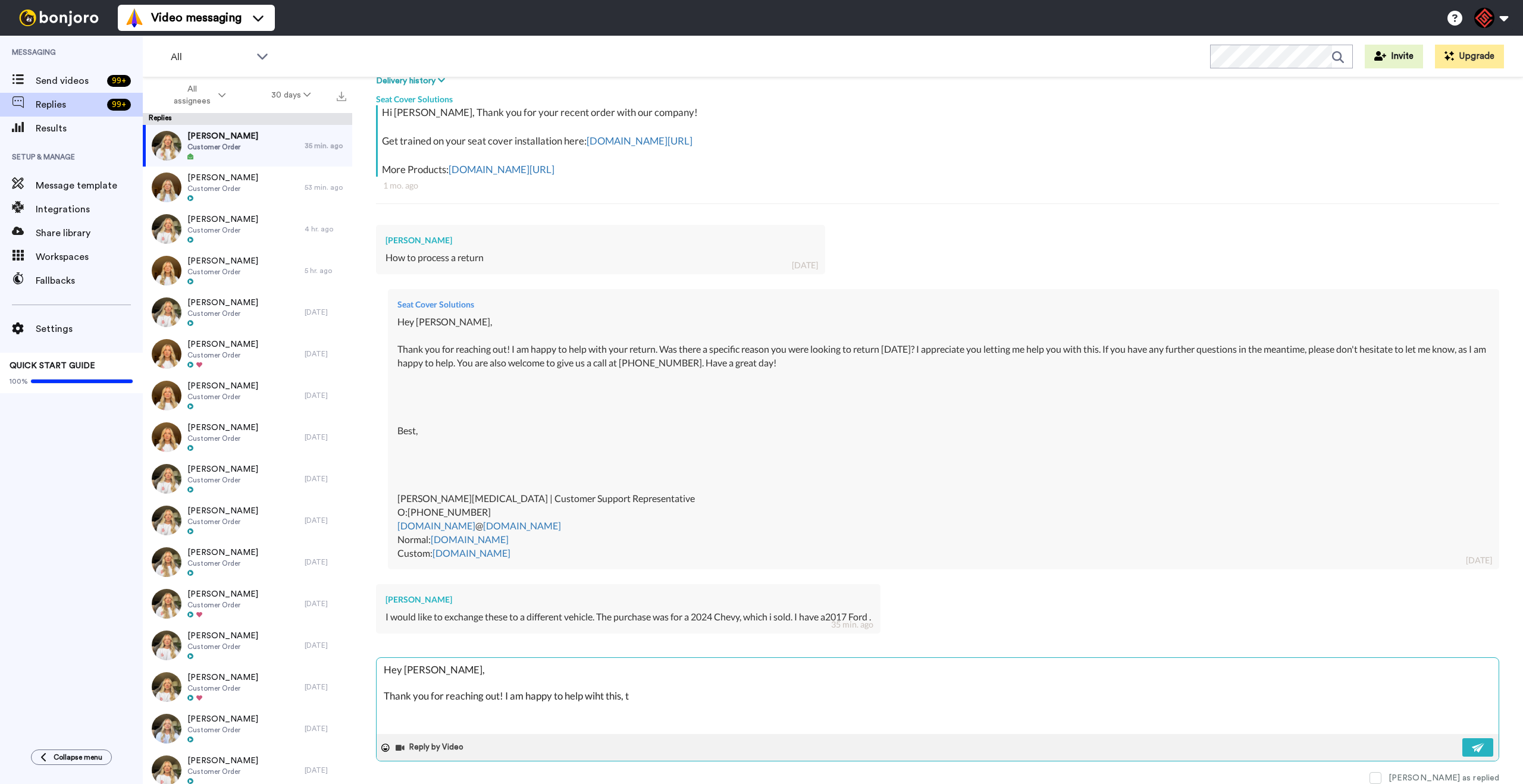
type textarea "Hey [PERSON_NAME], Thank you for reaching out! I am happy to help wiht this, th"
type textarea "x"
type textarea "Hey [PERSON_NAME], Thank you for reaching out! I am happy to help wiht this, the"
type textarea "x"
type textarea "Hey [PERSON_NAME], Thank you for reaching out! I am happy to help wiht this, the"
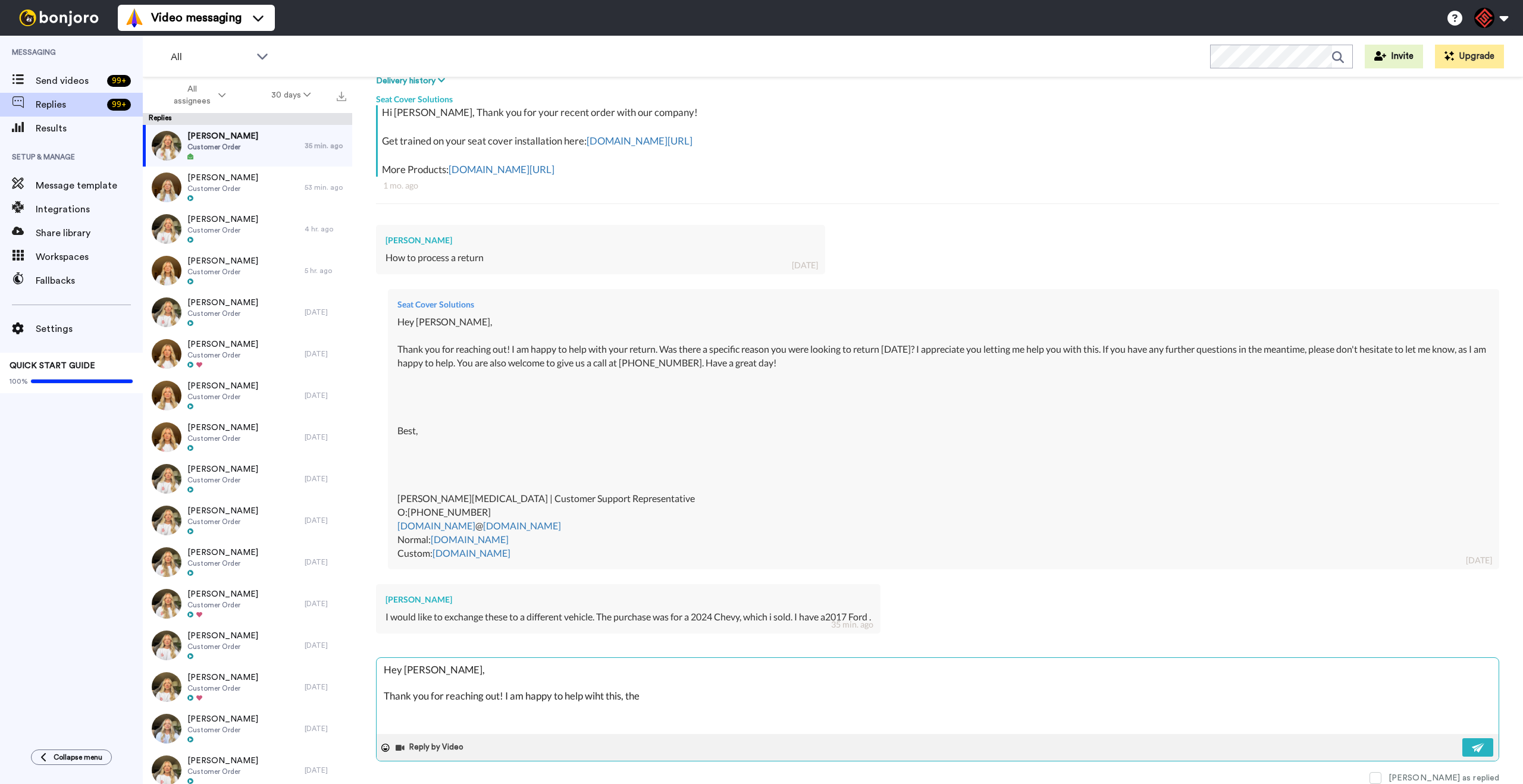
type textarea "x"
type textarea "Hey [PERSON_NAME], Thank you for reaching out! I am happy to help wiht this, th…"
type textarea "x"
type textarea "Hey [PERSON_NAME], Thank you for reaching out! I am happy to help wiht this, th…"
type textarea "x"
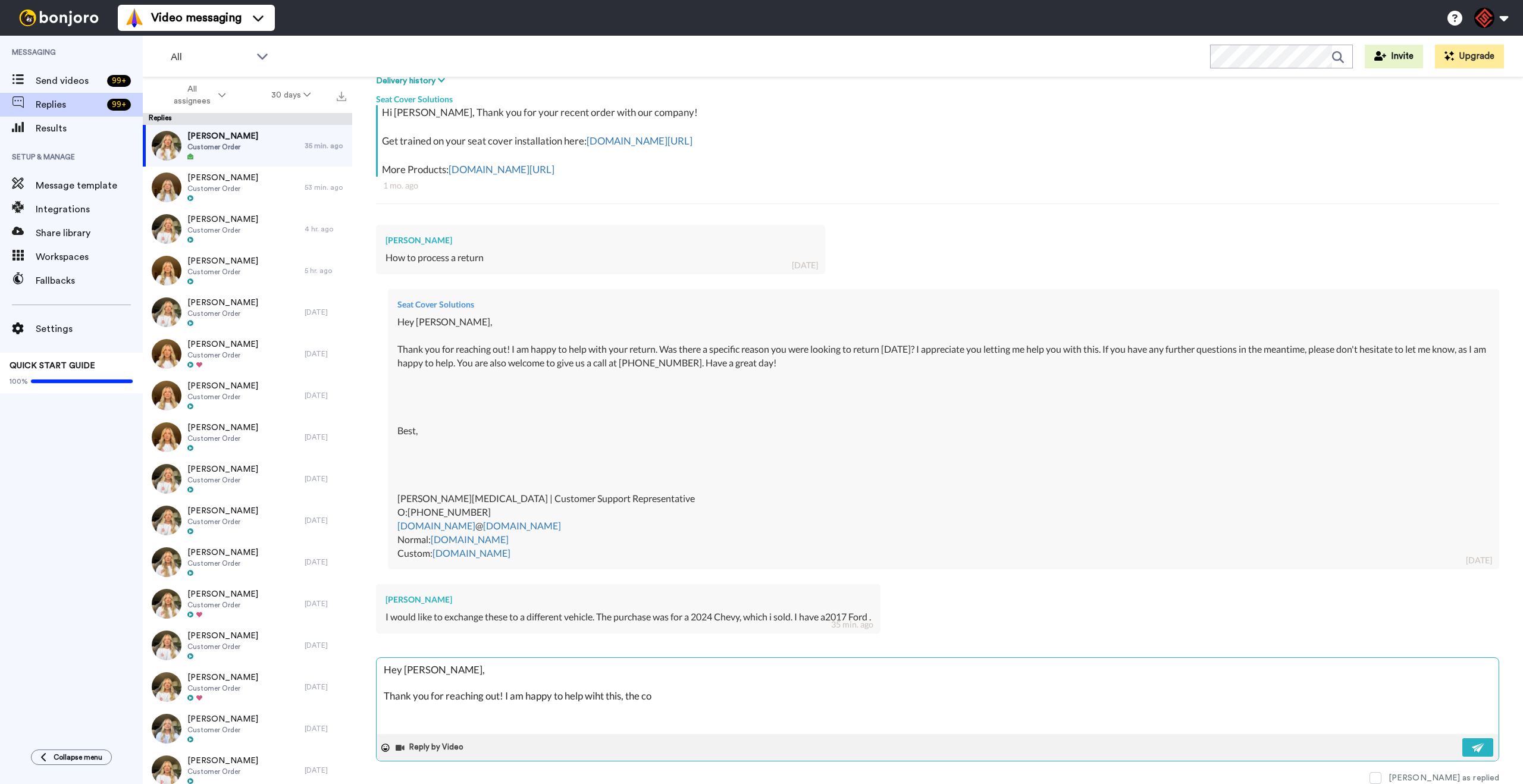
type textarea "Hey [PERSON_NAME], Thank you for reaching out! I am happy to help wiht this, th…"
type textarea "x"
type textarea "Hey [PERSON_NAME], Thank you for reaching out! I am happy to help wiht this, th…"
type textarea "x"
type textarea "Hey [PERSON_NAME], Thank you for reaching out! I am happy to help wiht this, th…"
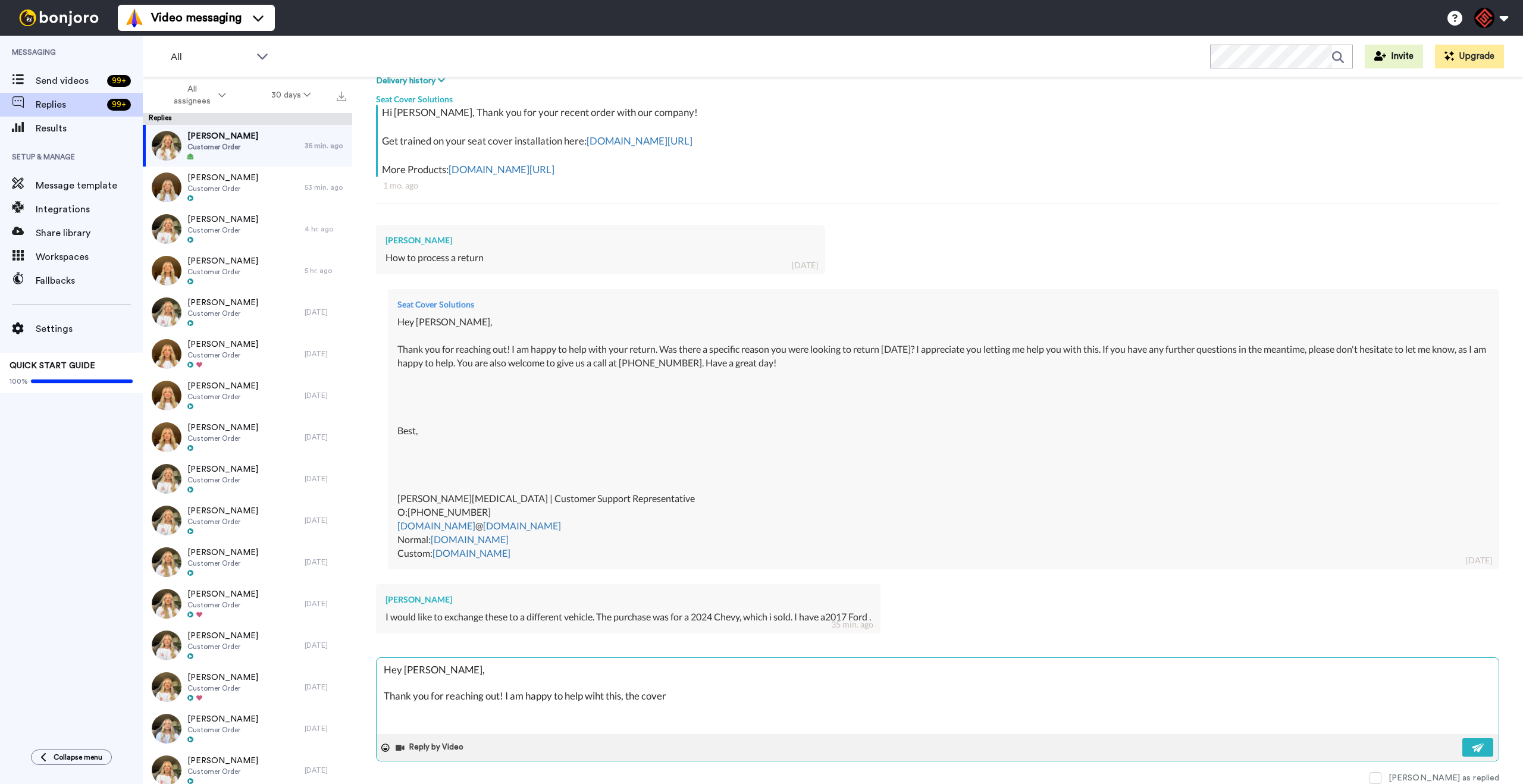
type textarea "x"
type textarea "Hey [PERSON_NAME], Thank you for reaching out! I am happy to help wiht this, th…"
type textarea "x"
type textarea "Hey [PERSON_NAME], Thank you for reaching out! I am happy to help wiht this, th…"
type textarea "x"
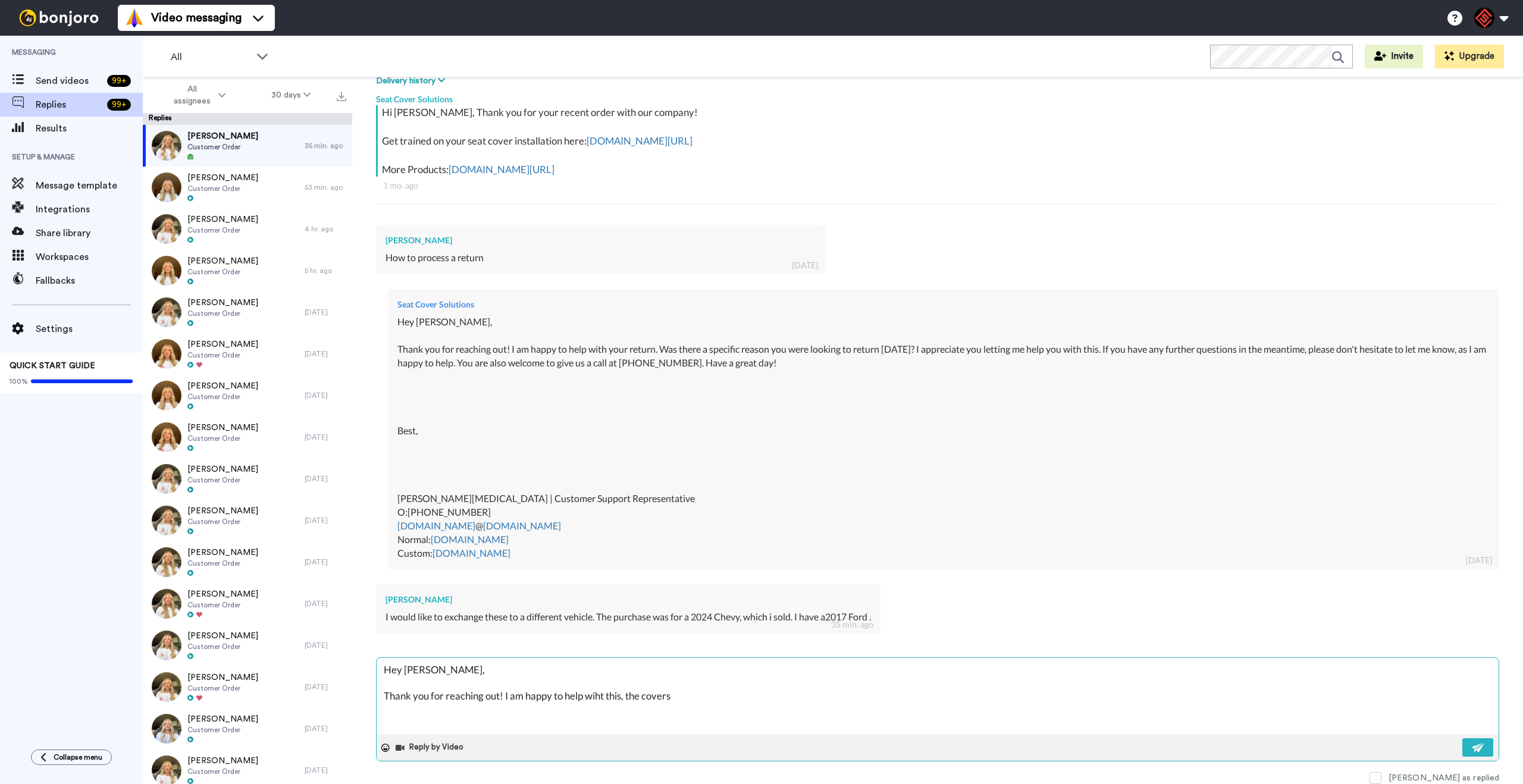
type textarea "Hey [PERSON_NAME], Thank you for reaching out! I am happy to help wiht this, th…"
paste textarea "I appreciate you letting me help you with this. If you have any further questio…"
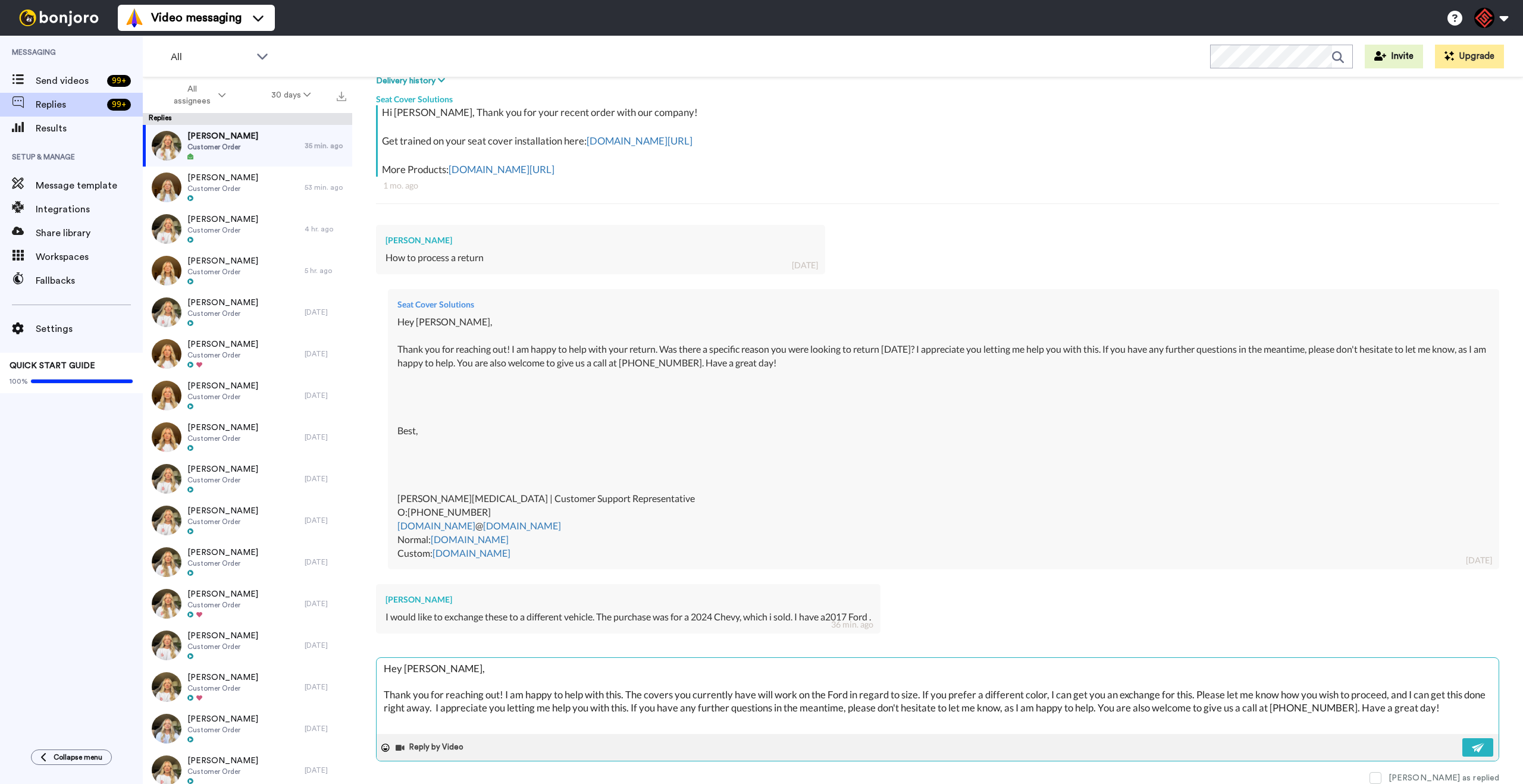
scroll to position [0, 0]
click at [1471, 748] on img at bounding box center [1478, 748] width 13 height 10
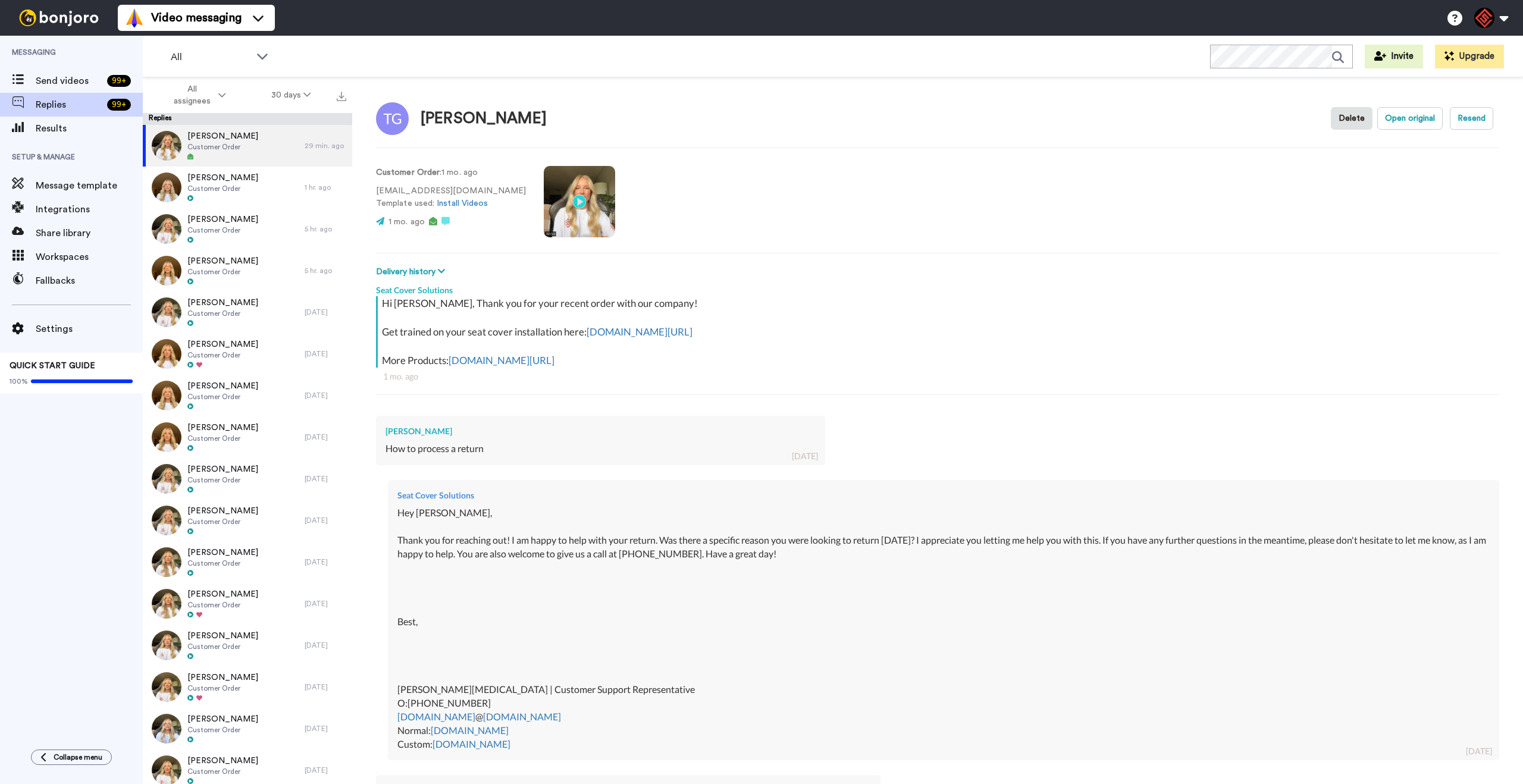
type textarea "x"
